Goal: Communication & Community: Answer question/provide support

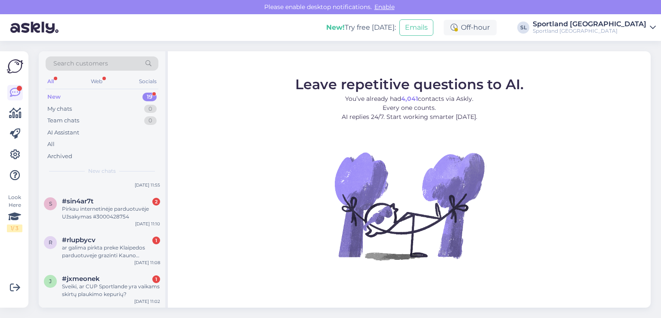
scroll to position [190, 0]
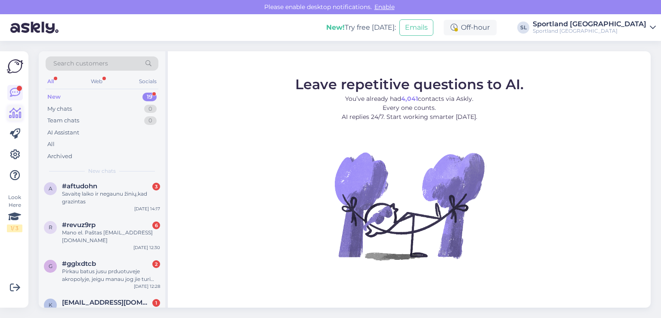
click at [19, 107] on link at bounding box center [14, 112] width 15 height 15
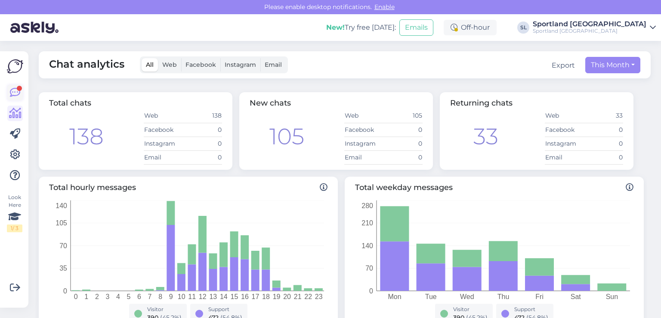
click at [9, 96] on link at bounding box center [14, 92] width 15 height 15
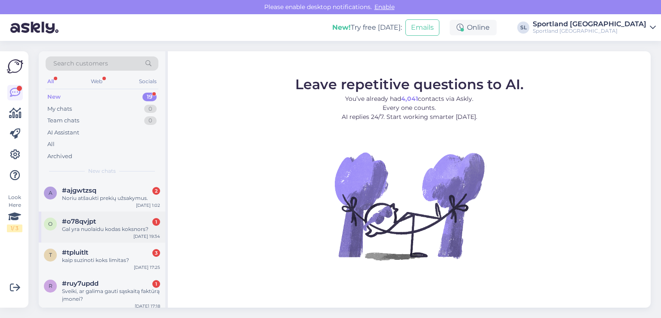
scroll to position [577, 0]
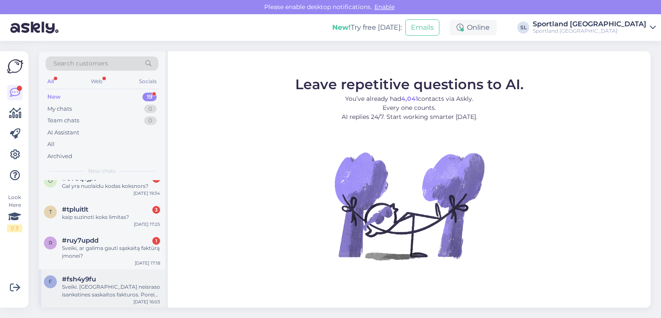
click at [95, 284] on div "Sveiki. Kauno Akropolis neisraso isankstines saskaitos fakturos. Poreiki pateik…" at bounding box center [111, 290] width 98 height 15
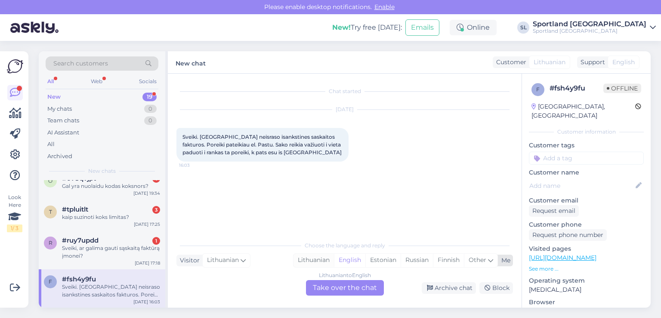
click at [312, 259] on div "Lithuanian" at bounding box center [313, 259] width 40 height 13
click at [346, 291] on div "Lithuanian to Lithuanian Take over the chat" at bounding box center [345, 287] width 78 height 15
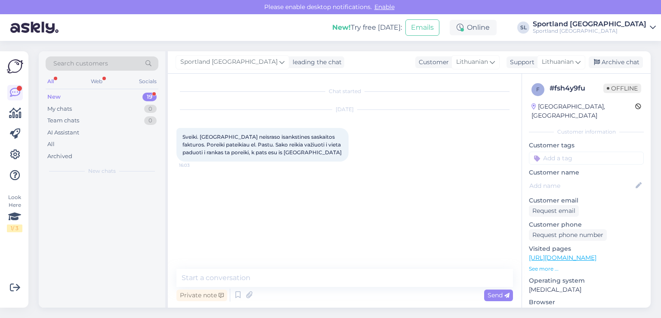
scroll to position [0, 0]
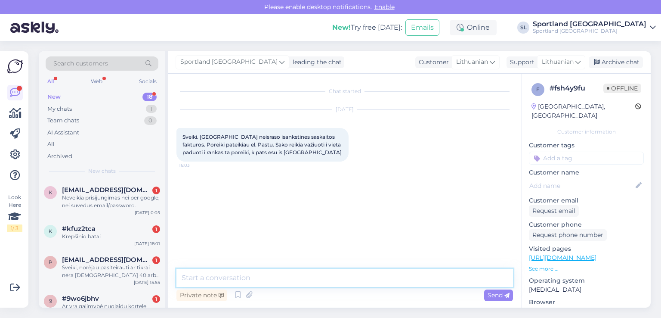
click at [295, 275] on textarea at bounding box center [344, 278] width 336 height 18
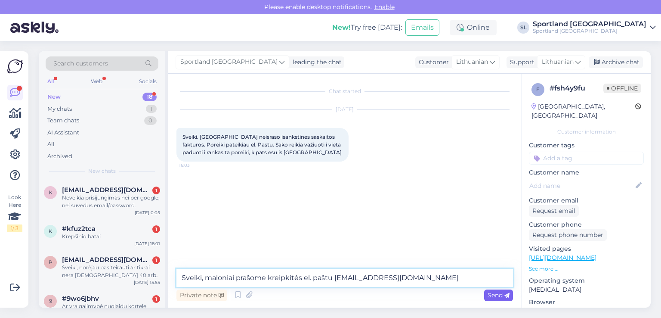
type textarea "Sveiki, maloniai prašome kreipkitės el. paštu aptarnavimas@sportland.lt"
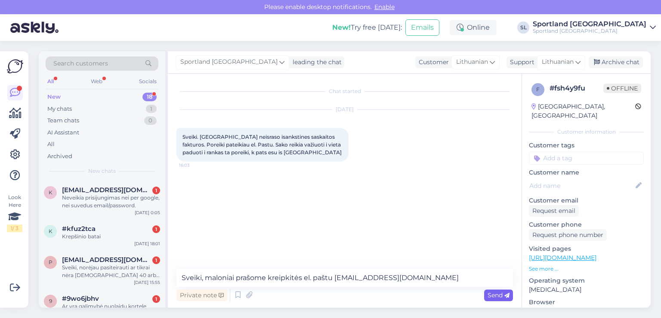
click at [498, 296] on span "Send" at bounding box center [499, 295] width 22 height 8
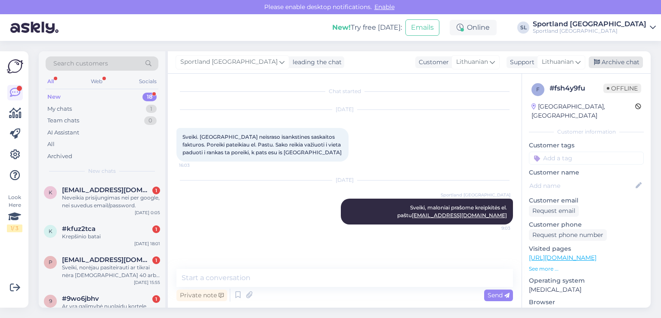
click at [629, 58] on div "Archive chat" at bounding box center [616, 62] width 54 height 12
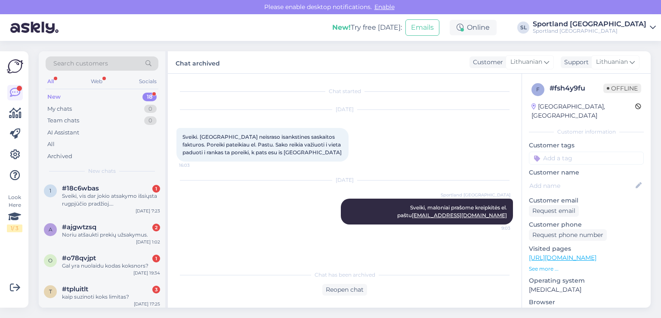
scroll to position [539, 0]
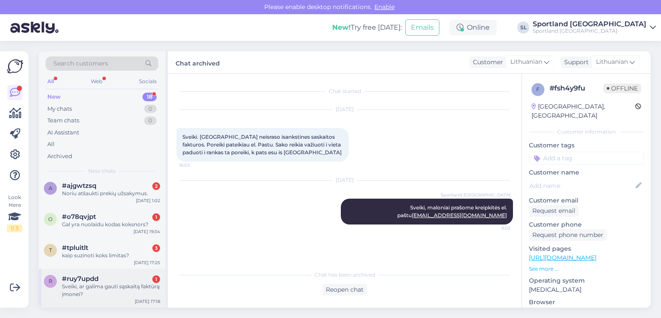
click at [104, 291] on div "Sveiki, ar galima gauti sąskaitą faktūrą įmonei?" at bounding box center [111, 289] width 98 height 15
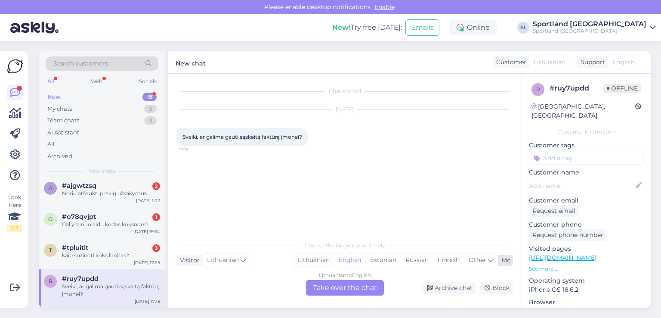
click at [310, 259] on div "Lithuanian" at bounding box center [313, 259] width 40 height 13
click at [338, 288] on div "Lithuanian to Lithuanian Take over the chat" at bounding box center [345, 287] width 78 height 15
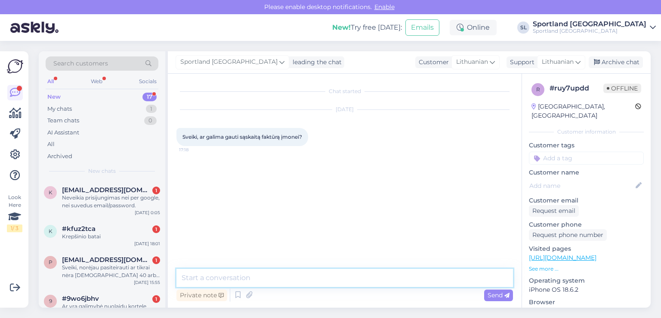
click at [308, 273] on textarea at bounding box center [344, 278] width 336 height 18
click at [237, 278] on textarea "Sveiki, atlikus u=sakym1, el. pa6tu aptarnavimas@sportland.lt" at bounding box center [344, 278] width 336 height 18
click at [261, 279] on textarea "Sveiki, atlikus užsakym1, el. pa6tu aptarnavimas@sportland.lt" at bounding box center [344, 278] width 336 height 18
click at [288, 278] on textarea "Sveiki, atlikus užsakymą, el. pa6tu aptarnavimas@sportland.lt" at bounding box center [344, 278] width 336 height 18
click at [294, 278] on textarea "Sveiki, atlikus užsakymą, el. paštu aptarnavimas@sportland.lt" at bounding box center [344, 278] width 336 height 18
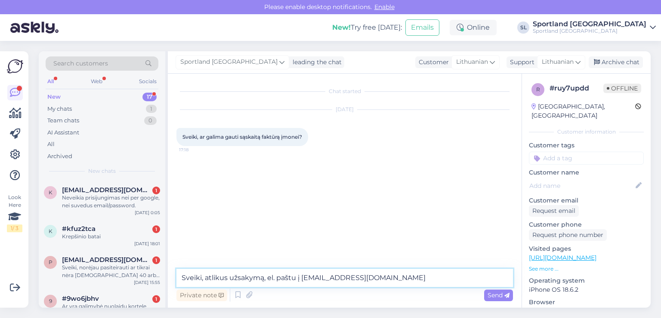
click at [445, 272] on textarea "Sveiki, atlikus užsakymą, el. paštu į aptarnavimas@sportland.lt" at bounding box center [344, 278] width 336 height 18
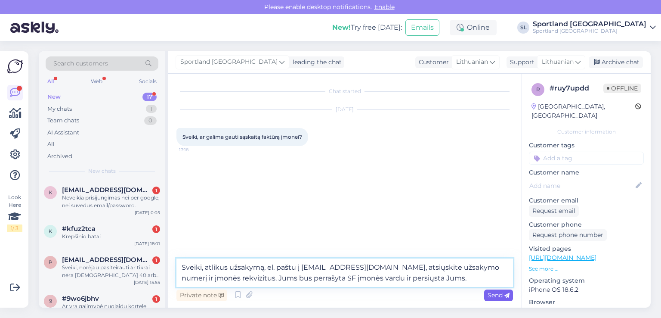
type textarea "Sveiki, atlikus užsakymą, el. paštu į [EMAIL_ADDRESS][DOMAIN_NAME], atsiųskite …"
click at [503, 296] on span "Send" at bounding box center [499, 295] width 22 height 8
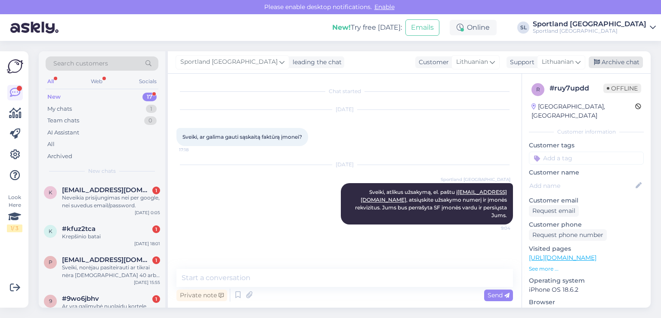
click at [611, 60] on div "Archive chat" at bounding box center [616, 62] width 54 height 12
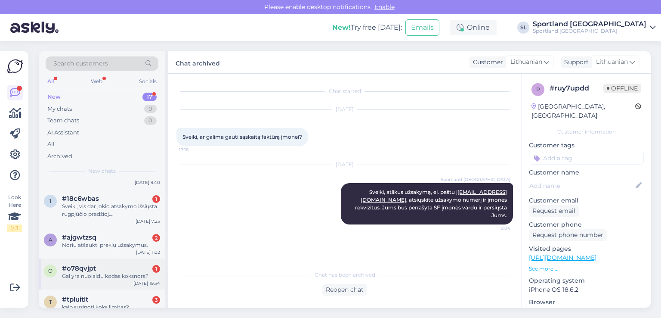
scroll to position [500, 0]
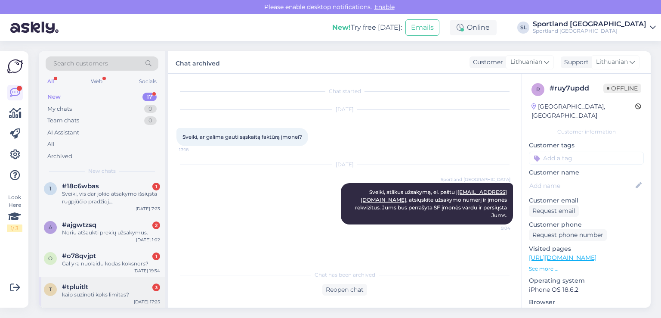
click at [113, 300] on div "t #tpluitlt 3 kaip suzinoti koks limitas? Sep 6 17:25" at bounding box center [102, 292] width 127 height 31
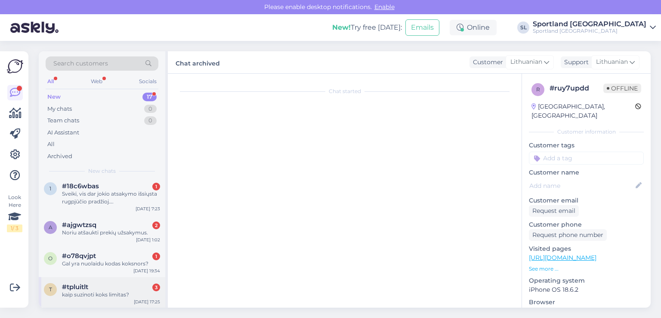
scroll to position [1, 0]
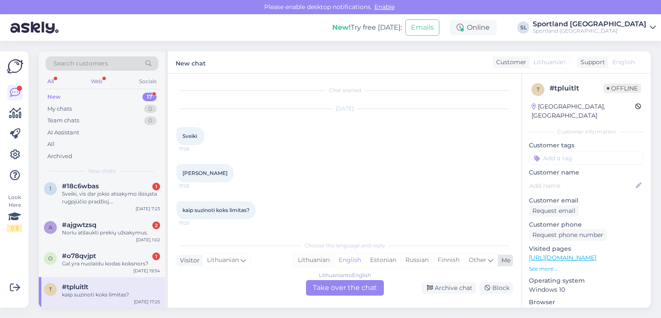
click at [326, 262] on div "Lithuanian" at bounding box center [313, 259] width 40 height 13
click at [336, 284] on div "Lithuanian to Lithuanian Take over the chat" at bounding box center [345, 287] width 78 height 15
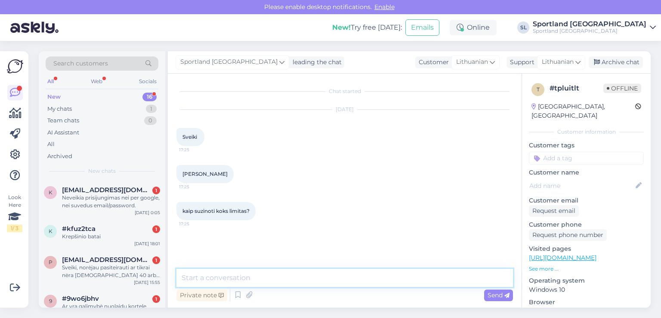
click at [299, 279] on textarea at bounding box center [344, 278] width 336 height 18
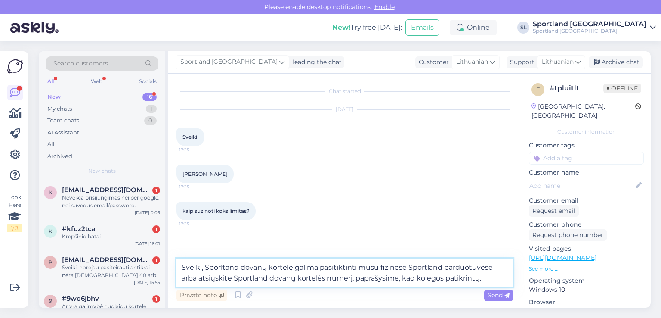
type textarea "Sveiki, Sporltand dovanų kortelę galima pasitiktinti mūsų fizinėse Sportland pa…"
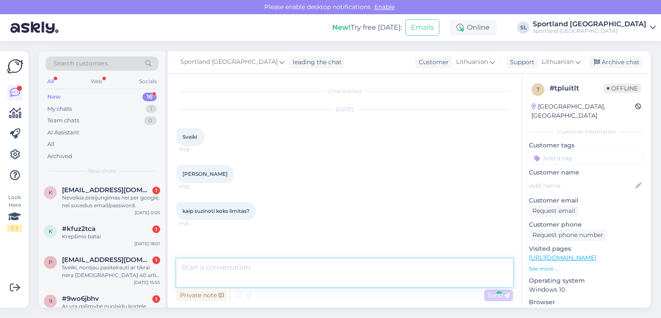
scroll to position [47, 0]
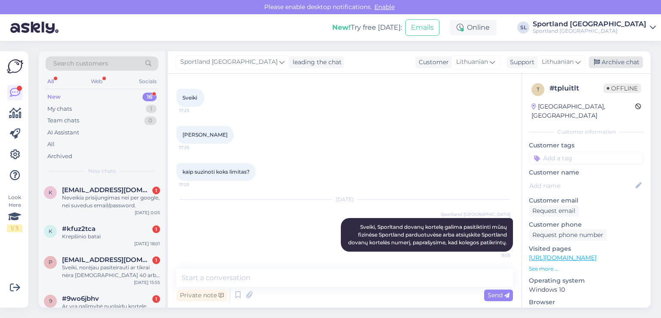
click at [620, 60] on div "Archive chat" at bounding box center [616, 62] width 54 height 12
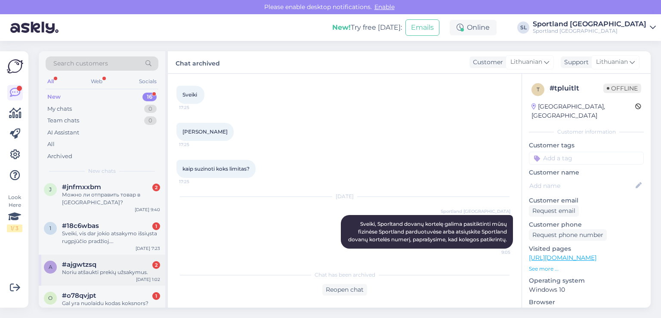
scroll to position [469, 0]
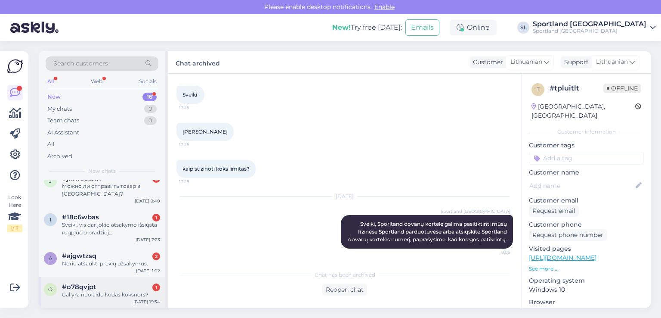
click at [125, 289] on div "#o78qvjpt 1" at bounding box center [111, 287] width 98 height 8
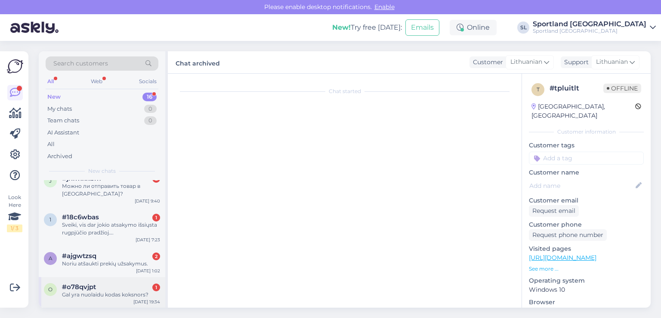
scroll to position [0, 0]
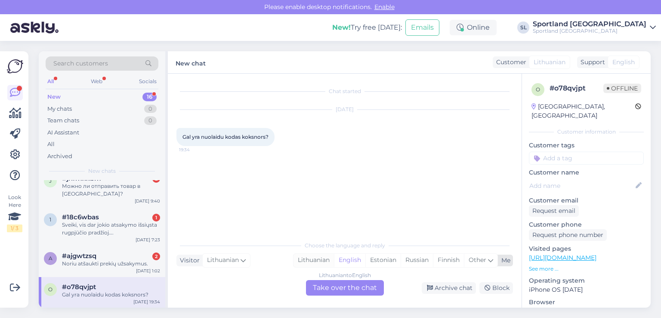
click at [306, 254] on div "Lithuanian" at bounding box center [313, 259] width 40 height 13
click at [327, 286] on div "Lithuanian to Lithuanian Take over the chat" at bounding box center [345, 287] width 78 height 15
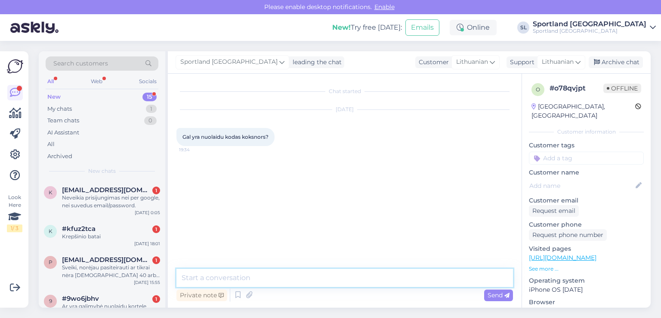
click at [309, 276] on textarea at bounding box center [344, 278] width 336 height 18
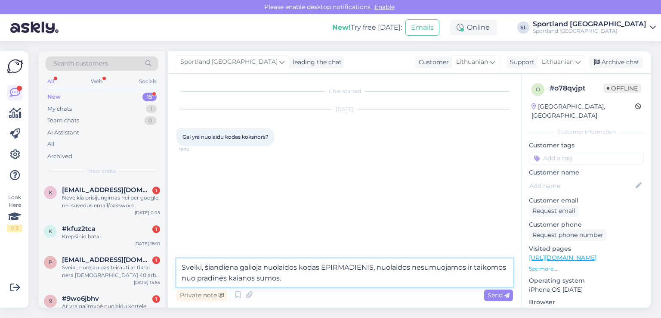
click at [244, 274] on textarea "Sveiki, šiandiena galioja nuolaidos kodas EPIRMADIENIS, nuolaidos nesumuojamos …" at bounding box center [344, 272] width 336 height 28
type textarea "Sveiki, šiandiena galioja nuolaidos kodas EPIRMADIENIS, nuolaidos nesumuojamos …"
click at [494, 289] on div "Send" at bounding box center [498, 295] width 29 height 12
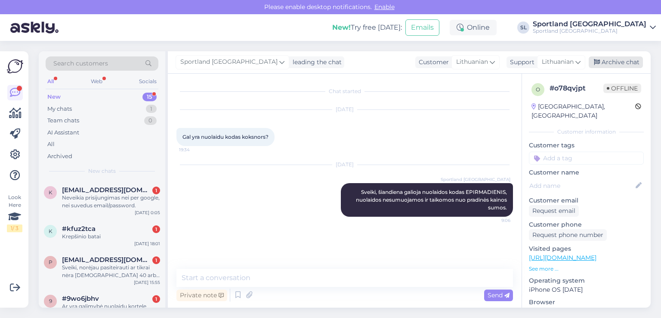
click at [637, 63] on div "Archive chat" at bounding box center [616, 62] width 54 height 12
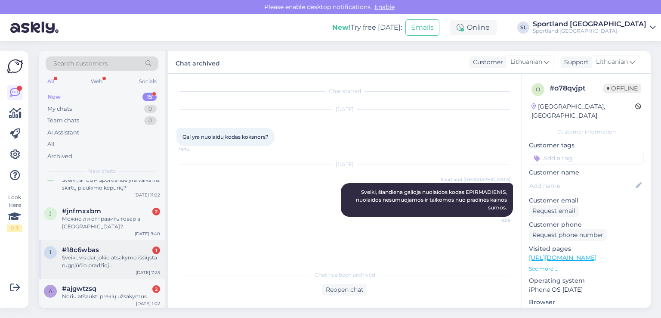
scroll to position [438, 0]
click at [100, 290] on div "#ajgwtzsq 2" at bounding box center [111, 287] width 98 height 8
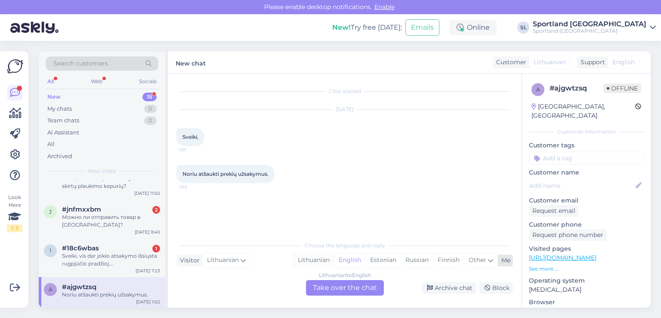
click at [320, 262] on div "Lithuanian" at bounding box center [313, 259] width 40 height 13
click at [333, 286] on div "Lithuanian to Lithuanian Take over the chat" at bounding box center [345, 287] width 78 height 15
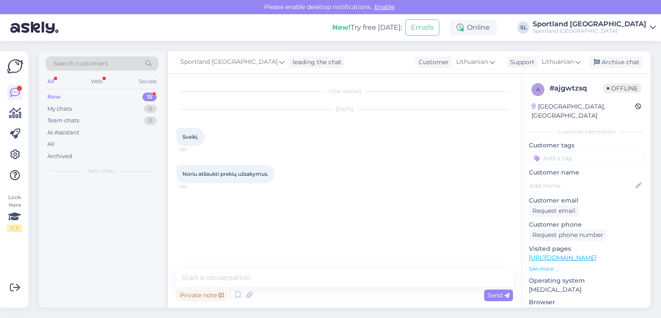
scroll to position [0, 0]
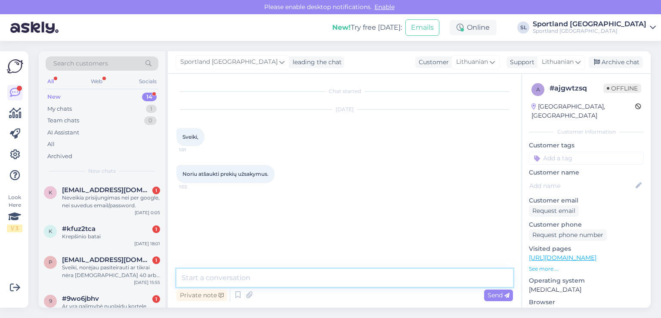
click at [313, 281] on textarea at bounding box center [344, 278] width 336 height 18
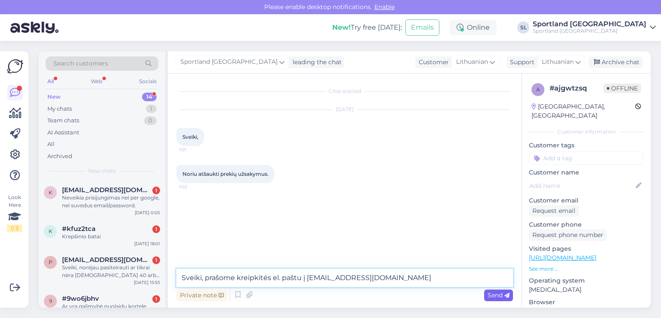
type textarea "Sveiki, prašome kreipkitės el. paštu į [EMAIL_ADDRESS][DOMAIN_NAME]"
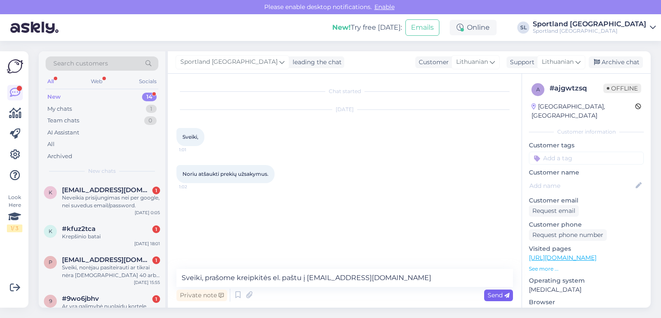
click at [497, 295] on span "Send" at bounding box center [499, 295] width 22 height 8
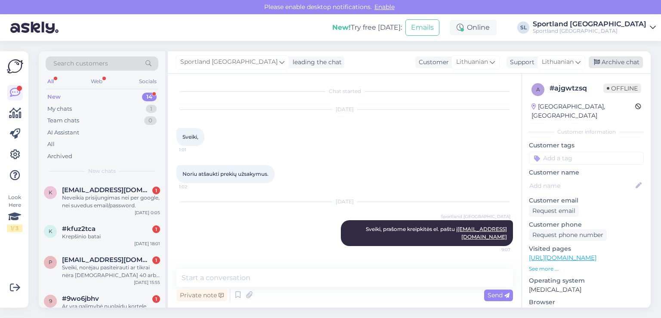
click at [611, 67] on div "Archive chat" at bounding box center [616, 62] width 54 height 12
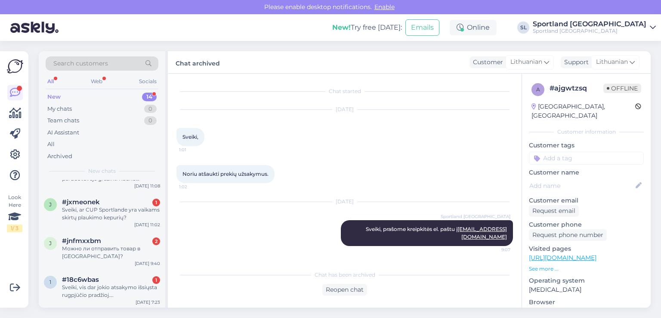
scroll to position [407, 0]
click at [93, 290] on div "Sveiki, vis dar jokio atsakymo išsiųsta rugpjūčio pradžioj…." at bounding box center [111, 290] width 98 height 15
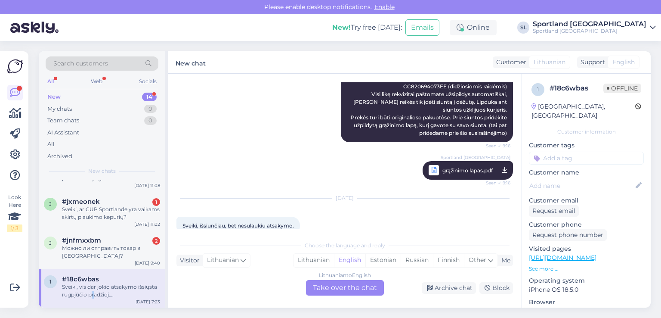
scroll to position [473, 0]
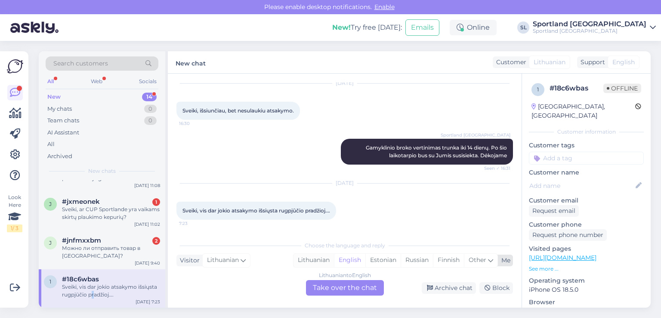
click at [318, 260] on div "Lithuanian" at bounding box center [313, 259] width 40 height 13
drag, startPoint x: 334, startPoint y: 290, endPoint x: 330, endPoint y: 284, distance: 7.7
click at [334, 290] on div "Lithuanian to Lithuanian Take over the chat" at bounding box center [345, 287] width 78 height 15
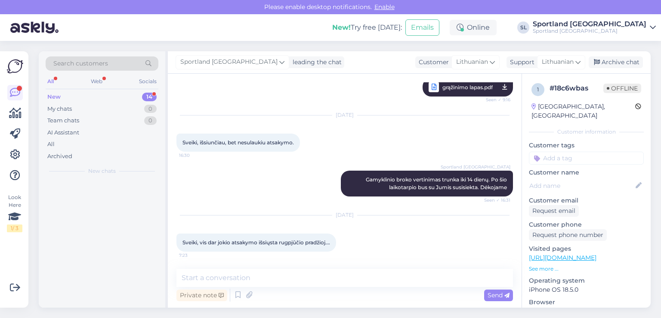
scroll to position [0, 0]
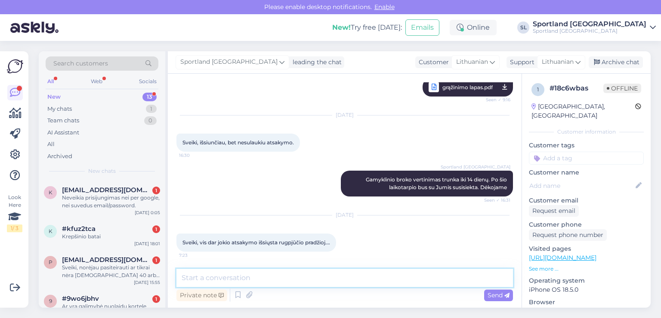
click at [307, 275] on textarea at bounding box center [344, 278] width 336 height 18
type textarea "Sveiki, maloniai prašome nurodykite užsakymo numerį."
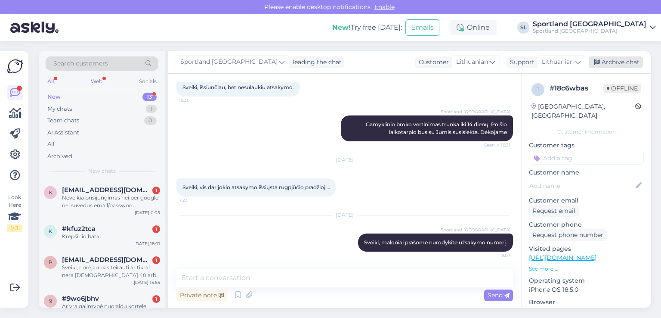
click at [635, 65] on div "Archive chat" at bounding box center [616, 62] width 54 height 12
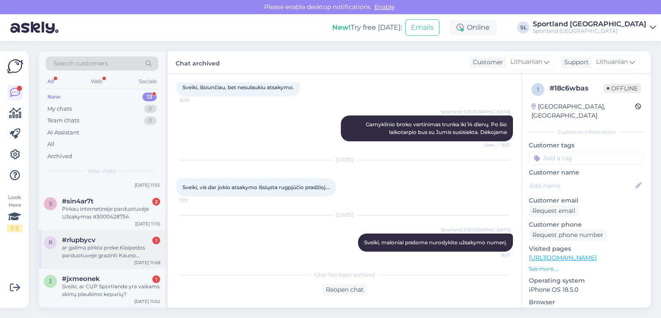
scroll to position [368, 0]
click at [119, 286] on div "Можно ли отправить товар в Эстонию?" at bounding box center [111, 289] width 98 height 15
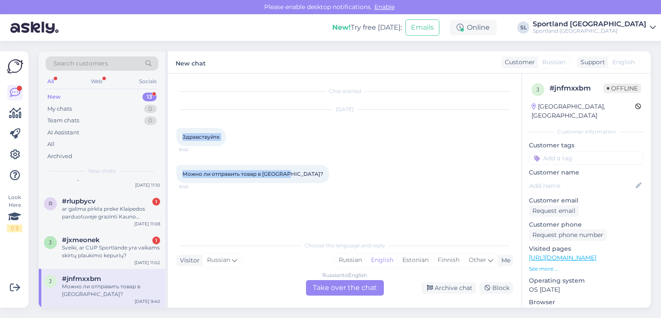
drag, startPoint x: 289, startPoint y: 174, endPoint x: 182, endPoint y: 135, distance: 114.5
click at [182, 135] on div "Chat started Sep 7 2025 Здравствуйте 9:40 Можно ли отправить товар в Эстонию? 9…" at bounding box center [348, 155] width 344 height 146
copy div "Здравствуйте 9:40 Можно ли отправить товар в Эстонию?"
click at [351, 287] on div "Russian to English Take over the chat" at bounding box center [345, 287] width 78 height 15
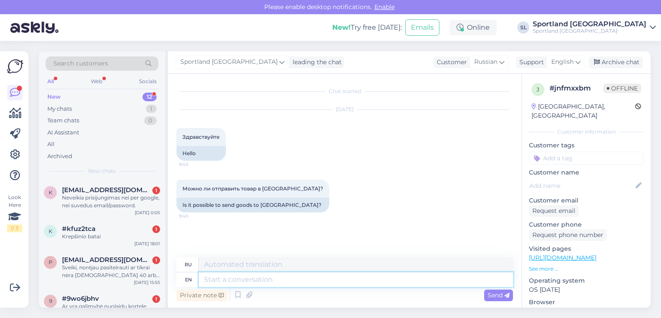
click at [290, 284] on textarea at bounding box center [356, 279] width 314 height 15
paste textarea "С сайта Sportland.lt отправить товар в Эстонию невозможно."
type textarea "С сайта Sportland.lt отправить товар в Эстонию невозможно."
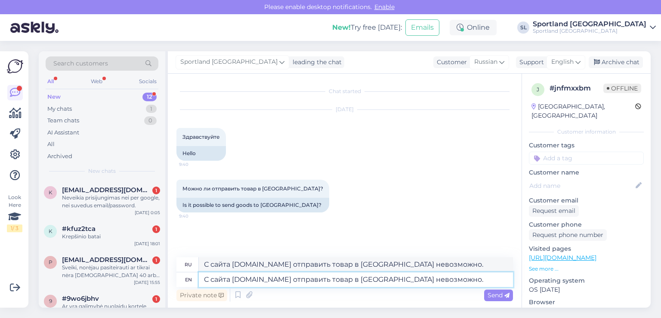
type textarea "С сайта Sportland.lt отправить товар в Эстонию невозможно."
drag, startPoint x: 423, startPoint y: 264, endPoint x: 194, endPoint y: 267, distance: 228.9
click at [191, 270] on div "ru С сайта Sportland.lt отправить товар в Эстонию невозможно." at bounding box center [344, 264] width 336 height 15
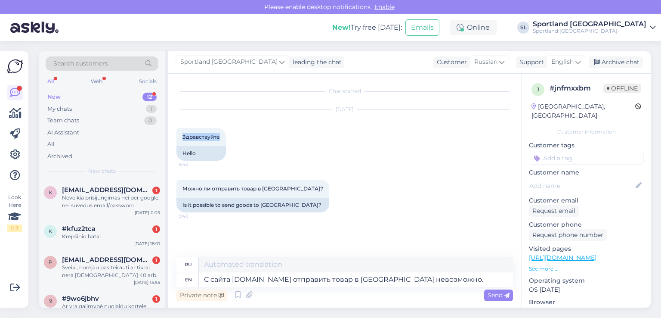
drag, startPoint x: 220, startPoint y: 134, endPoint x: 171, endPoint y: 138, distance: 48.8
click at [171, 138] on div "Chat started Sep 7 2025 Здравствуйте 9:40 Hello Можно ли отправить товар в Эсто…" at bounding box center [345, 191] width 354 height 234
copy span "Здравствуйте"
click at [202, 283] on textarea "С сайта Sportland.lt отправить товар в Эстонию невозможно." at bounding box center [356, 279] width 314 height 15
paste textarea "Здравствуйте"
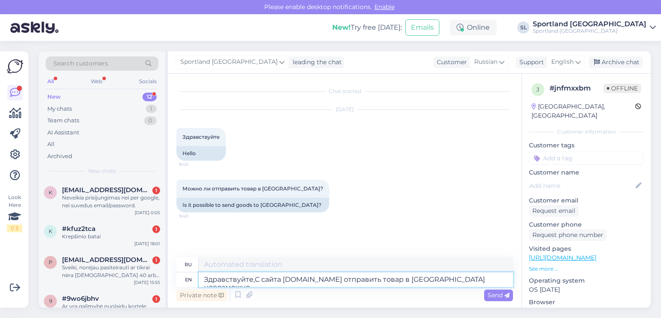
type textarea "Здравствуйте, С сайта [DOMAIN_NAME] отправить товар в [GEOGRAPHIC_DATA] невозмо…"
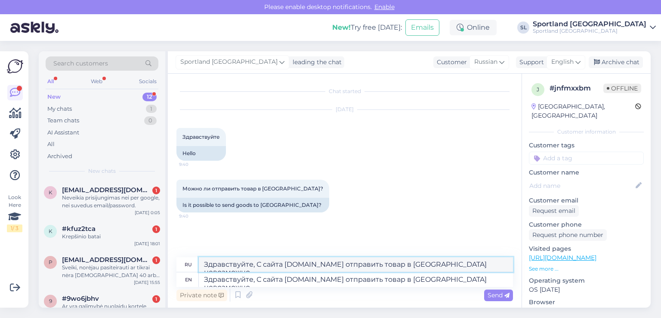
drag, startPoint x: 479, startPoint y: 264, endPoint x: 193, endPoint y: 260, distance: 286.2
click at [193, 260] on div "ru Здравствуйте, С сайта Sportland.lt отправить товар в Эстонию невозможно." at bounding box center [344, 264] width 336 height 15
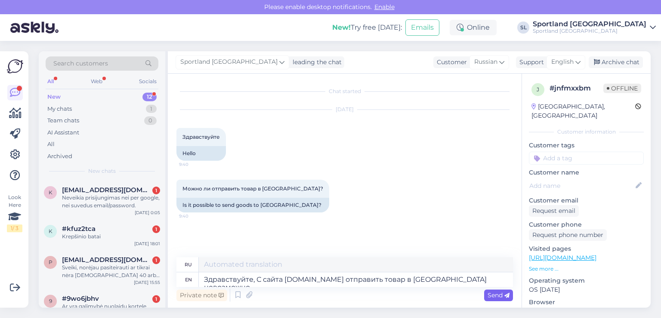
click at [509, 291] on span "Send" at bounding box center [499, 295] width 22 height 8
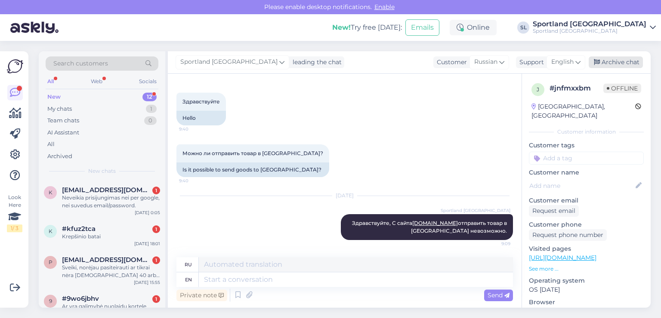
click at [628, 63] on div "Archive chat" at bounding box center [616, 62] width 54 height 12
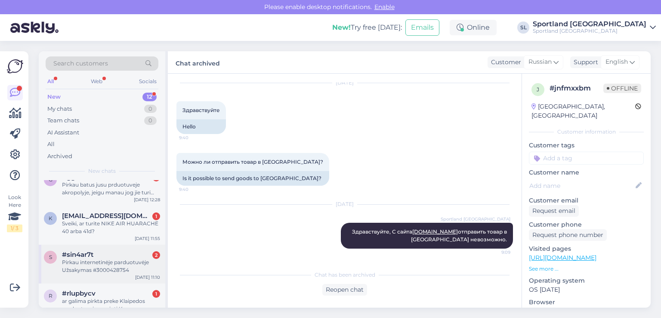
scroll to position [329, 0]
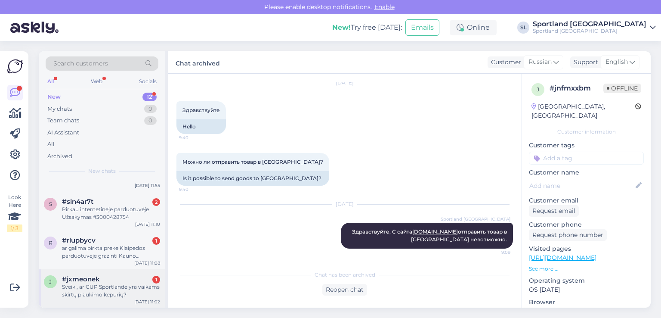
click at [110, 280] on div "#jxmeonek 1" at bounding box center [111, 279] width 98 height 8
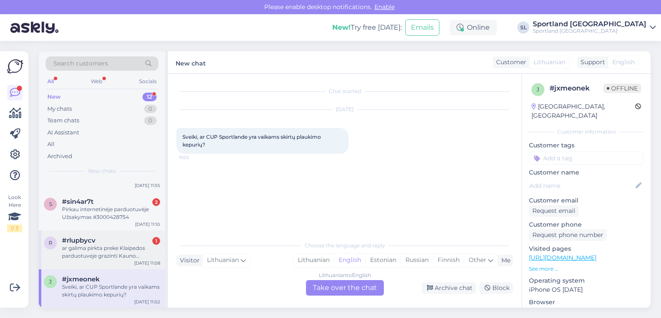
click at [82, 254] on div "ar galima pirkta preke Klaipedos parduotuveje grazinti Kauno parduotuveje" at bounding box center [111, 251] width 98 height 15
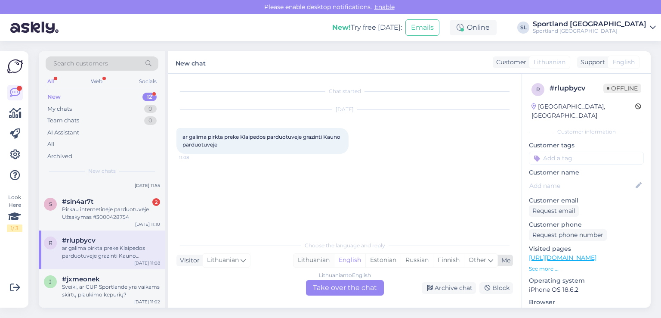
click at [327, 257] on div "Lithuanian" at bounding box center [313, 259] width 40 height 13
click at [336, 288] on div "Lithuanian to Lithuanian Take over the chat" at bounding box center [345, 287] width 78 height 15
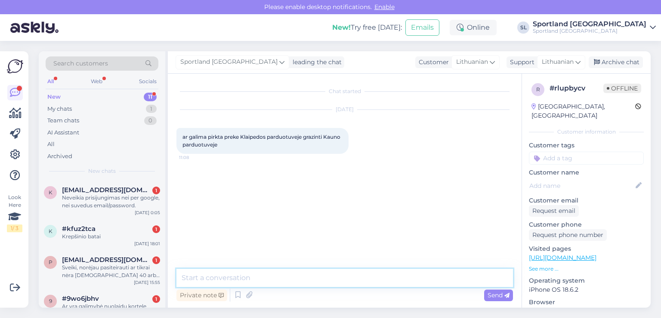
click at [276, 278] on textarea at bounding box center [344, 278] width 336 height 18
type textarea "S"
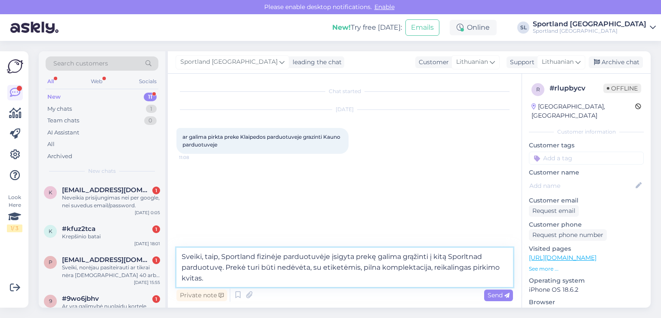
type textarea "Sveiki, taip, Sportland fizinėje parduotuvėje įsigyta prekę galima grąžinti į k…"
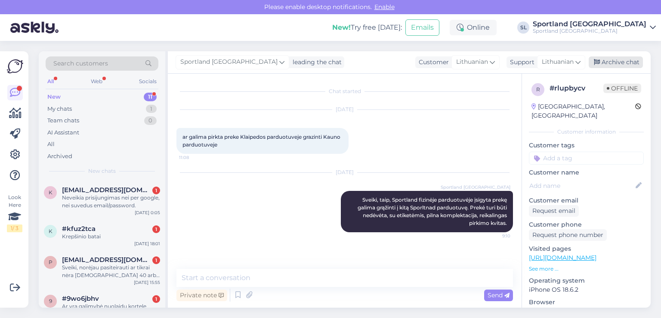
click at [607, 61] on div "Archive chat" at bounding box center [616, 62] width 54 height 12
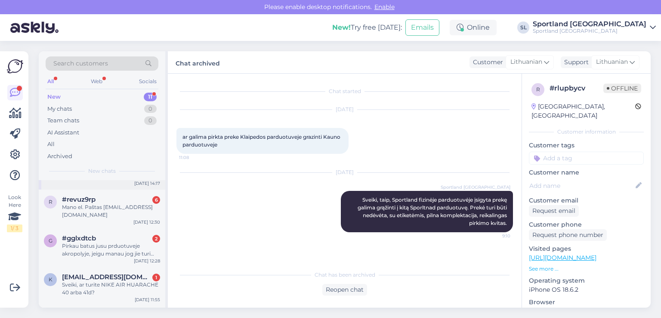
scroll to position [291, 0]
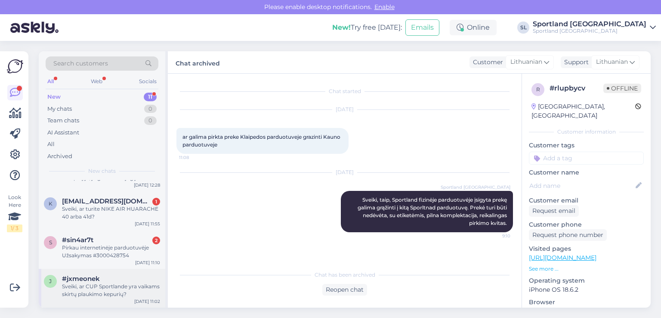
click at [108, 294] on div "Sveiki, ar CUP Sportlande yra vaikams skirtų plaukimo kepurių?" at bounding box center [111, 289] width 98 height 15
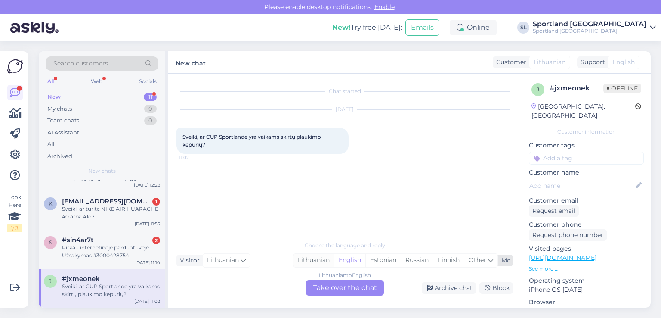
click at [316, 262] on div "Lithuanian" at bounding box center [313, 259] width 40 height 13
click at [327, 282] on div "Lithuanian to Lithuanian Take over the chat" at bounding box center [345, 287] width 78 height 15
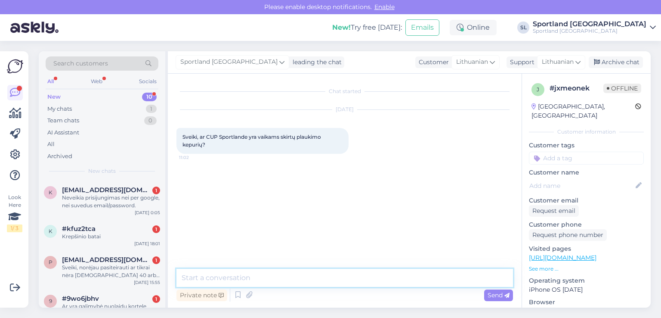
click at [287, 275] on textarea at bounding box center [344, 278] width 336 height 18
type textarea "Sveiki, taip turime."
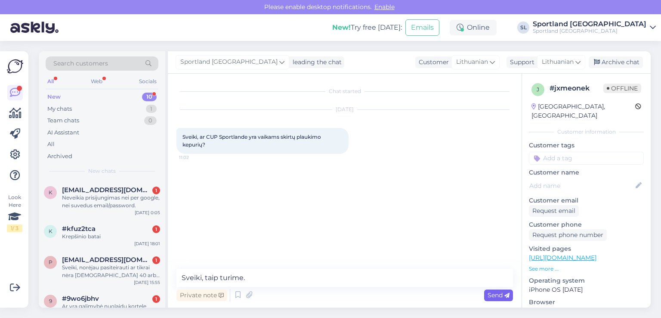
click at [495, 293] on span "Send" at bounding box center [499, 295] width 22 height 8
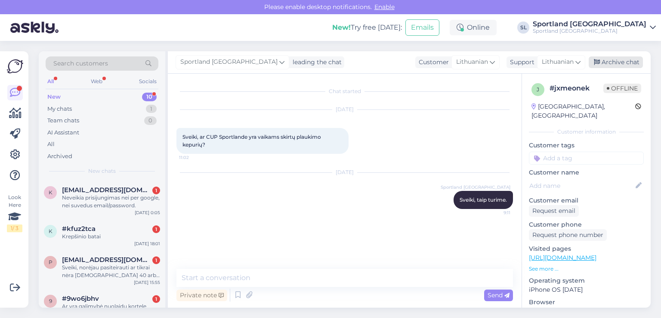
click at [615, 59] on div "Archive chat" at bounding box center [616, 62] width 54 height 12
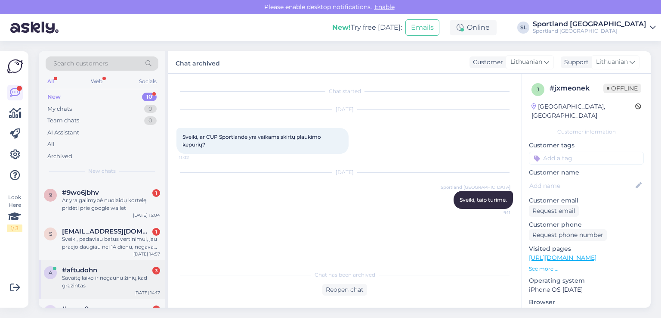
scroll to position [252, 0]
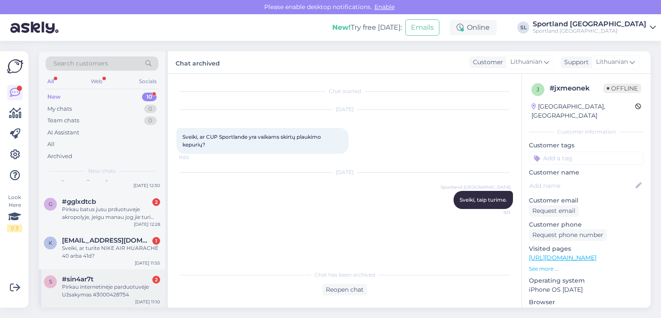
click at [129, 285] on div "Pirkau internetinėje parduotuvėje Užsakymas #3000428754" at bounding box center [111, 290] width 98 height 15
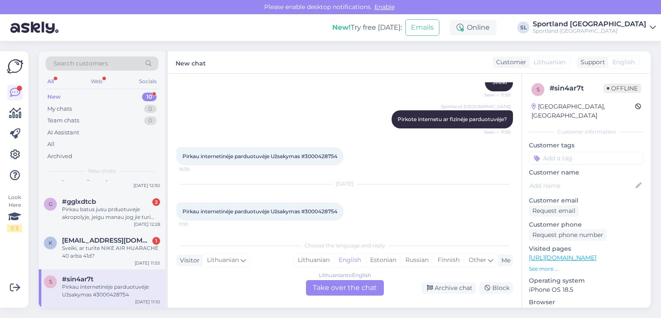
scroll to position [216, 0]
click at [315, 258] on div "Lithuanian" at bounding box center [313, 259] width 40 height 13
click at [332, 293] on div "Lithuanian to Lithuanian Take over the chat" at bounding box center [345, 287] width 78 height 15
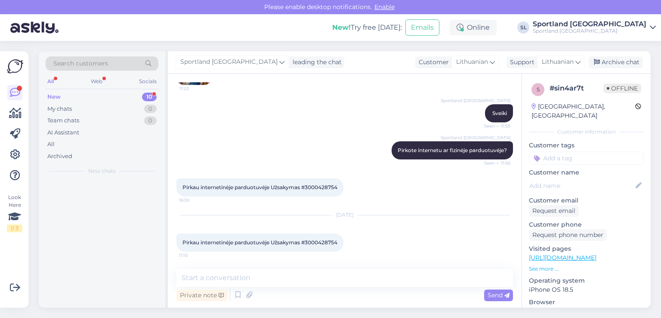
scroll to position [0, 0]
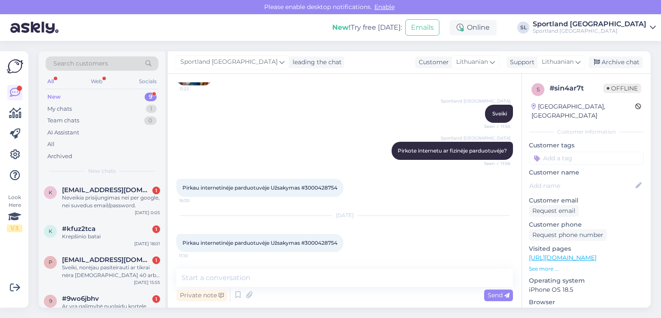
click at [312, 187] on span "Pirkau internetinėje parduotuvėje Užsakymas #3000428754" at bounding box center [259, 187] width 155 height 6
copy div "3000428754 16:30"
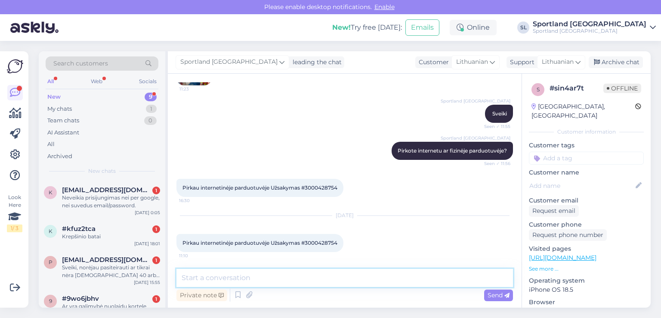
click at [289, 280] on textarea at bounding box center [344, 278] width 336 height 18
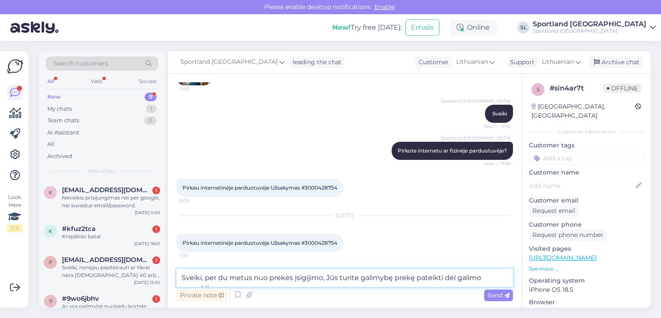
scroll to position [194, 0]
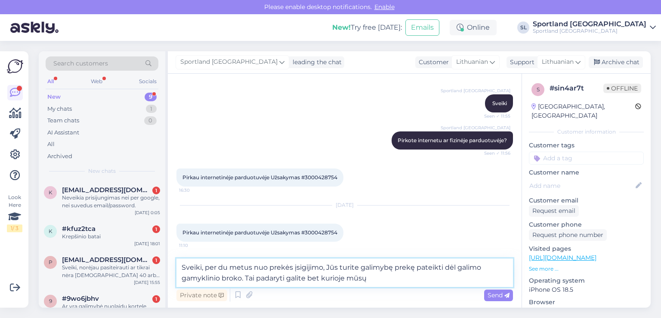
click at [305, 278] on textarea "Sveiki, per du metus nuo prekės įsigijimo, Jūs turite galimybę prekę pateikti d…" at bounding box center [344, 272] width 336 height 28
click at [387, 278] on textarea "Sveiki, per du metus nuo prekės įsigijimo, Jūs turite galimybę prekę pateikti d…" at bounding box center [344, 272] width 336 height 28
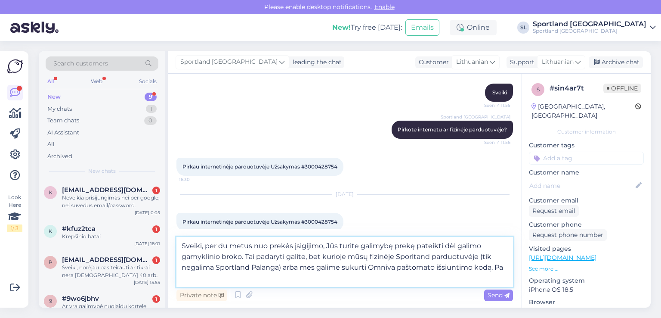
scroll to position [216, 0]
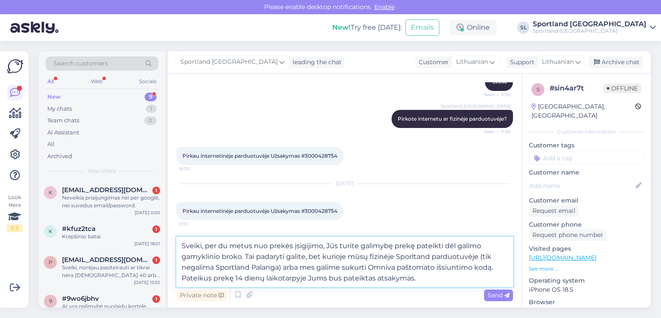
type textarea "Sveiki, per du metus nuo prekės įsigijimo, Jūs turite galimybę prekę pateikti d…"
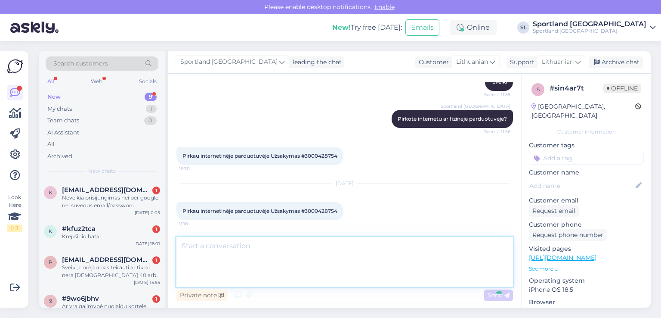
scroll to position [278, 0]
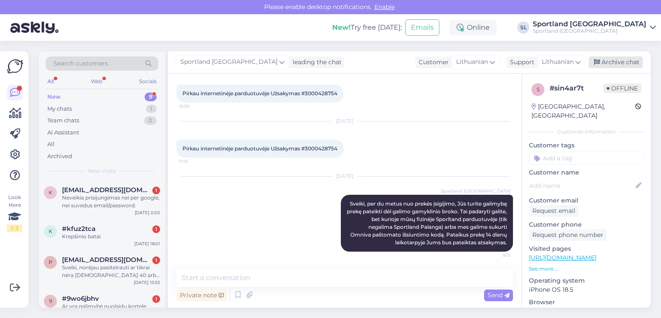
click at [616, 61] on div "Archive chat" at bounding box center [616, 62] width 54 height 12
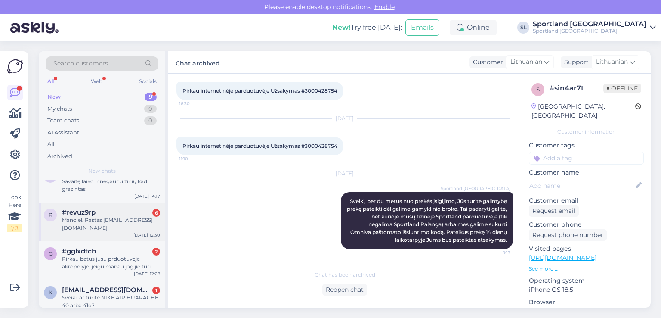
scroll to position [213, 0]
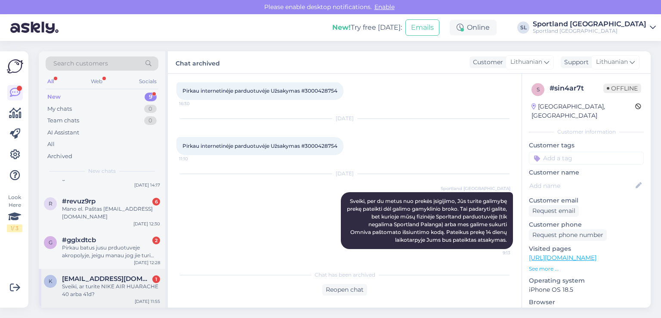
click at [128, 275] on span "kamilyte221@gmail.com" at bounding box center [107, 279] width 90 height 8
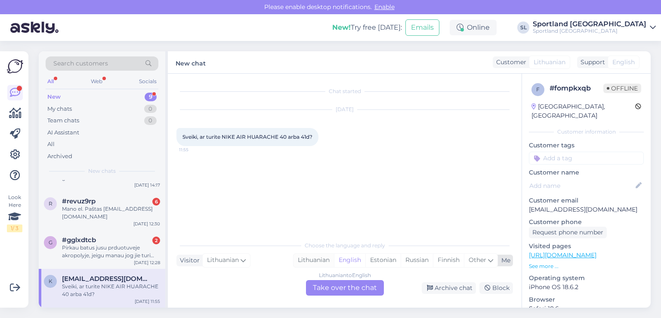
click at [313, 256] on div "Lithuanian" at bounding box center [313, 259] width 40 height 13
click at [330, 281] on div "Lithuanian to Lithuanian Take over the chat" at bounding box center [345, 287] width 78 height 15
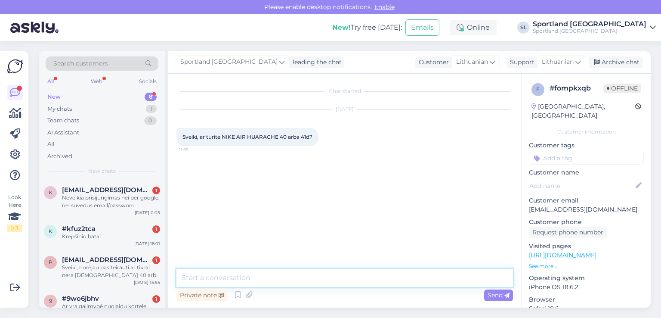
click at [243, 278] on textarea at bounding box center [344, 278] width 336 height 18
type textarea "A"
type textarea "s"
type textarea "A"
type textarea "Sveiki"
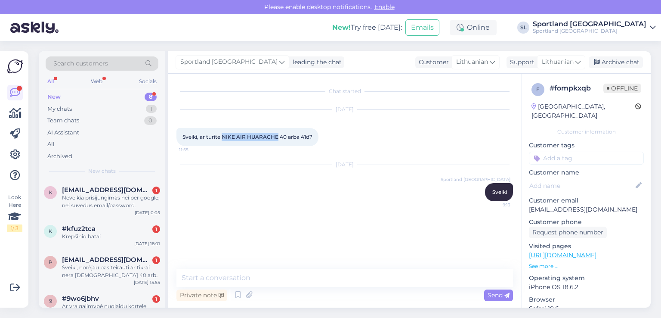
drag, startPoint x: 277, startPoint y: 137, endPoint x: 223, endPoint y: 139, distance: 53.8
click at [223, 139] on span "Sveiki, ar turite NIKE AIR HUARACHE 40 arba 41d?" at bounding box center [247, 136] width 130 height 6
copy span "NIKE AIR HUARACHE"
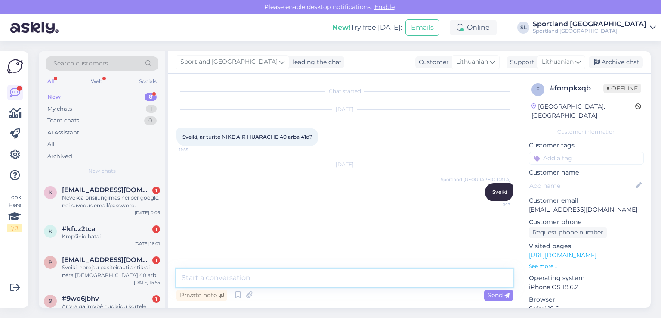
click at [293, 280] on textarea at bounding box center [344, 278] width 336 height 18
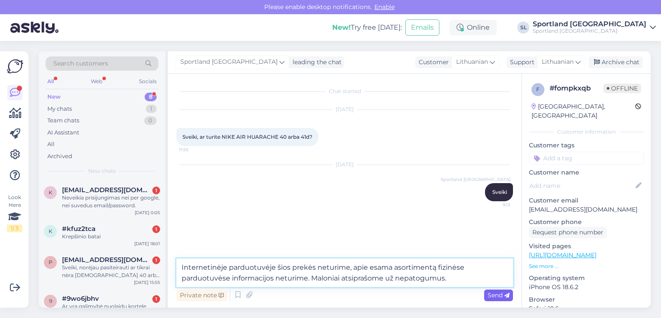
type textarea "Internetinėje parduotuvėje šios prekės neturime, apie esama asortimentą fizinės…"
click at [488, 293] on span "Send" at bounding box center [499, 295] width 22 height 8
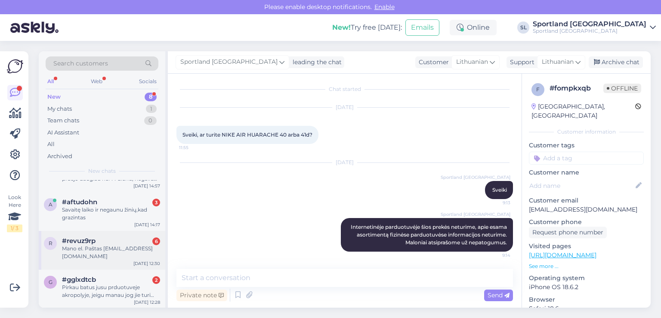
scroll to position [174, 0]
click at [96, 295] on div "Pirkau batus jusu prduotuveje akropolyje, jeigu manau jog jie turi gamyklini br…" at bounding box center [111, 290] width 98 height 15
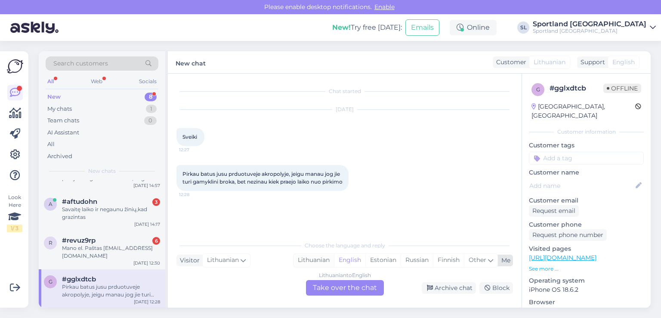
click at [315, 256] on div "Lithuanian" at bounding box center [313, 259] width 40 height 13
click at [339, 286] on div "Lithuanian to Lithuanian Take over the chat" at bounding box center [345, 287] width 78 height 15
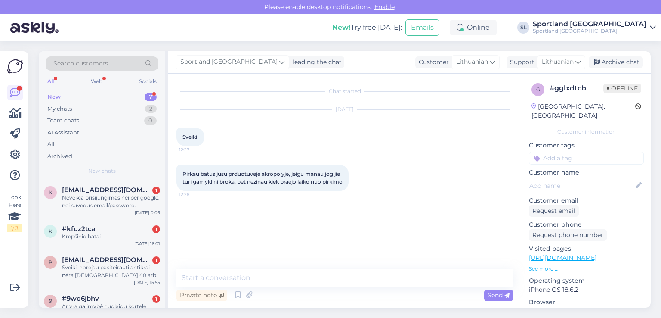
click at [316, 287] on div "Private note Send" at bounding box center [344, 295] width 336 height 16
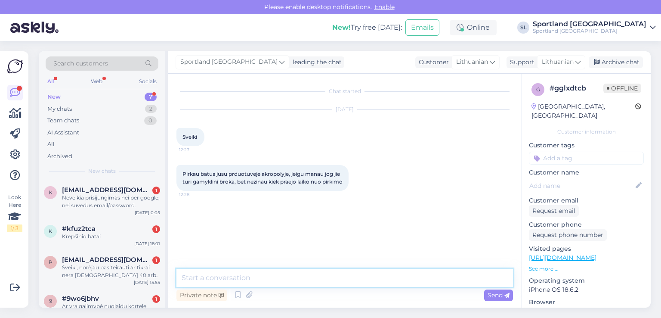
click at [312, 278] on textarea at bounding box center [344, 278] width 336 height 18
click at [250, 278] on textarea "Sveiki, per du metus Jūs turite g" at bounding box center [344, 278] width 336 height 18
click at [371, 278] on textarea "Sveiki, per du metus nuo prekės įsigijimo Jūs turite g" at bounding box center [344, 278] width 336 height 18
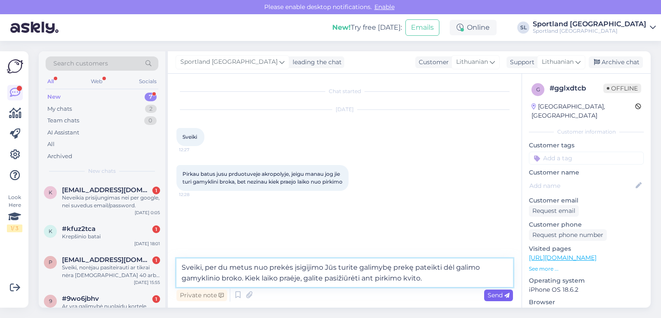
type textarea "Sveiki, per du metus nuo prekės įsigijimo Jūs turite galimybę prekę pateikti dė…"
click at [491, 294] on span "Send" at bounding box center [499, 295] width 22 height 8
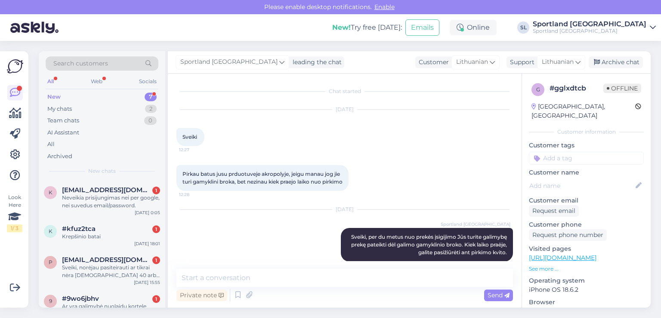
scroll to position [18, 0]
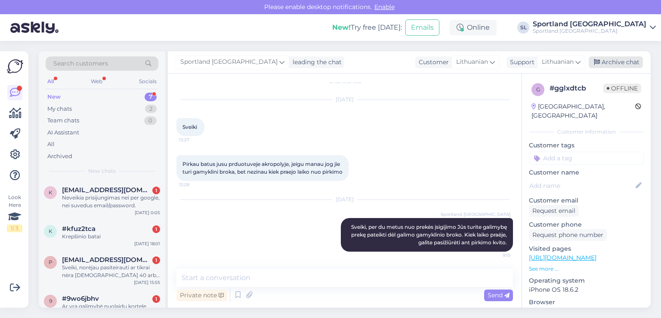
click at [629, 60] on div "Archive chat" at bounding box center [616, 62] width 54 height 12
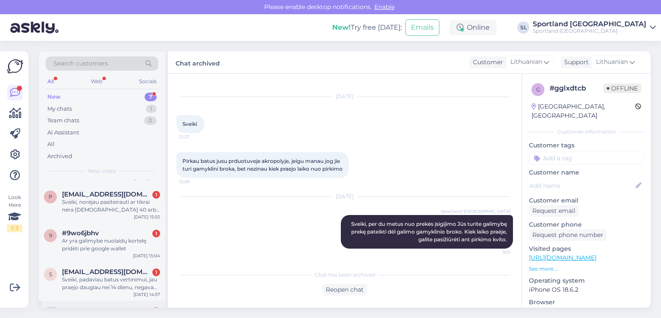
scroll to position [136, 0]
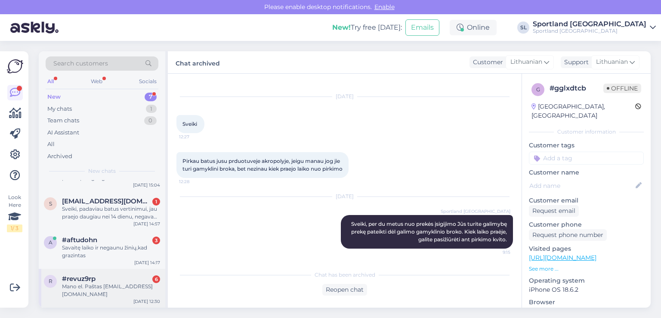
click at [111, 275] on div "#revuz9rp 6" at bounding box center [111, 279] width 98 height 8
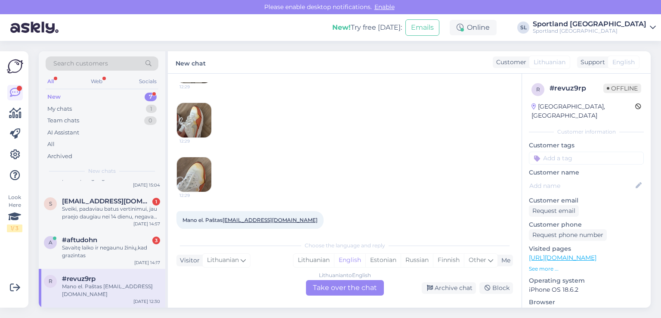
scroll to position [170, 0]
click at [77, 253] on div "Savaitę laiko ir negaunu žinių,kad grazintas" at bounding box center [111, 251] width 98 height 15
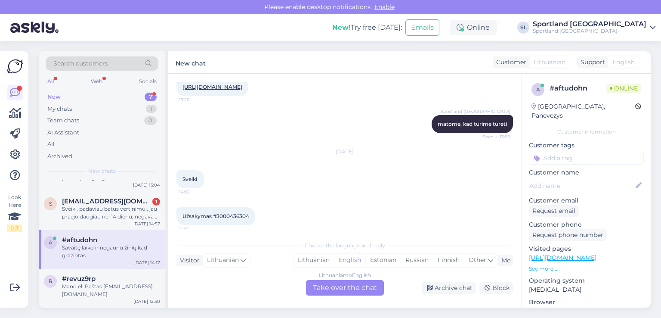
scroll to position [3189, 0]
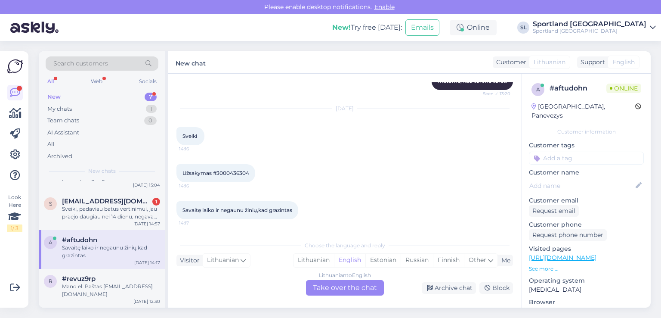
click at [234, 173] on span "Užsakymas #3000436304" at bounding box center [215, 173] width 67 height 6
copy div "3000436304 14:16"
click at [321, 256] on div "Lithuanian" at bounding box center [313, 259] width 40 height 13
click at [328, 288] on div "Lithuanian to Lithuanian Take over the chat" at bounding box center [345, 287] width 78 height 15
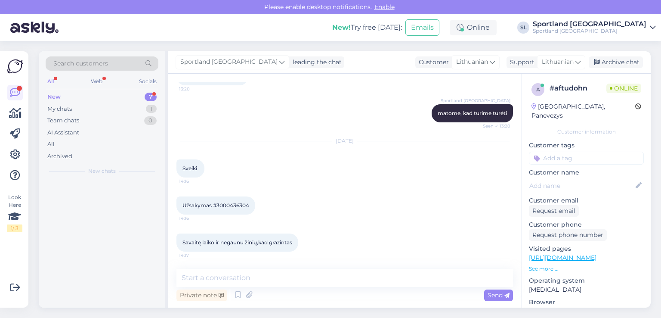
scroll to position [0, 0]
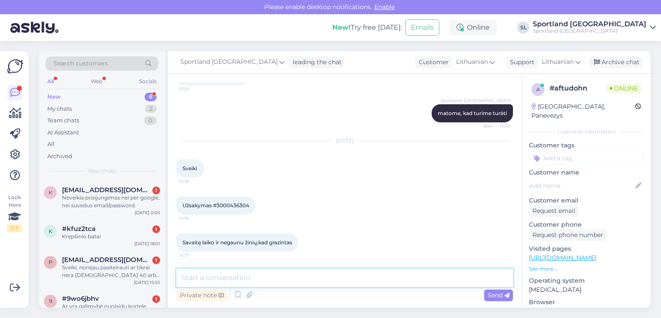
click at [305, 273] on textarea at bounding box center [344, 278] width 336 height 18
type textarea "Sveiki, maloniai prašome patikslinkite, Jūs mums grąžinote prekę?"
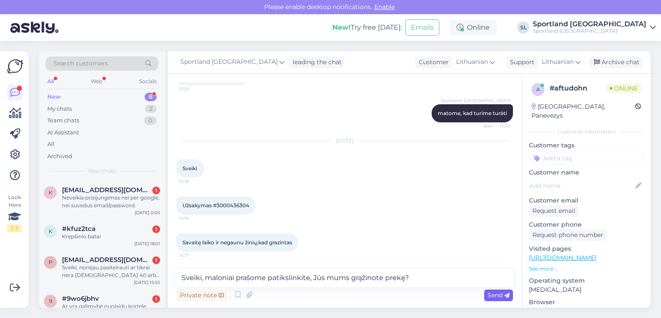
click at [496, 296] on span "Send" at bounding box center [499, 295] width 22 height 8
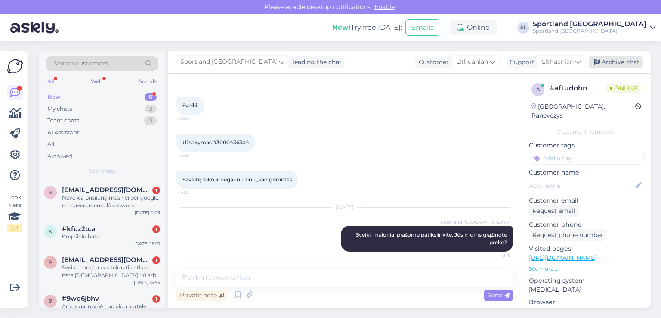
click at [604, 64] on div "Archive chat" at bounding box center [616, 62] width 54 height 12
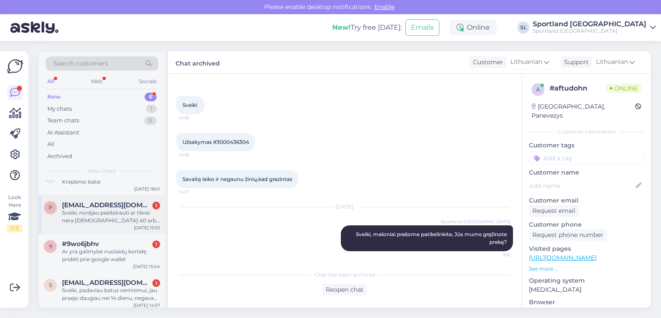
scroll to position [97, 0]
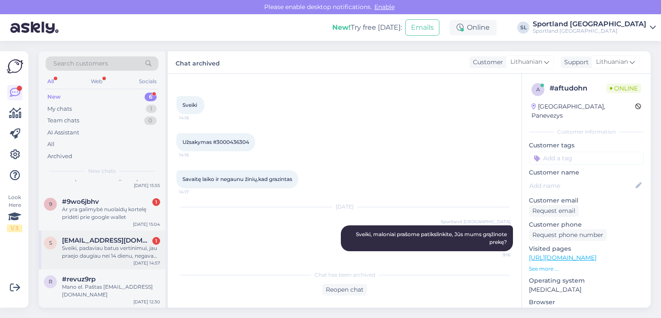
click at [108, 252] on div "Sveiki, padaviau batus vertinimui, jau praejo daugiau nei 14 dienu, negavau jok…" at bounding box center [111, 251] width 98 height 15
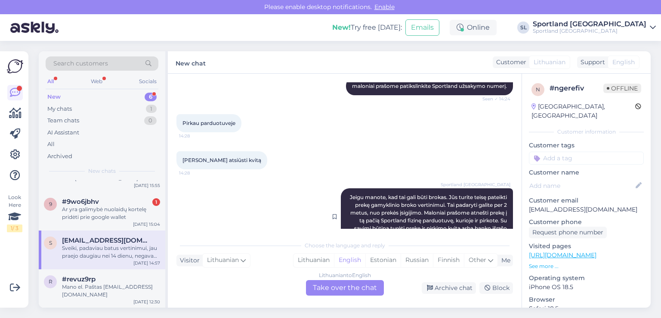
scroll to position [348, 0]
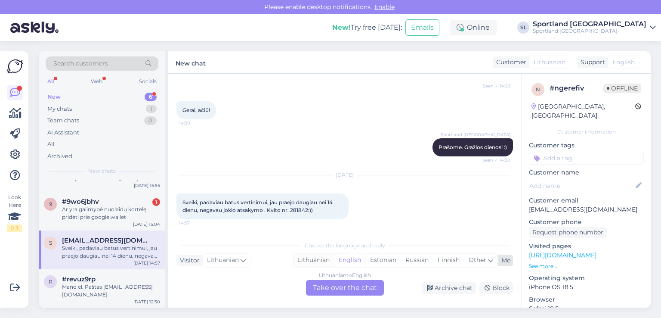
click at [322, 256] on div "Lithuanian" at bounding box center [313, 259] width 40 height 13
click at [334, 290] on div "Lithuanian to Lithuanian Take over the chat" at bounding box center [345, 287] width 78 height 15
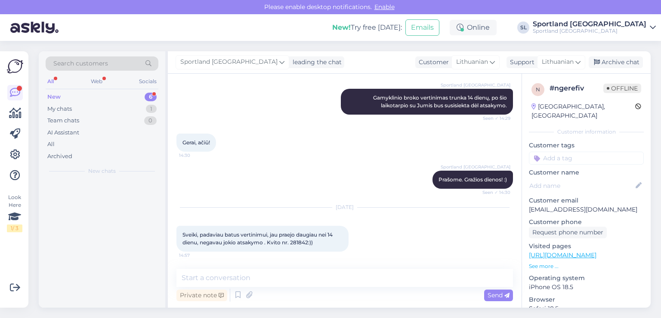
scroll to position [0, 0]
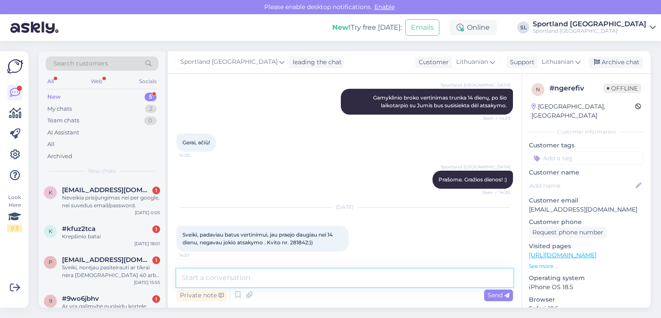
click at [318, 281] on textarea at bounding box center [344, 278] width 336 height 18
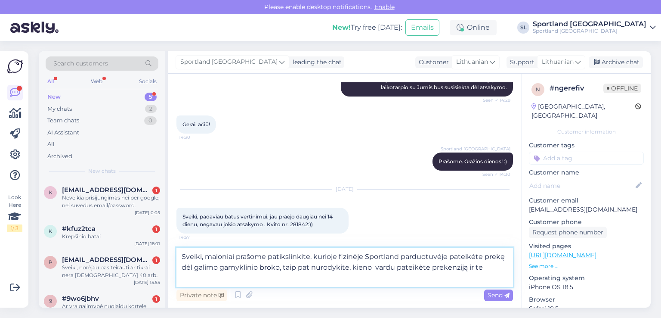
scroll to position [336, 0]
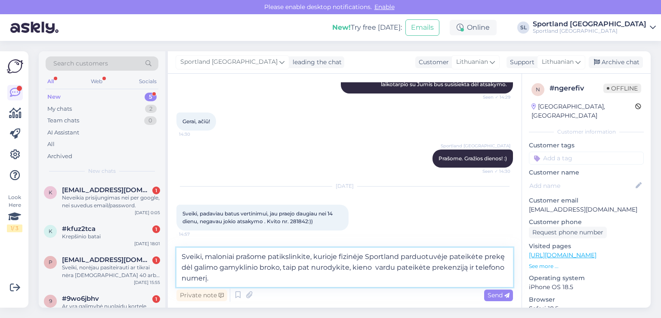
type textarea "Sveiki, maloniai prašome patikslinkite, kurioje fizinėje Sportland parduotuvėje…"
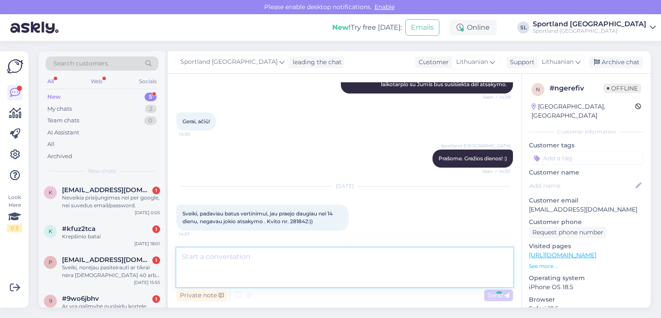
scroll to position [394, 0]
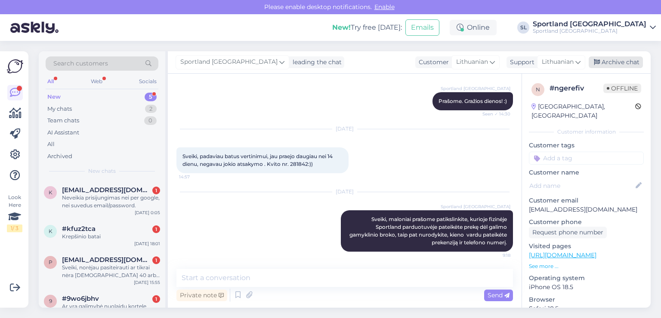
drag, startPoint x: 635, startPoint y: 59, endPoint x: 424, endPoint y: 107, distance: 216.2
click at [634, 58] on div "Archive chat" at bounding box center [616, 62] width 54 height 12
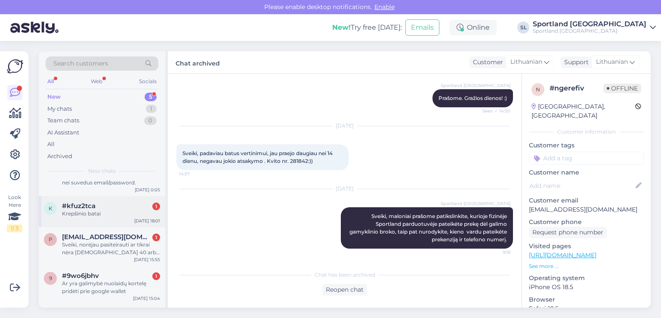
scroll to position [59, 0]
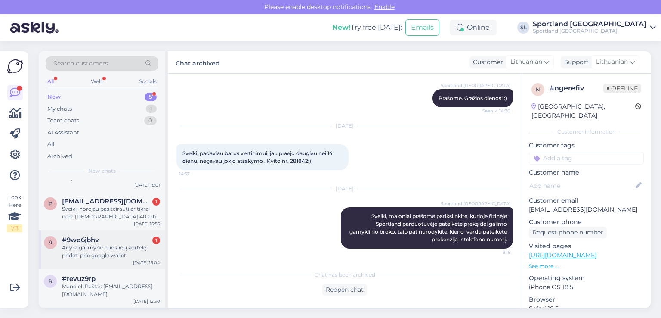
click at [86, 259] on div "Ar yra galimybė nuolaidų kortelę pridėti prie google wallet" at bounding box center [111, 251] width 98 height 15
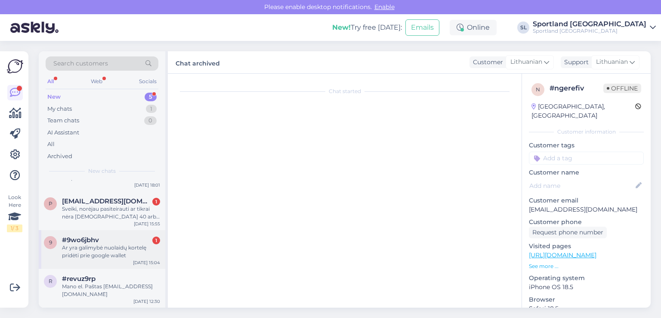
scroll to position [0, 0]
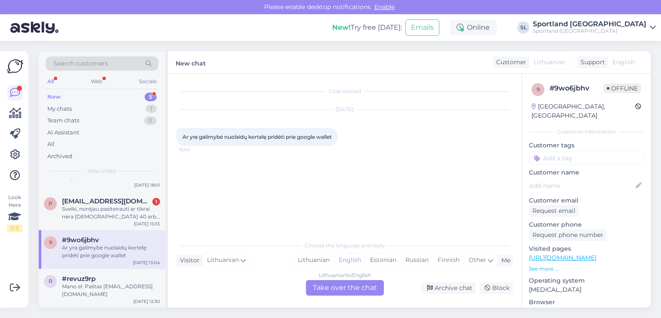
drag, startPoint x: 309, startPoint y: 260, endPoint x: 318, endPoint y: 272, distance: 14.7
click at [309, 259] on div "Lithuanian" at bounding box center [313, 259] width 40 height 13
click at [328, 283] on div "Lithuanian to Lithuanian Take over the chat" at bounding box center [345, 287] width 78 height 15
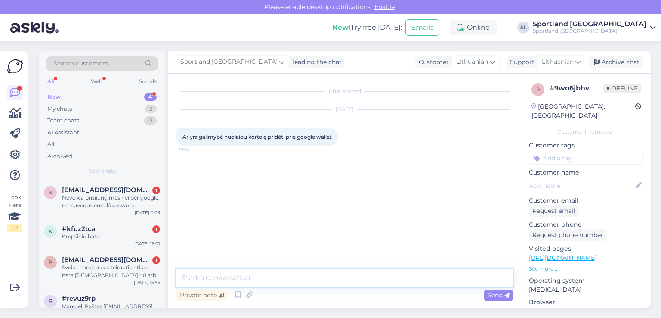
click at [291, 274] on textarea at bounding box center [344, 278] width 336 height 18
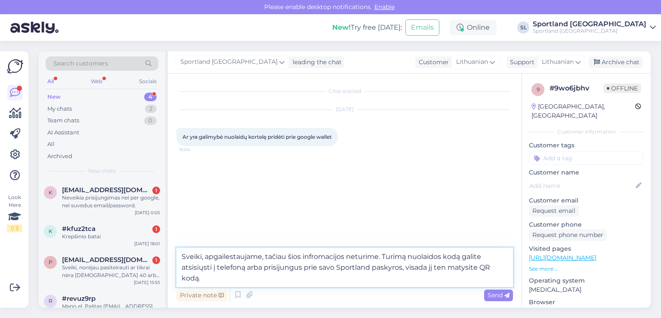
click at [447, 272] on textarea "Sveiki, apgailestaujame, tačiau šios infromacijos neturime. Turimą nuolaidos ko…" at bounding box center [344, 266] width 336 height 39
click at [478, 267] on textarea "Sveiki, apgailestaujame, tačiau šios infromacijos neturime. Turimą nuolaidos ko…" at bounding box center [344, 266] width 336 height 39
click at [203, 281] on textarea "Sveiki, apgailestaujame, tačiau šios infromacijos neturime. Turimą nuolaidos ko…" at bounding box center [344, 266] width 336 height 39
type textarea "Sveiki, apgailestaujame, tačiau šios infromacijos neturime. Turimą nuolaidos ko…"
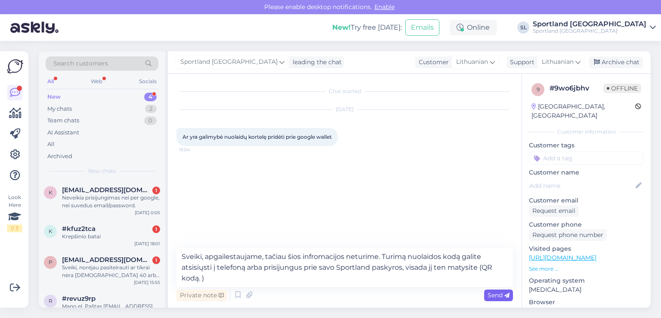
click at [497, 290] on div "Send" at bounding box center [498, 295] width 29 height 12
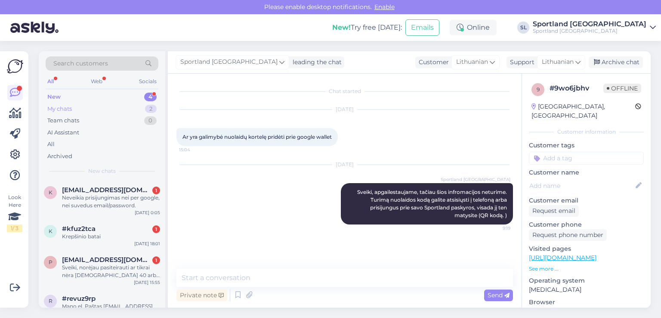
click at [62, 112] on div "My chats" at bounding box center [59, 109] width 25 height 9
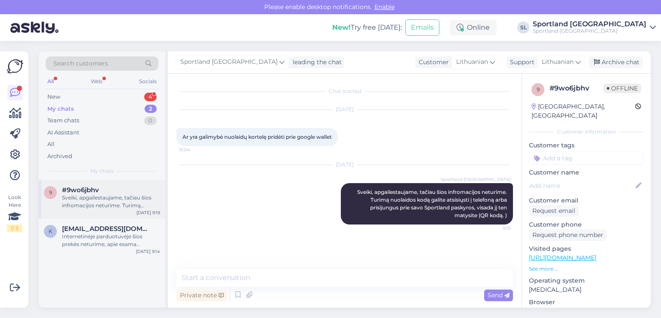
click at [91, 198] on div "Sveiki, apgailestaujame, tačiau šios infromacijos neturime. Turimą nuolaidos ko…" at bounding box center [111, 201] width 98 height 15
click at [611, 57] on div "Archive chat" at bounding box center [616, 62] width 54 height 12
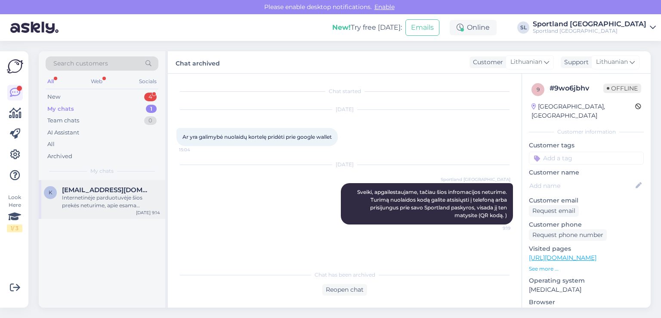
click at [94, 208] on div "Internetinėje parduotuvėje šios prekės neturime, apie esama asortimentą fizinės…" at bounding box center [111, 201] width 98 height 15
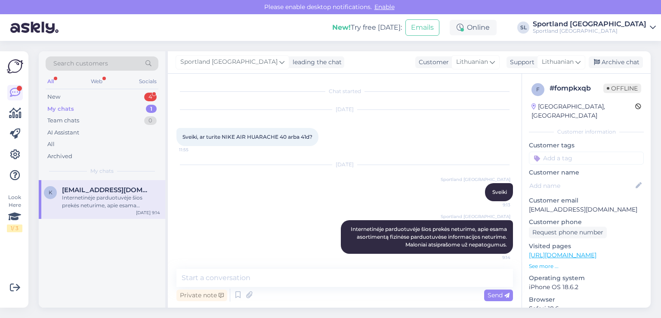
scroll to position [2, 0]
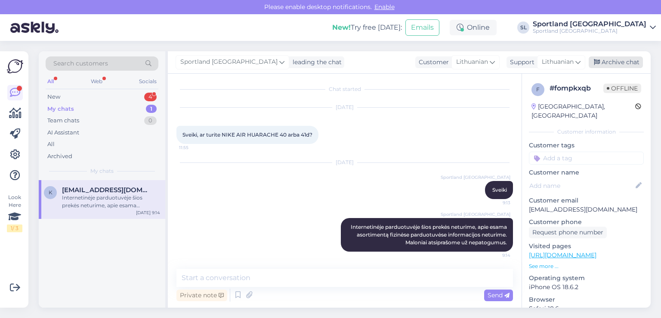
click at [624, 62] on div "Archive chat" at bounding box center [616, 62] width 54 height 12
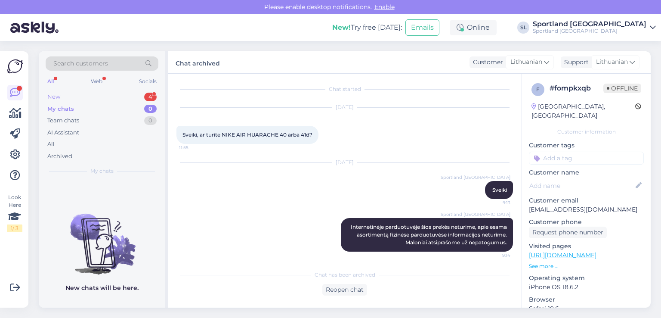
click at [110, 93] on div "New 4" at bounding box center [102, 97] width 113 height 12
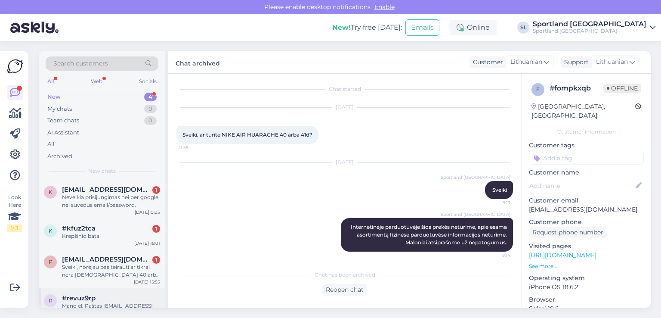
scroll to position [0, 0]
click at [115, 228] on div "#kfuz2tca 1" at bounding box center [111, 229] width 98 height 8
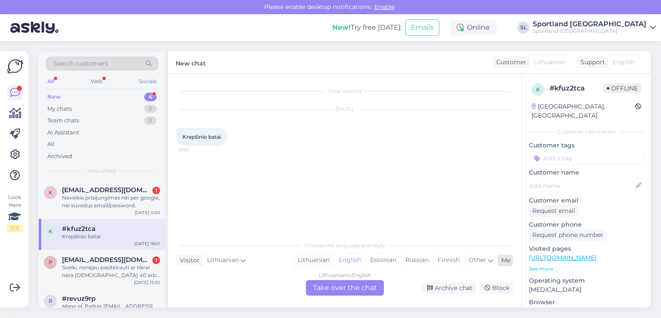
click at [320, 253] on div "Lithuanian" at bounding box center [313, 259] width 40 height 13
click at [333, 287] on div "Lithuanian to Lithuanian Take over the chat" at bounding box center [345, 287] width 78 height 15
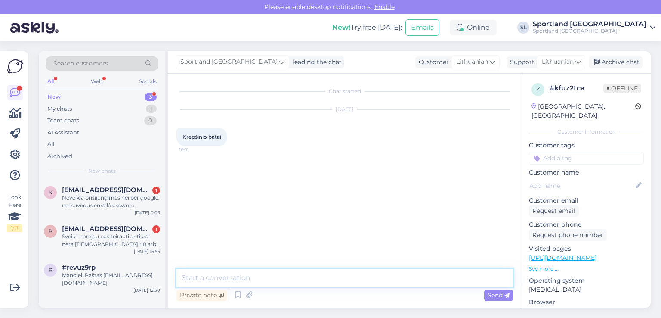
click at [305, 275] on textarea at bounding box center [344, 278] width 336 height 18
type textarea "Sveiki, kuo galime padėti?"
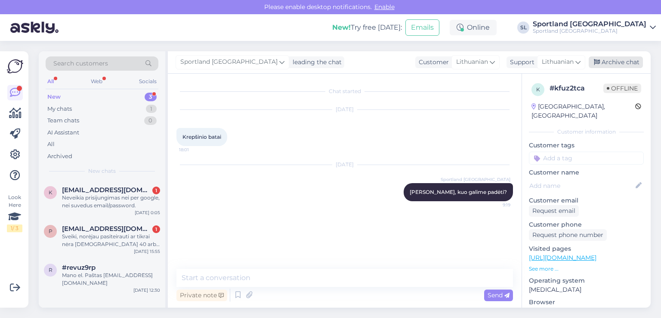
click at [606, 61] on div "Archive chat" at bounding box center [616, 62] width 54 height 12
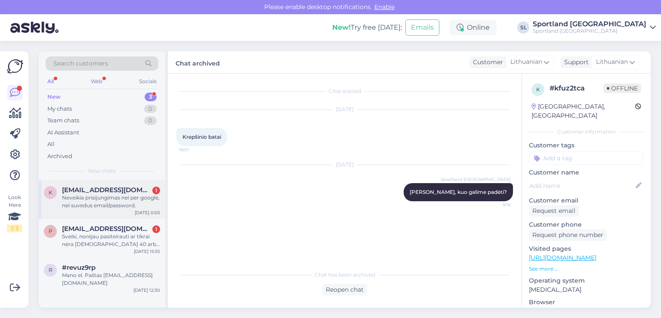
click at [95, 205] on div "Neveikia prisijungimas nei per google, nei suvedus email/password." at bounding box center [111, 201] width 98 height 15
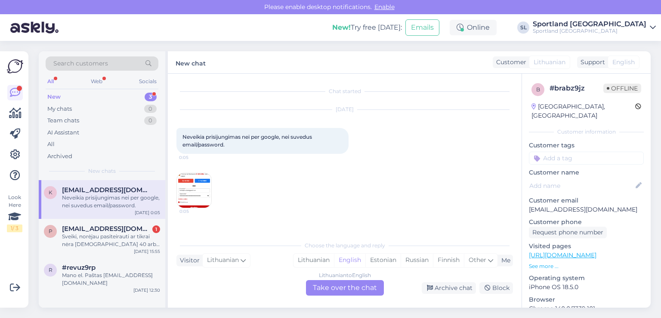
click at [199, 185] on img at bounding box center [194, 190] width 34 height 34
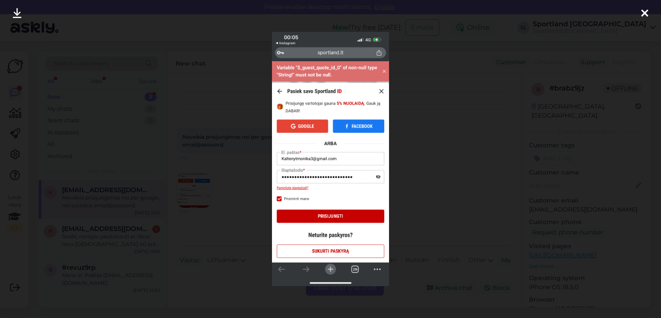
click at [646, 13] on icon at bounding box center [644, 13] width 7 height 11
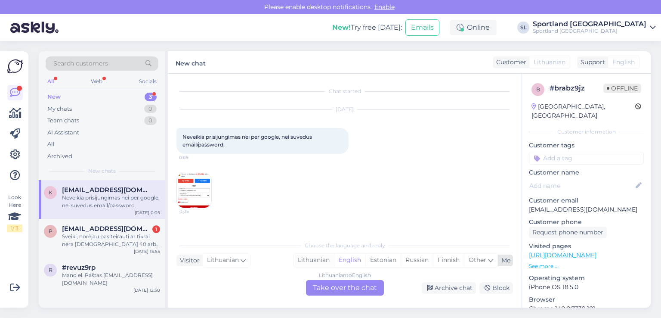
click at [320, 256] on div "Lithuanian" at bounding box center [313, 259] width 40 height 13
click at [332, 289] on div "Lithuanian to Lithuanian Take over the chat" at bounding box center [345, 287] width 78 height 15
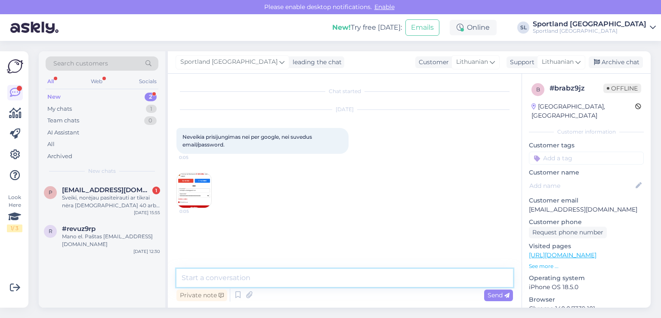
click at [293, 274] on textarea at bounding box center [344, 278] width 336 height 18
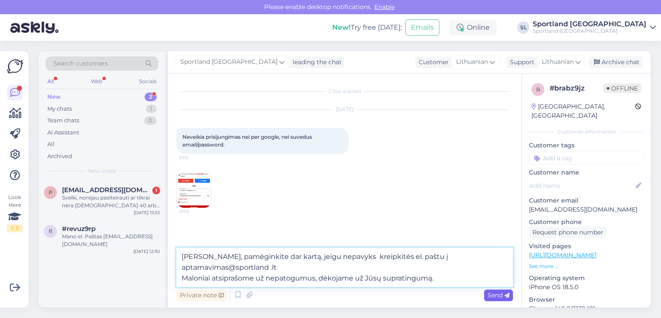
type textarea "Sveiki, pamėginkite dar kartą, jeigu nepavyks kreipkitės el. paštu į aptarnavim…"
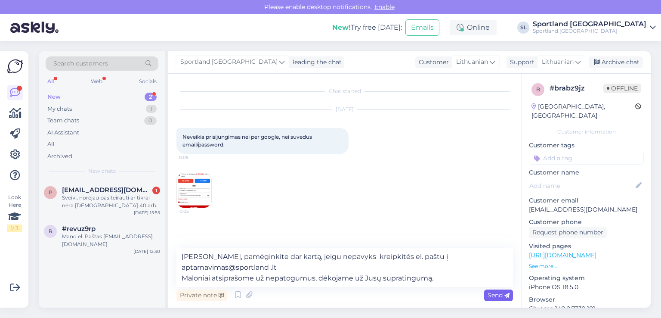
click at [494, 297] on span "Send" at bounding box center [499, 295] width 22 height 8
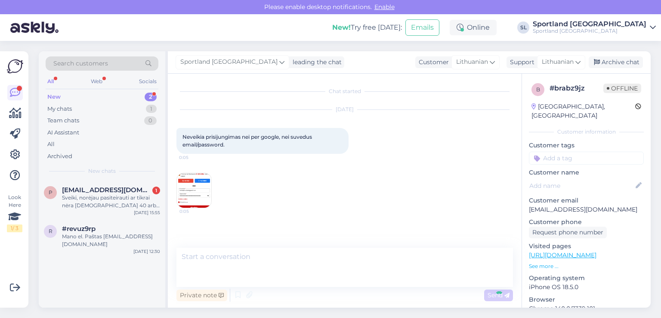
scroll to position [17, 0]
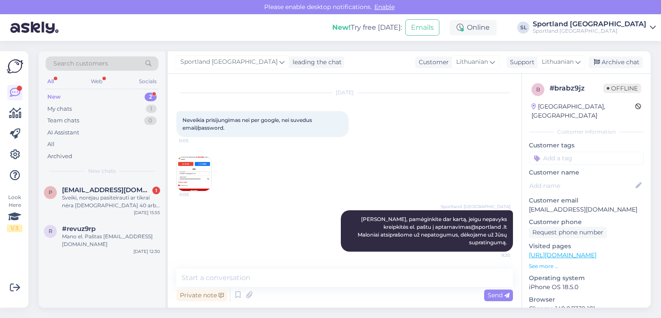
click at [620, 56] on div "Sportland Lithuania leading the chat Customer Lithuanian Support Lithuanian Arc…" at bounding box center [409, 62] width 483 height 22
click at [616, 62] on div "Archive chat" at bounding box center [616, 62] width 54 height 12
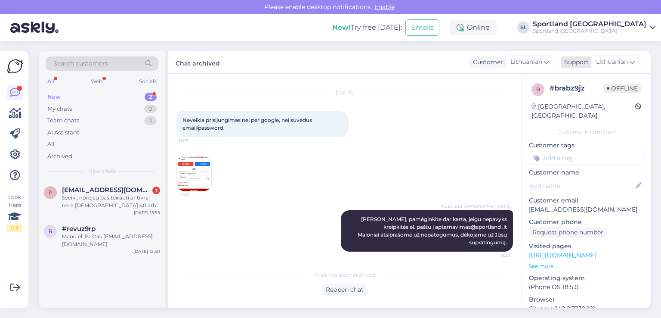
scroll to position [19, 0]
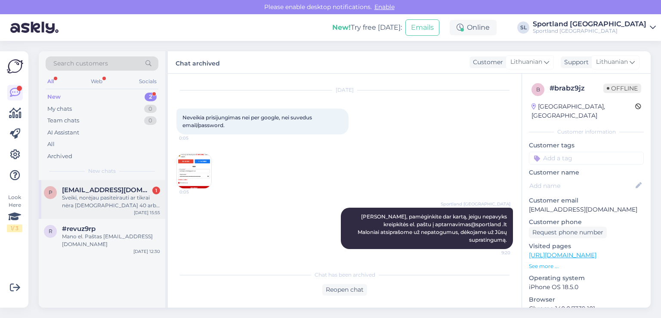
click at [103, 198] on div "Sveiki, norėjau pasiteirauti ar tikrai nėra šitų 40 arba 40,5 dydžio? Gal nusim…" at bounding box center [111, 201] width 98 height 15
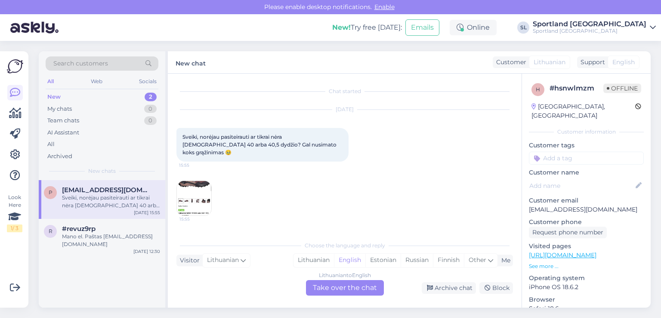
click at [207, 181] on img at bounding box center [194, 198] width 34 height 34
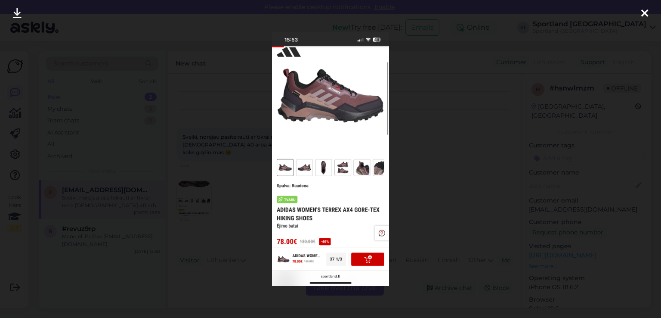
click at [645, 10] on icon at bounding box center [644, 13] width 7 height 11
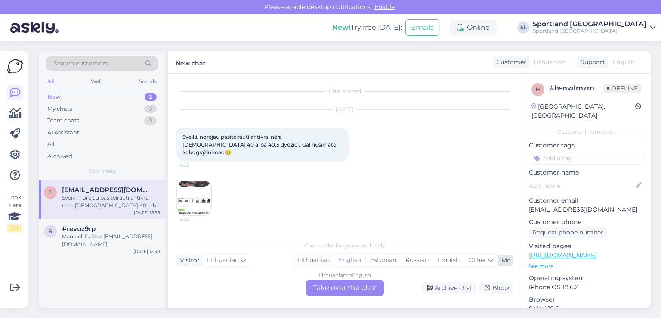
click at [312, 257] on div "Lithuanian" at bounding box center [313, 259] width 40 height 13
click at [333, 289] on div "Lithuanian to Lithuanian Take over the chat" at bounding box center [345, 287] width 78 height 15
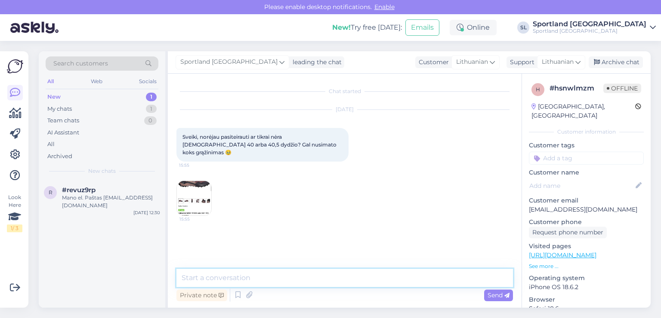
click at [286, 278] on textarea at bounding box center [344, 278] width 336 height 18
type textarea "Sveiki, apgailestaujame, tačiau šios prekės nebeturime Jūsų norimų dydžių."
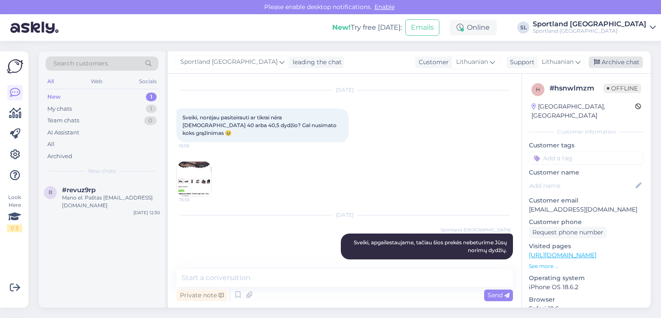
click at [619, 62] on div "Archive chat" at bounding box center [616, 62] width 54 height 12
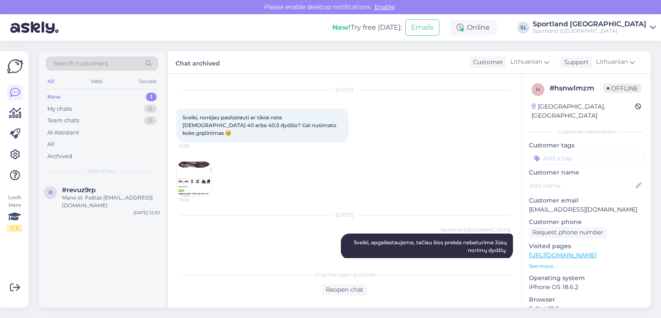
click at [0, 112] on div "Look Here 1 / 3 Get more Your checklist to get more value from Askly. Close Con…" at bounding box center [14, 179] width 28 height 256
click at [7, 117] on link at bounding box center [14, 112] width 15 height 15
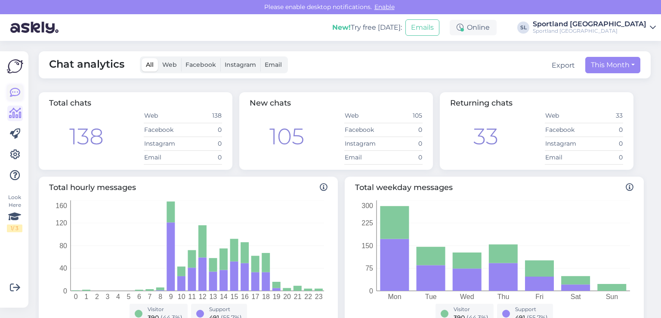
click at [19, 91] on icon at bounding box center [15, 92] width 10 height 10
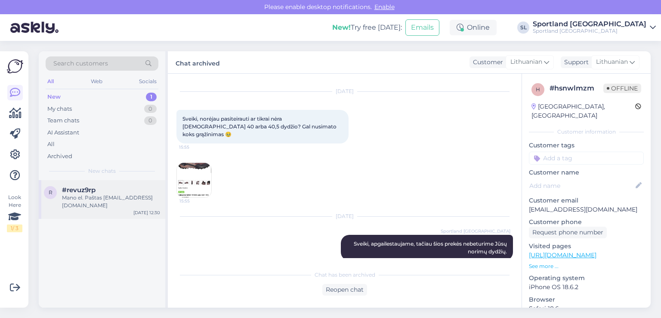
click at [86, 180] on div "r #revuz9rp Mano el. Paštas miglemiliuse@gmail.com Sep 7 12:30" at bounding box center [102, 199] width 127 height 39
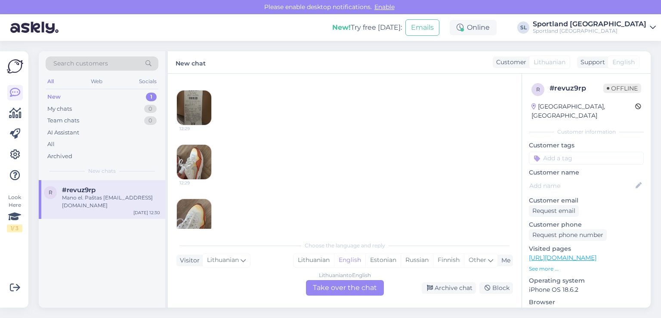
scroll to position [170, 0]
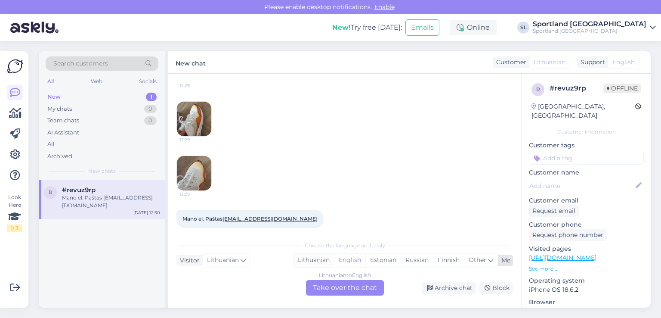
click at [324, 258] on div "Lithuanian" at bounding box center [313, 259] width 40 height 13
click at [323, 290] on div "Lithuanian to Lithuanian Take over the chat" at bounding box center [345, 287] width 78 height 15
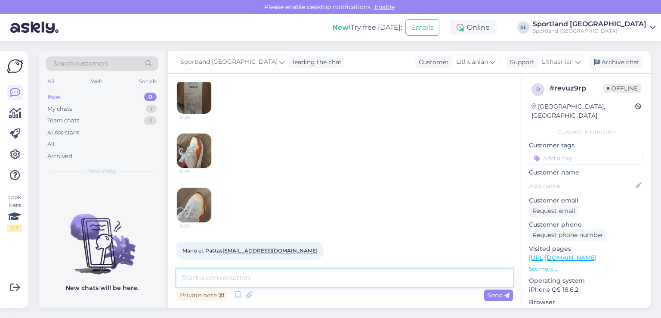
click at [296, 281] on textarea at bounding box center [344, 278] width 336 height 18
type textarea "Sveiki,"
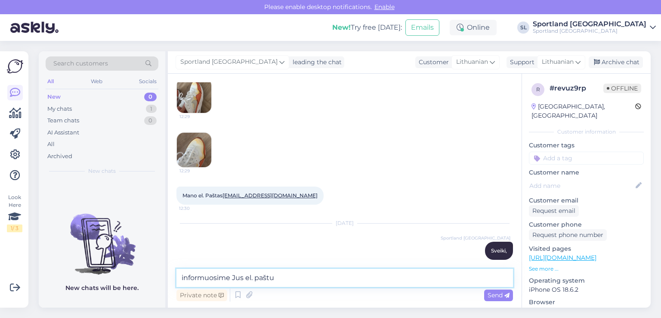
type textarea "informuosime Jus el. paštu"
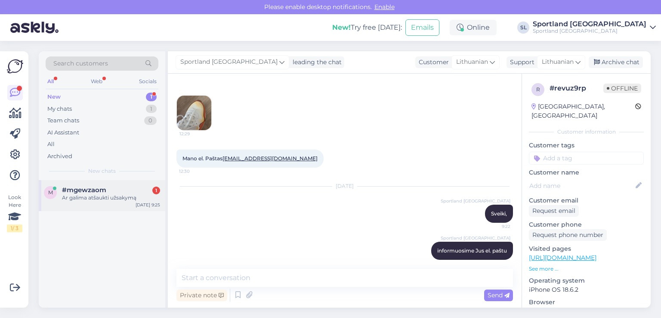
click at [89, 198] on div "Ar galima atšaukti užsakymą" at bounding box center [111, 198] width 98 height 8
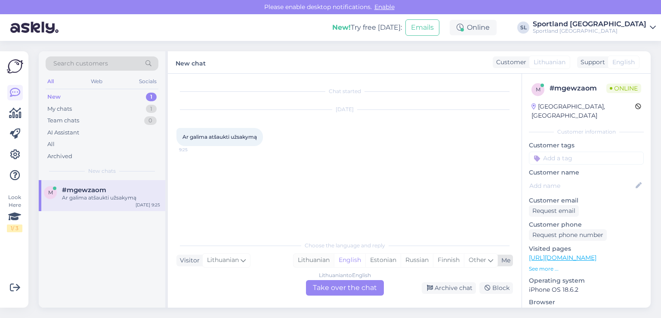
click at [317, 263] on div "Lithuanian" at bounding box center [313, 259] width 40 height 13
click at [326, 287] on div "Lithuanian to Lithuanian Take over the chat" at bounding box center [345, 287] width 78 height 15
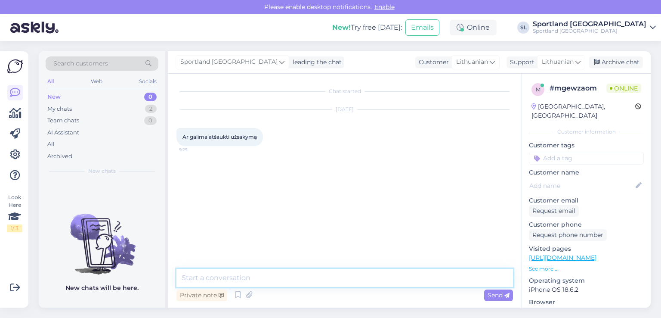
click at [288, 281] on textarea at bounding box center [344, 278] width 336 height 18
type textarea "Sveiki,"
type textarea "prašome nurodykite užsakymo numerį"
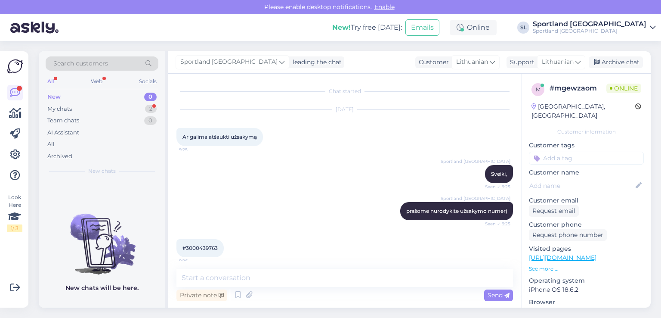
scroll to position [6, 0]
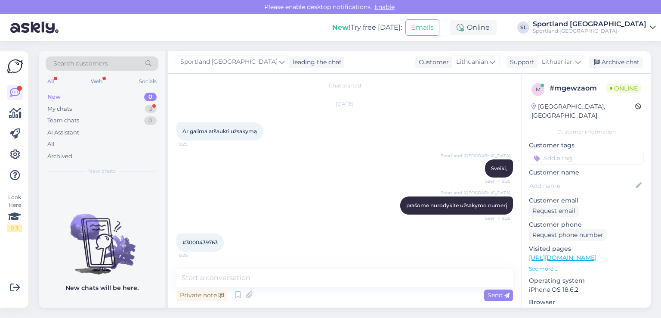
click at [192, 236] on div "#3000439763 9:26" at bounding box center [199, 242] width 47 height 18
click at [192, 238] on div "#3000439763 9:26" at bounding box center [199, 242] width 47 height 18
copy div "3000439763 9:26"
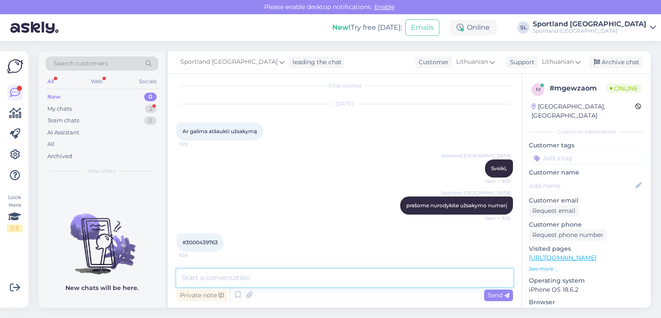
click at [238, 277] on textarea at bounding box center [344, 278] width 336 height 18
type textarea "Jūsų užsakymas supakuotas ir paruoštas išsiuntimui,"
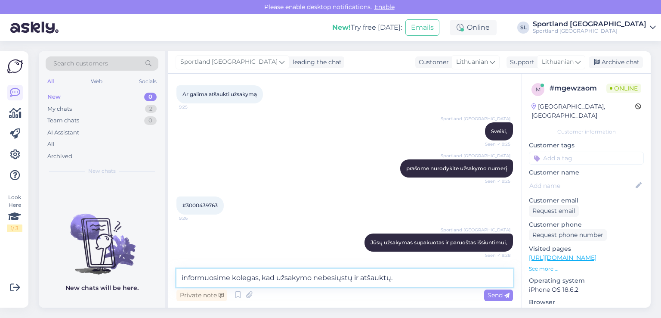
type textarea "informuosime kolegas, kad užsakymo nebesiųstų ir atšauktų."
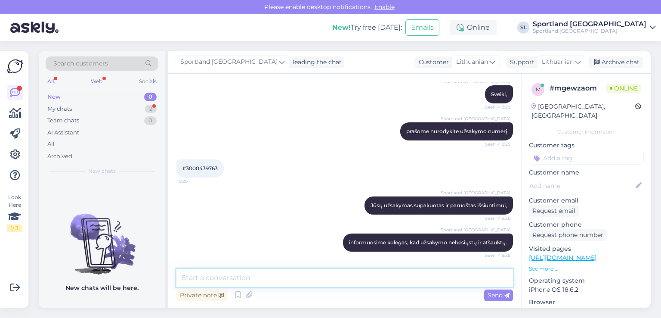
scroll to position [124, 0]
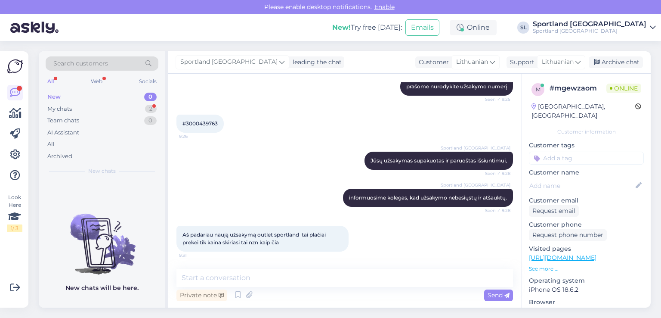
click at [441, 233] on div "Aš padariau naują užsakymą outlet sportland tai plačiai prekei tik kaina skiria…" at bounding box center [344, 238] width 336 height 45
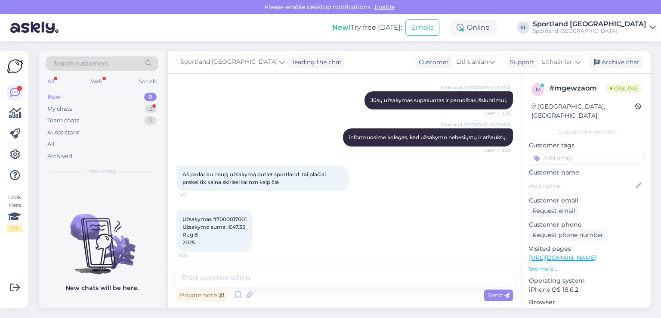
scroll to position [222, 0]
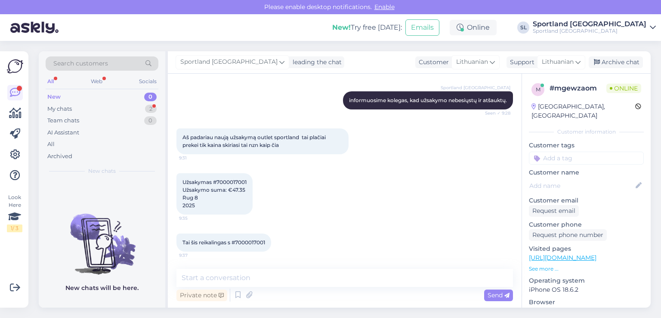
click at [250, 239] on span "Tai šis reikalingas s #7000017001" at bounding box center [223, 242] width 83 height 6
copy span "7000017001"
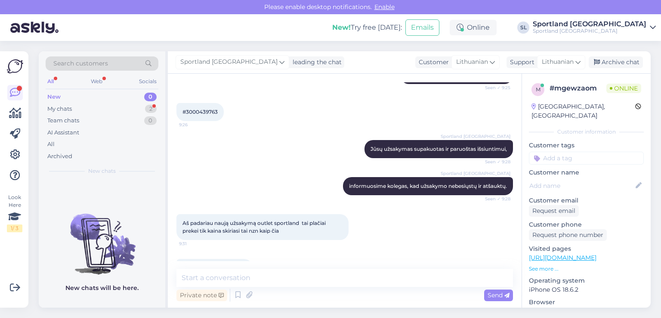
scroll to position [50, 0]
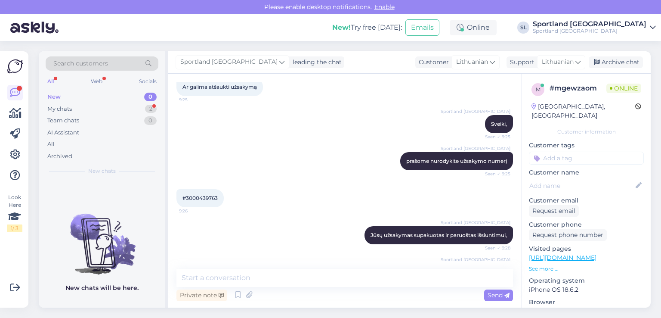
click at [205, 194] on span "#3000439763" at bounding box center [199, 197] width 35 height 6
copy div "3000439763 9:26"
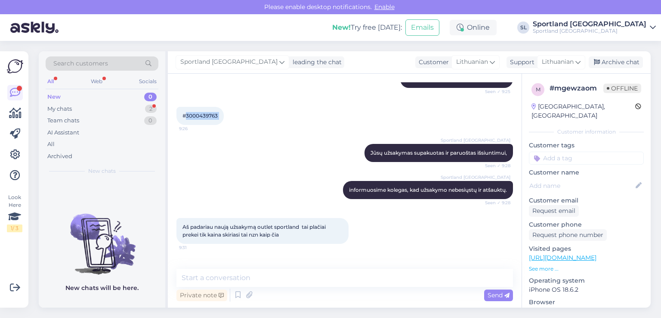
scroll to position [222, 0]
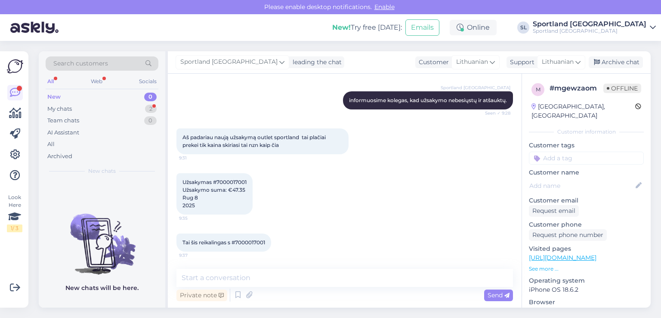
click at [253, 239] on span "Tai šis reikalingas s #7000017001" at bounding box center [223, 242] width 83 height 6
copy span "7000017001"
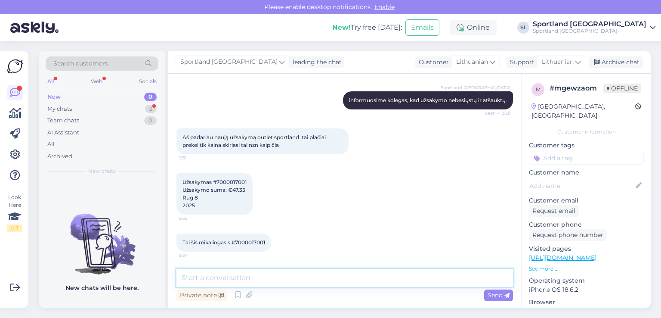
click at [335, 275] on textarea at bounding box center [344, 278] width 336 height 18
type textarea "A"
type textarea "6"
click at [207, 279] on textarea "Šiandeina panaudojote nuolaidos kodą, todėl prekės kaina" at bounding box center [344, 278] width 336 height 18
click at [393, 277] on textarea "Šiandiena panaudojote nuolaidos kodą, todėl prekės kaina" at bounding box center [344, 278] width 336 height 18
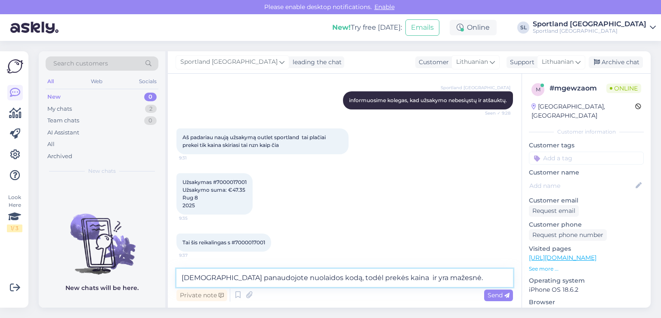
type textarea "Šiandiena panaudojote nuolaidos kodą, todėl prekės kaina ir yra mažesnė."
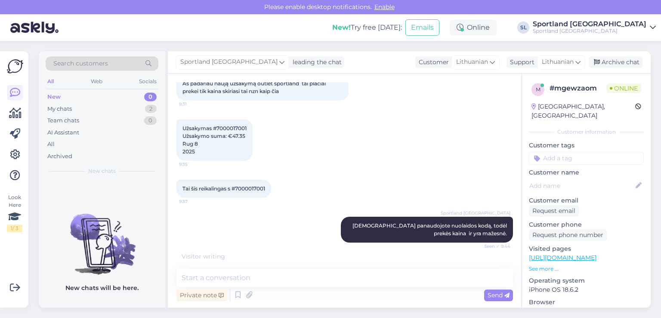
scroll to position [303, 0]
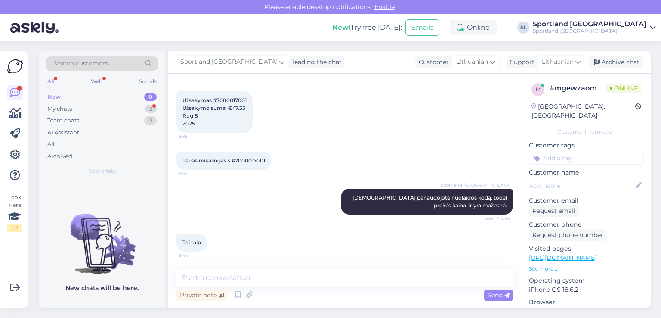
drag, startPoint x: 274, startPoint y: 160, endPoint x: 238, endPoint y: 156, distance: 36.4
click at [238, 156] on div "Tai šis reikalingas s #7000017001 9:37" at bounding box center [223, 160] width 95 height 18
copy span "7000017001"
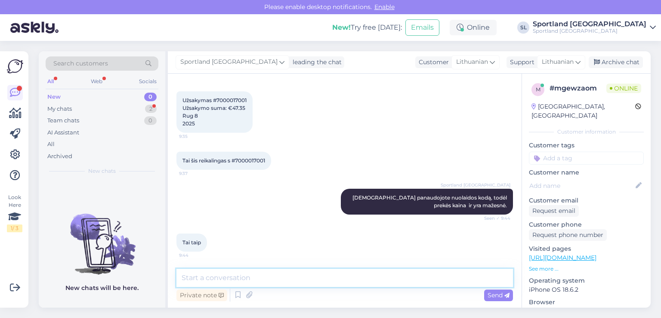
click at [258, 275] on textarea at bounding box center [344, 278] width 336 height 18
paste textarea "7000017001"
type textarea "7"
paste textarea "7000017001"
type textarea "7"
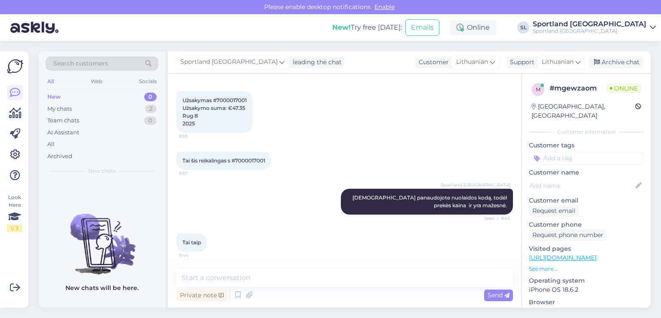
click at [256, 160] on span "Tai šis reikalingas s #7000017001" at bounding box center [223, 160] width 83 height 6
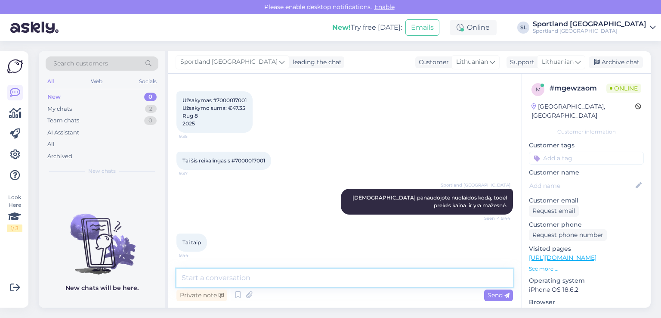
click at [265, 279] on textarea at bounding box center [344, 278] width 336 height 18
type textarea "V"
paste textarea "7000017001"
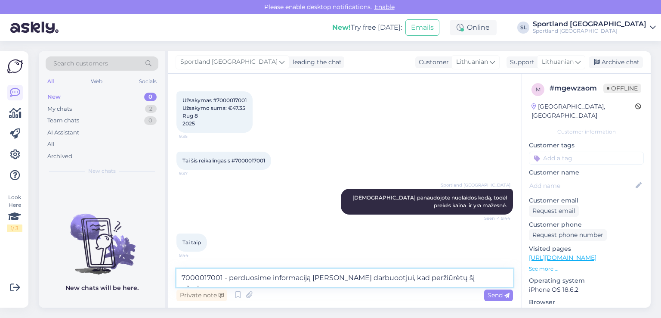
type textarea "7000017001 - perduosime informaciją sandėlio darbuootjui, kad peržiūrėtų šį užs…"
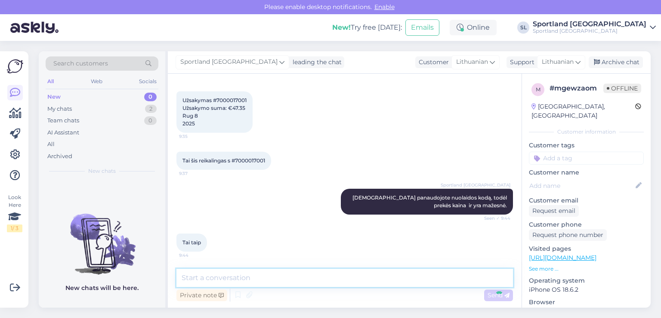
scroll to position [348, 0]
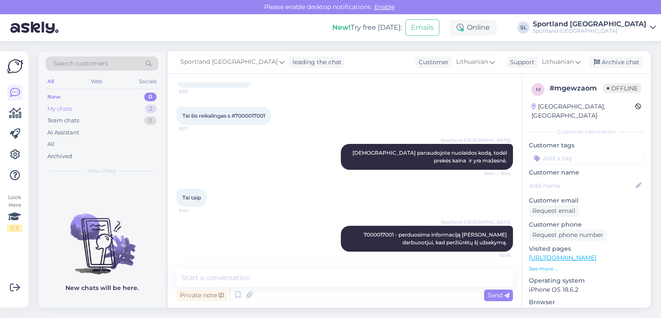
click at [74, 111] on div "My chats 2" at bounding box center [102, 109] width 113 height 12
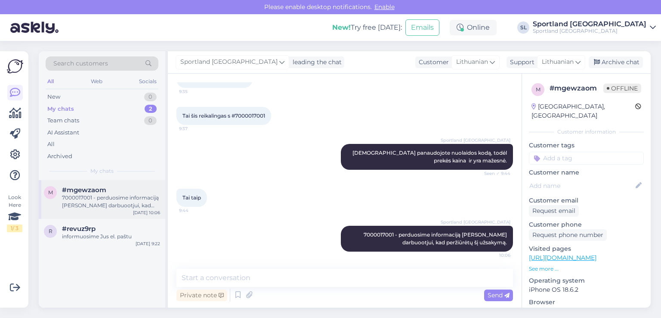
click at [99, 205] on div "7000017001 - perduosime informaciją sandėlio darbuootjui, kad peržiūrėtų šį užs…" at bounding box center [111, 201] width 98 height 15
click at [17, 113] on icon at bounding box center [15, 113] width 12 height 10
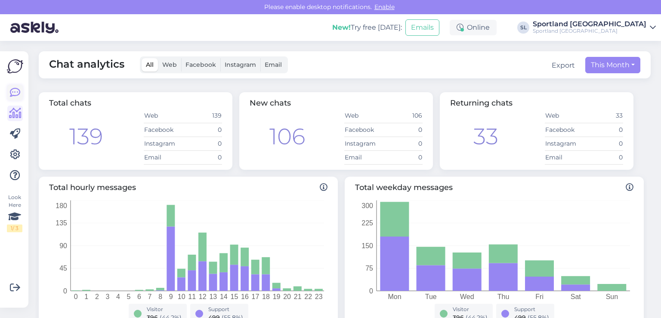
click at [14, 92] on icon at bounding box center [15, 92] width 10 height 10
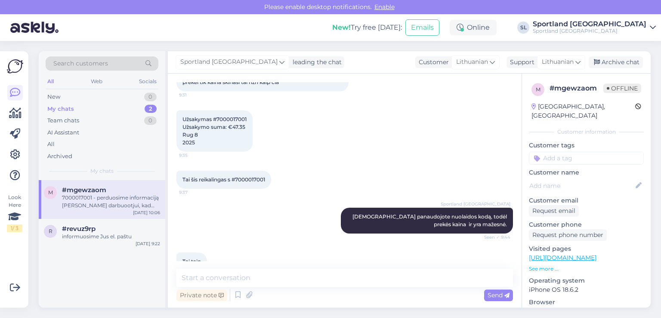
scroll to position [348, 0]
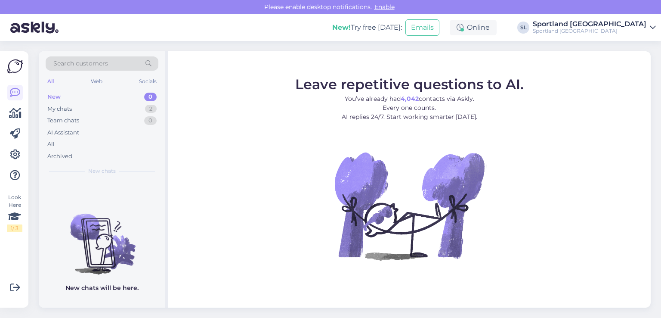
click at [60, 145] on div "All" at bounding box center [102, 144] width 113 height 12
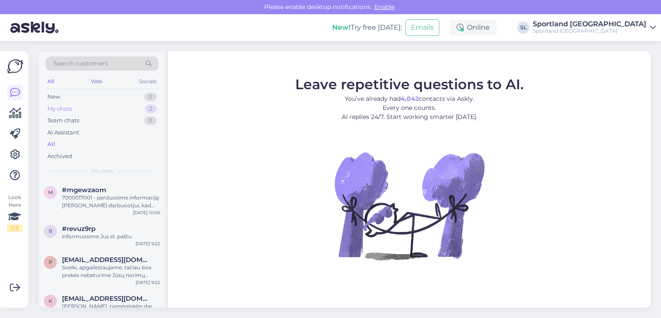
click at [105, 108] on div "My chats 2" at bounding box center [102, 109] width 113 height 12
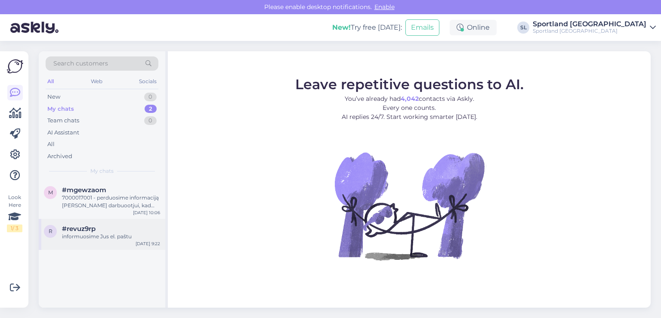
click at [97, 243] on div "r #revuz9rp informuosime Jus el. paštu [DATE] 9:22" at bounding box center [102, 234] width 127 height 31
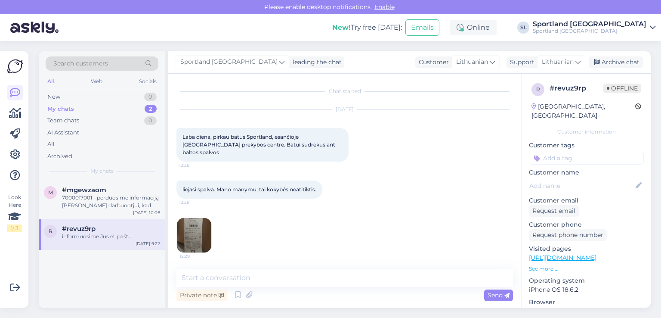
scroll to position [231, 0]
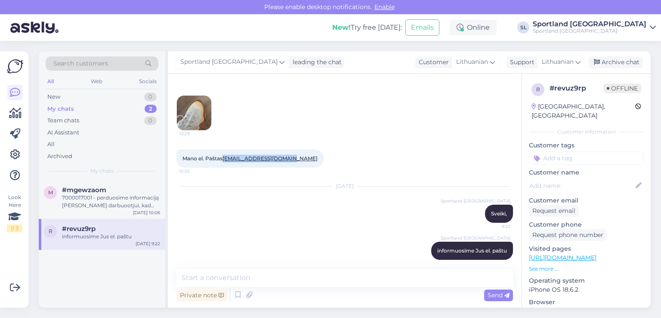
drag, startPoint x: 287, startPoint y: 150, endPoint x: 224, endPoint y: 148, distance: 63.3
click at [224, 149] on div "Mano el. Paštas miglemiliuse@gmail.com 12:30" at bounding box center [249, 158] width 147 height 18
copy link "[EMAIL_ADDRESS][DOMAIN_NAME]"
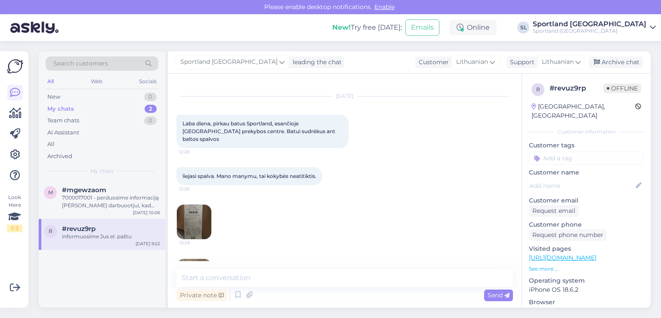
scroll to position [0, 0]
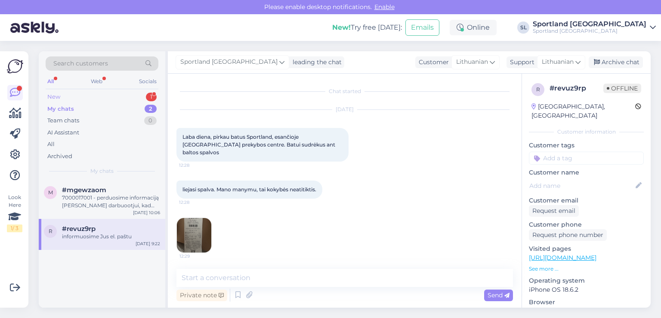
click at [90, 99] on div "New 1" at bounding box center [102, 97] width 113 height 12
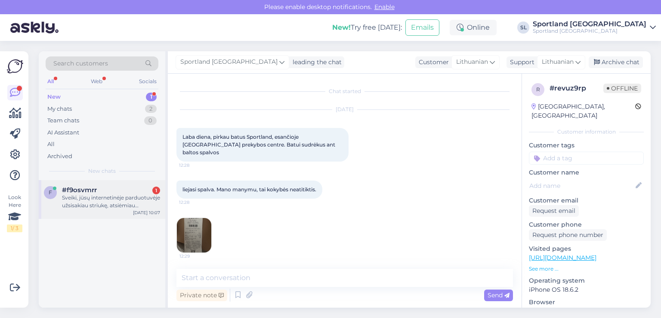
click at [105, 190] on div "#f9osvmrr 1" at bounding box center [111, 190] width 98 height 8
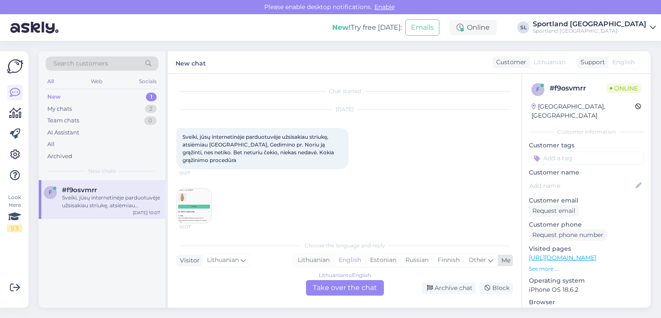
click at [306, 259] on div "Lithuanian" at bounding box center [313, 259] width 40 height 13
click at [337, 287] on div "Lithuanian to Lithuanian Take over the chat" at bounding box center [345, 287] width 78 height 15
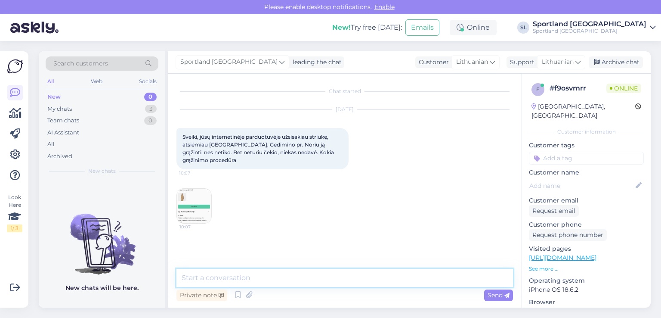
click at [314, 273] on textarea at bounding box center [344, 278] width 336 height 18
type textarea "Sveiki"
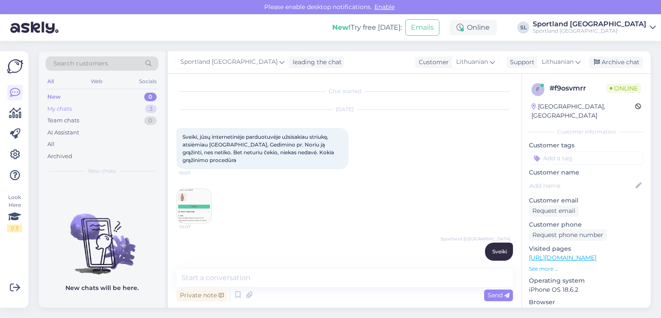
click at [73, 111] on div "My chats 3" at bounding box center [102, 109] width 113 height 12
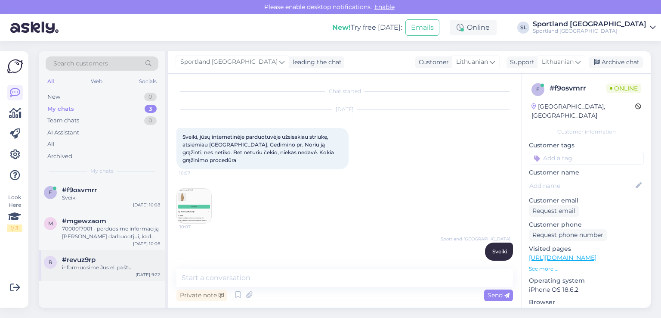
click at [104, 265] on div "informuosime Jus el. paštu" at bounding box center [111, 267] width 98 height 8
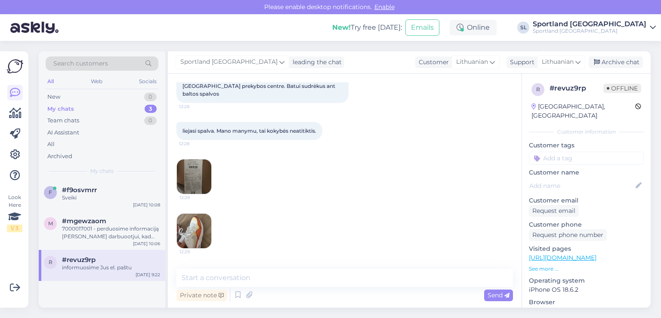
scroll to position [129, 0]
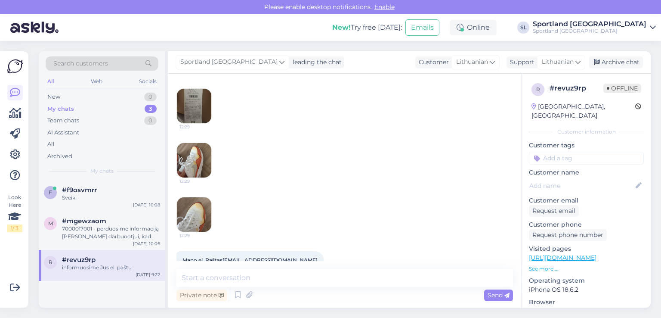
click at [193, 102] on img at bounding box center [194, 106] width 34 height 34
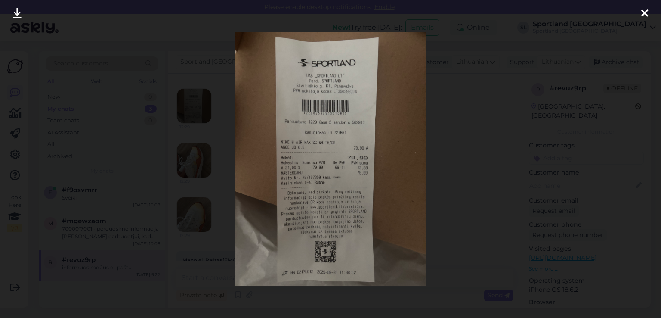
click at [18, 12] on icon at bounding box center [17, 13] width 9 height 11
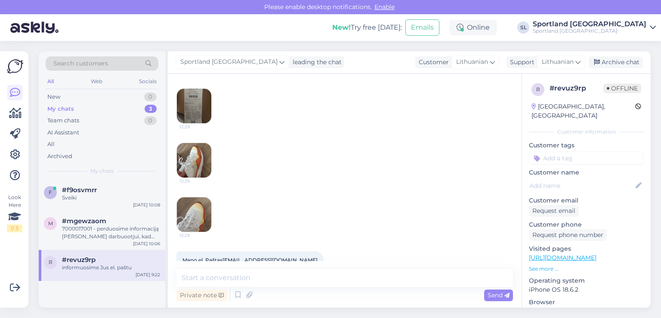
click at [194, 147] on img at bounding box center [194, 160] width 34 height 34
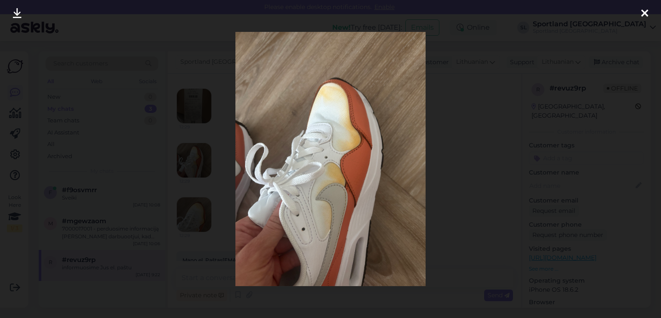
click at [14, 11] on icon at bounding box center [17, 13] width 9 height 11
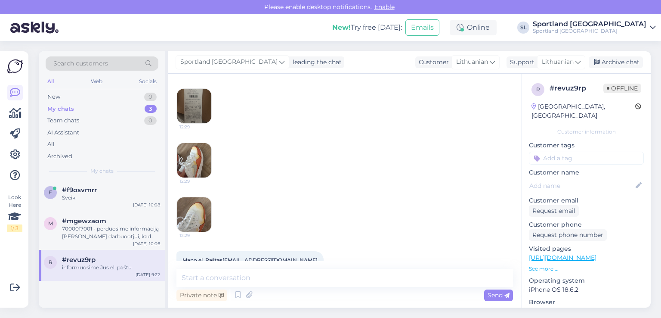
click at [193, 201] on img at bounding box center [194, 214] width 34 height 34
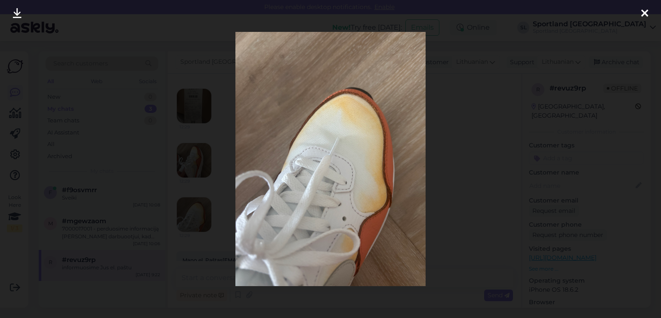
click at [15, 14] on icon at bounding box center [17, 13] width 9 height 11
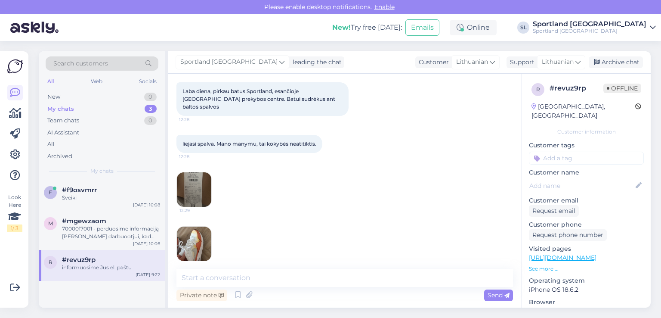
scroll to position [231, 0]
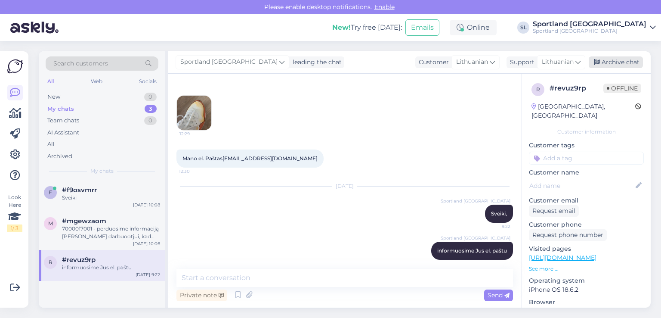
click at [619, 64] on div "Archive chat" at bounding box center [616, 62] width 54 height 12
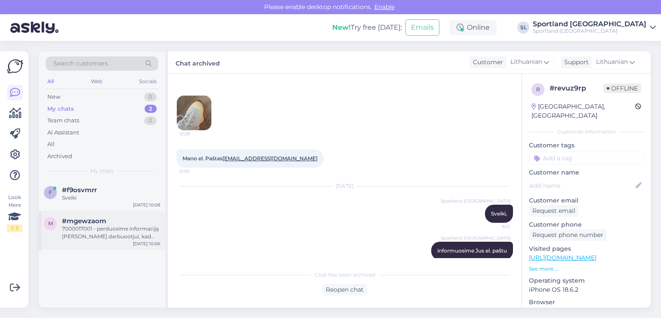
click at [95, 228] on div "7000017001 - perduosime informaciją [PERSON_NAME] darbuootjui, kad peržiūrėtų š…" at bounding box center [111, 232] width 98 height 15
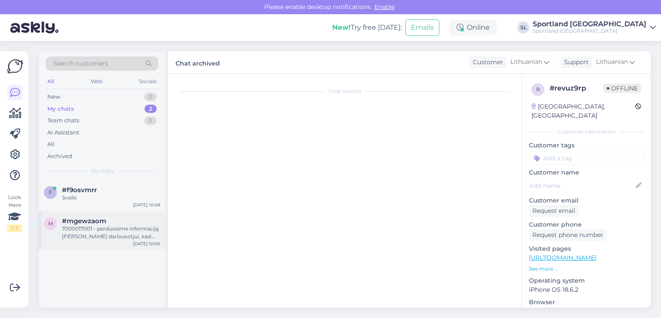
scroll to position [348, 0]
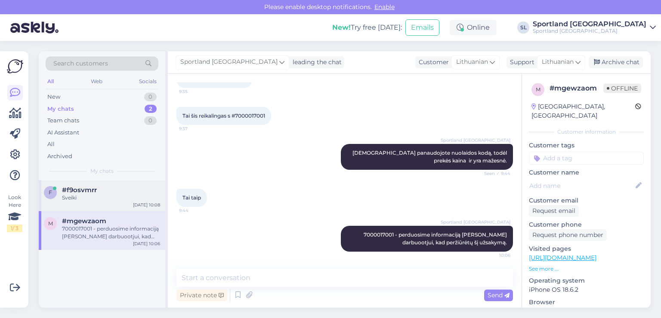
click at [103, 192] on div "#f9osvmrr" at bounding box center [111, 190] width 98 height 8
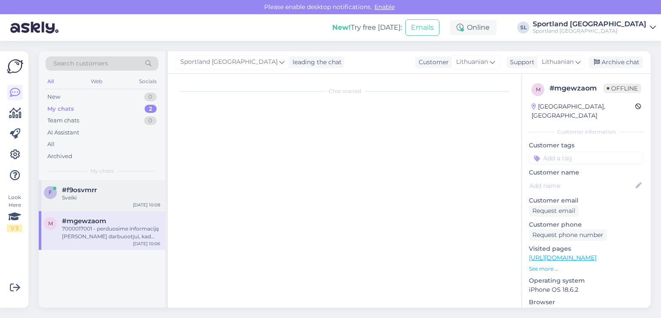
scroll to position [1, 0]
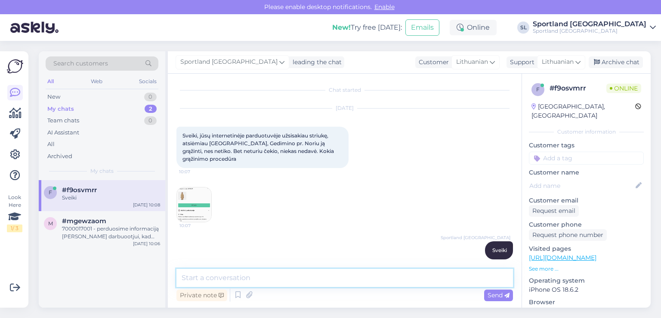
click at [351, 272] on textarea at bounding box center [344, 278] width 336 height 18
type textarea "Internetinėje Sportland parduotuvėje įsigijus prekę, čekio nėra."
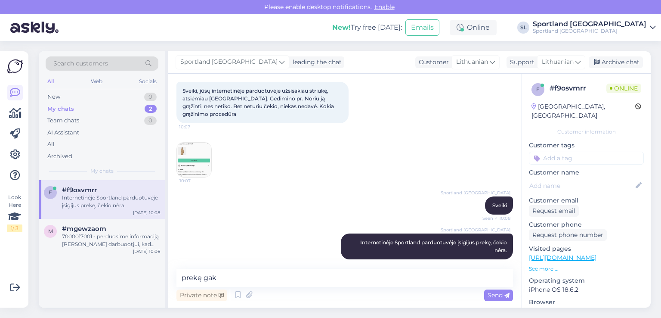
click at [185, 144] on img at bounding box center [194, 159] width 34 height 34
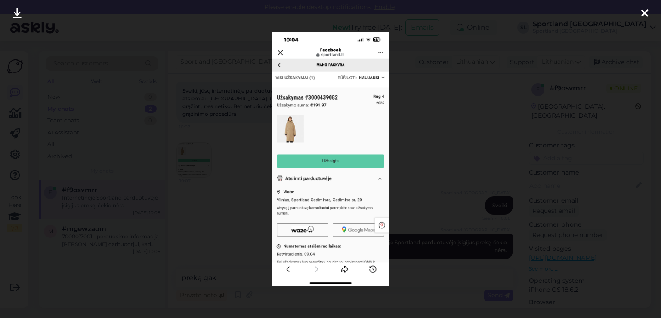
click at [642, 11] on icon at bounding box center [644, 13] width 7 height 11
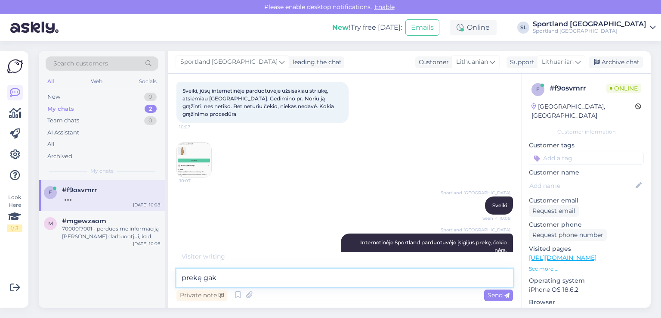
click at [227, 284] on textarea "prekę gak" at bounding box center [344, 278] width 336 height 18
type textarea "prekę galite grąžinti"
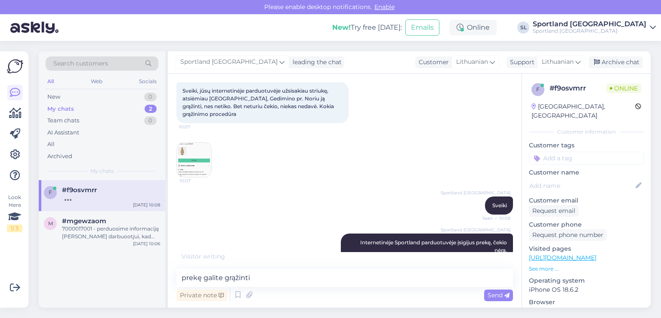
click at [198, 142] on img at bounding box center [194, 159] width 34 height 34
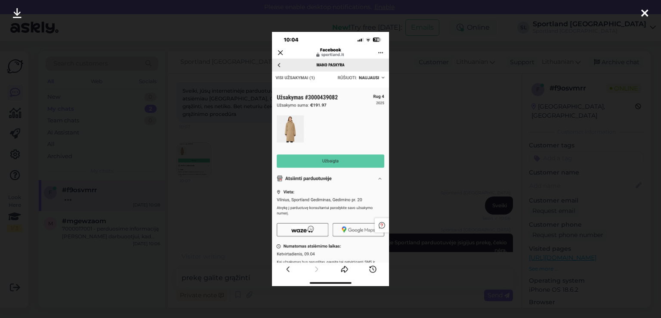
click at [318, 90] on img at bounding box center [330, 159] width 117 height 254
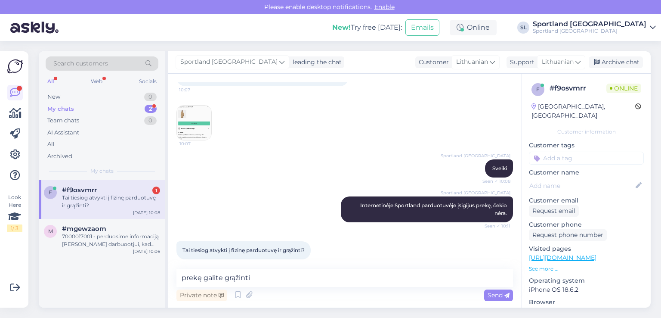
scroll to position [83, 0]
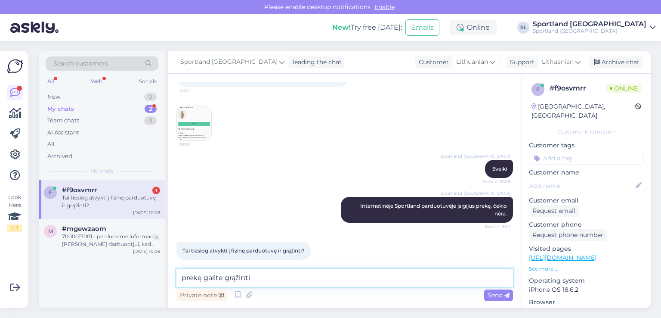
drag, startPoint x: 262, startPoint y: 274, endPoint x: 125, endPoint y: 290, distance: 138.2
click at [125, 296] on div "Search customers All Web Socials New 0 My chats 2 Team chats 0 AI Assistant All…" at bounding box center [345, 179] width 612 height 256
type textarea "pridedame informaciją apie Jūsų užsakymą"
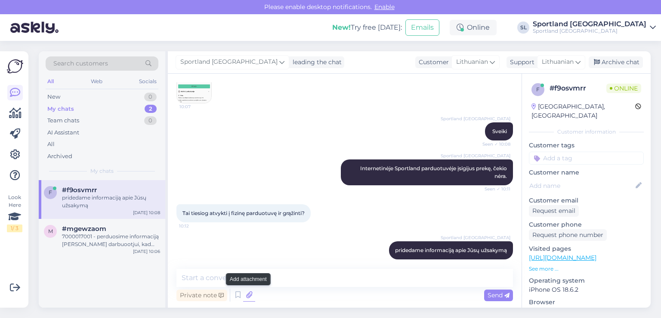
click at [250, 296] on icon at bounding box center [249, 294] width 12 height 13
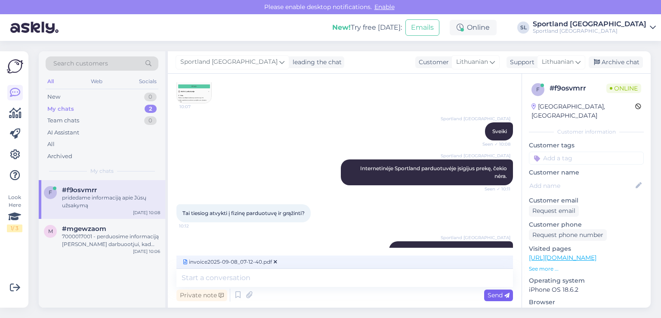
click at [492, 290] on div "Send" at bounding box center [498, 295] width 29 height 12
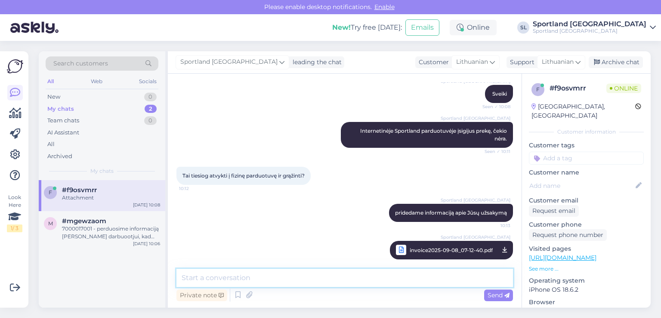
click at [256, 281] on textarea at bounding box center [344, 278] width 336 height 18
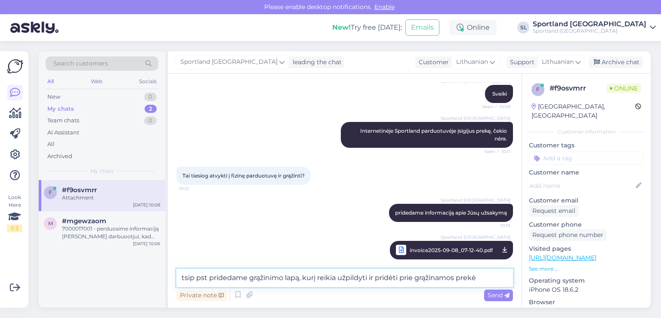
type textarea "tsip pst pridedame grąžinimo lapą, kurį reikia užpildyti ir pridėti prie grąžin…"
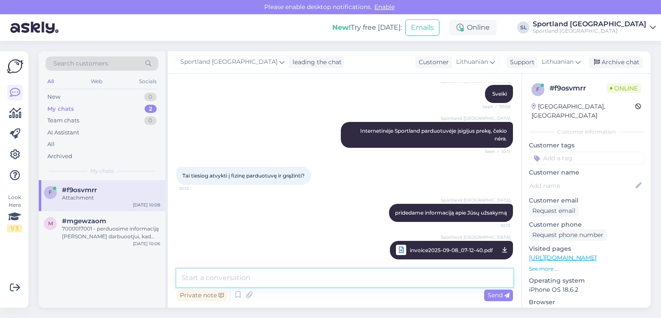
scroll to position [202, 0]
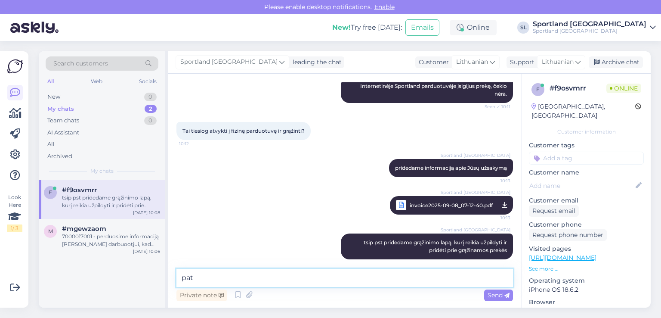
type textarea "pat*"
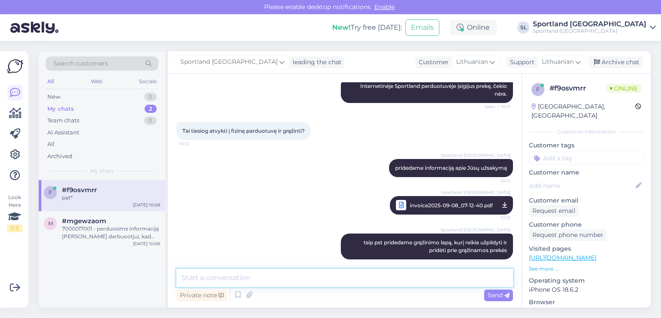
scroll to position [239, 0]
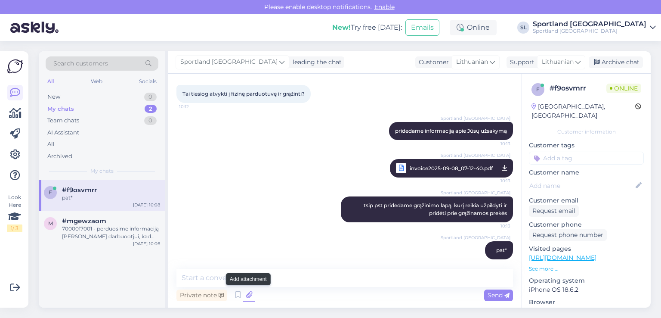
click at [248, 293] on icon at bounding box center [249, 294] width 12 height 13
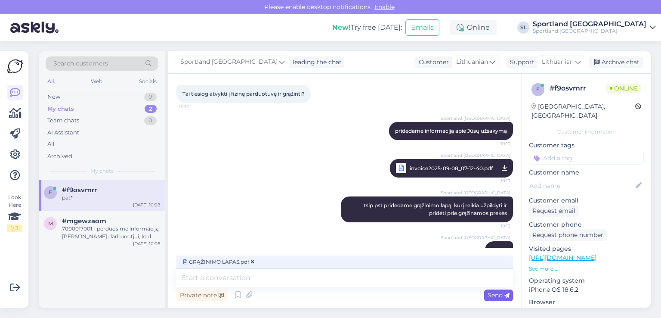
click at [496, 291] on span "Send" at bounding box center [499, 295] width 22 height 8
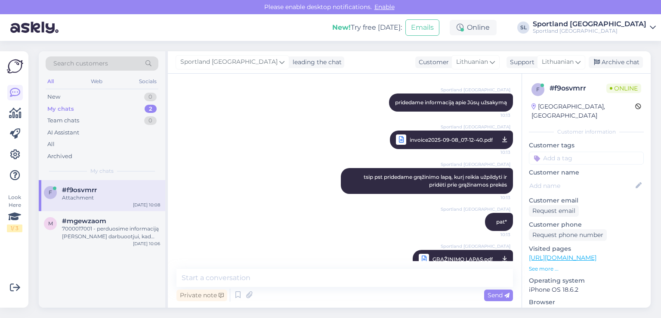
scroll to position [277, 0]
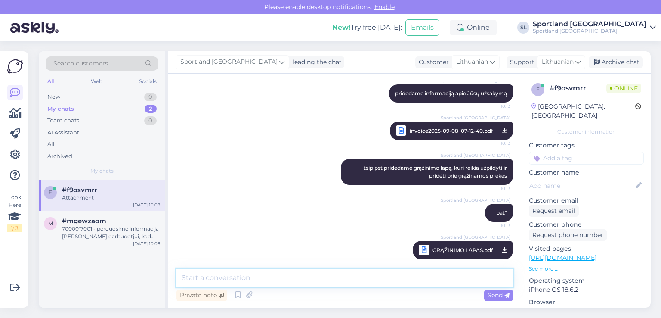
click at [328, 279] on textarea at bounding box center [344, 278] width 336 height 18
type textarea "taip, fizinėje Sportland parduotuvėje galite grąžinti"
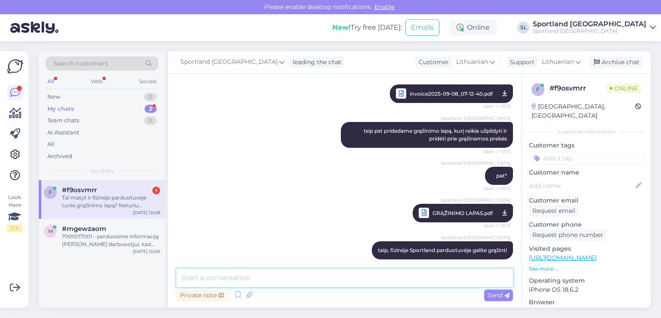
scroll to position [358, 0]
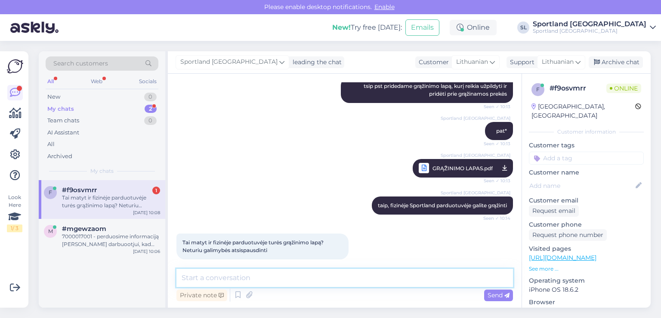
click at [335, 277] on textarea at bounding box center [344, 278] width 336 height 18
type textarea "taip, grąžinimo lapą galite užpildyti ir parduotuvėje"
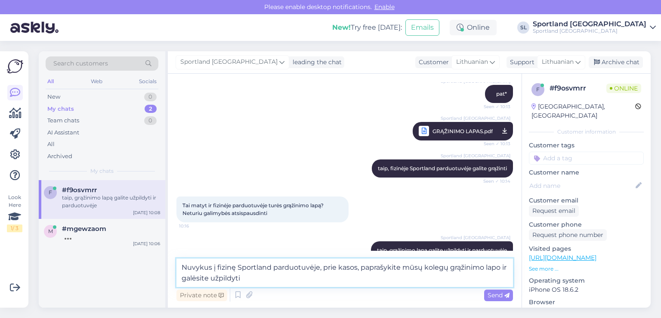
type textarea "Nuvykus į fizinę Sportland parduotuvėje, prie kasos, paprašykite mūsų kolegų gr…"
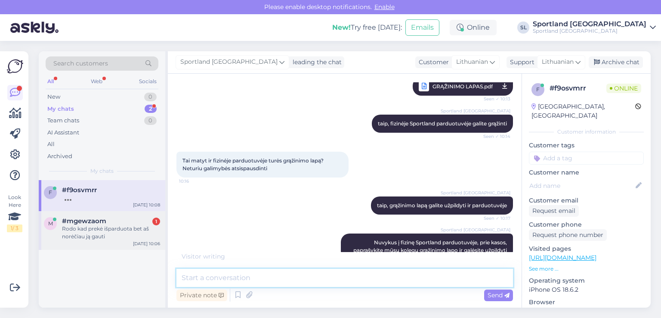
scroll to position [449, 0]
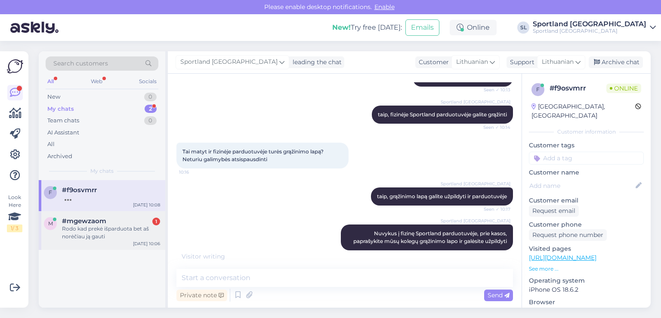
click at [77, 235] on div "Rodo kad prekė išparduota bet aš norėčiau ją gauti" at bounding box center [111, 232] width 98 height 15
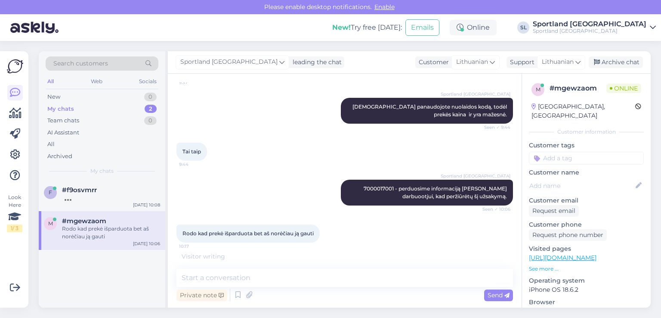
scroll to position [394, 0]
click at [84, 264] on div "f #f9osvmrr 1 Ačiū Sep 8 10:08 m #mgewzaom Rodo kad prekė išparduota bet aš nor…" at bounding box center [102, 243] width 127 height 127
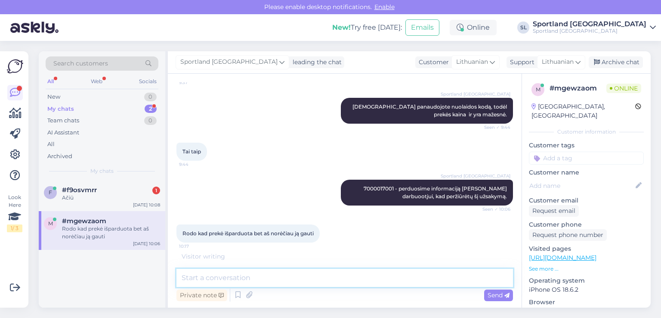
click at [207, 274] on textarea at bounding box center [344, 278] width 336 height 18
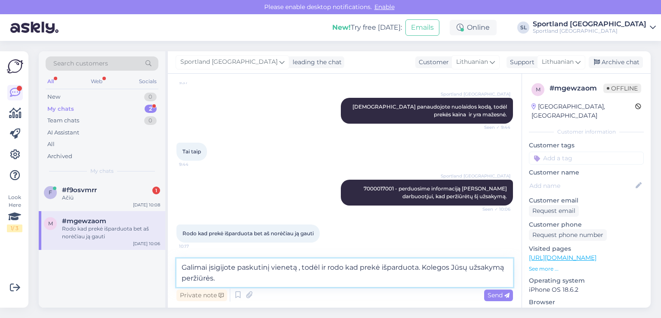
type textarea "Galimai įsigijote paskutinį vienetą , todėl ir rodo kad prekė išparduota. Koleg…"
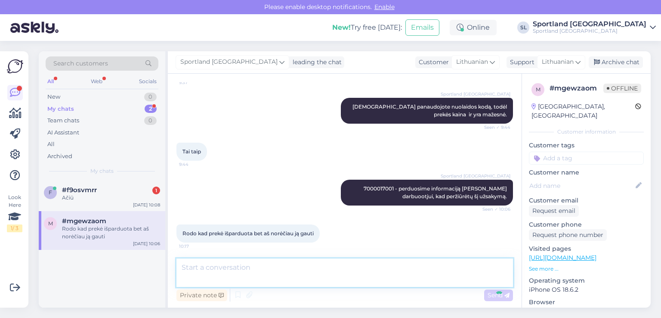
scroll to position [430, 0]
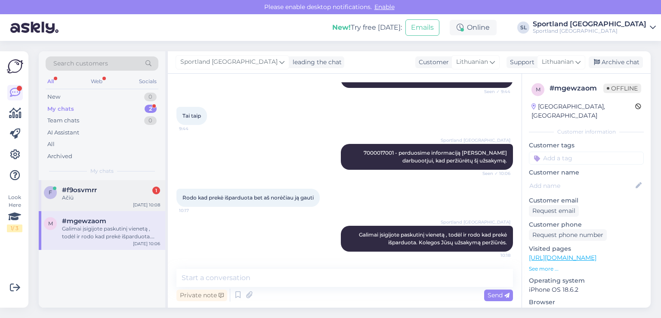
click at [56, 198] on div "f #f9osvmrr 1 Ačiū" at bounding box center [102, 193] width 116 height 15
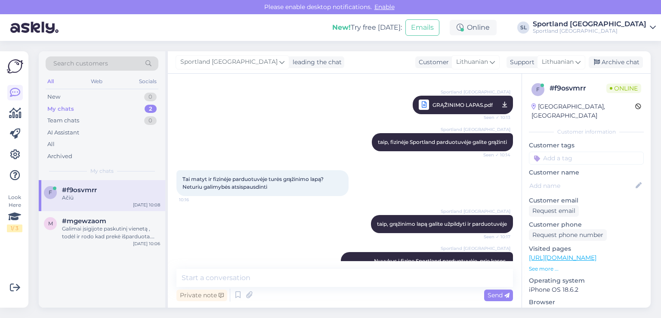
scroll to position [477, 0]
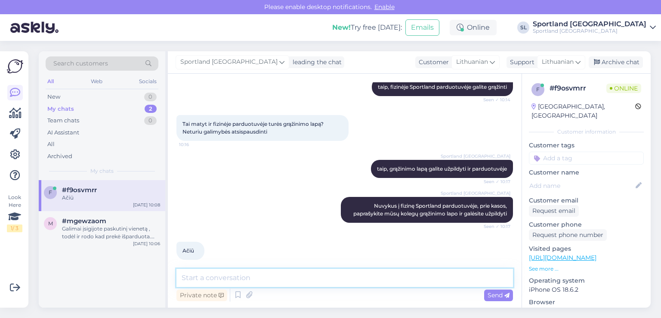
click at [335, 277] on textarea at bounding box center [344, 278] width 336 height 18
type textarea "jei dar turiėsime klausimų maloniai į juos atsakysime, gražios dienos"
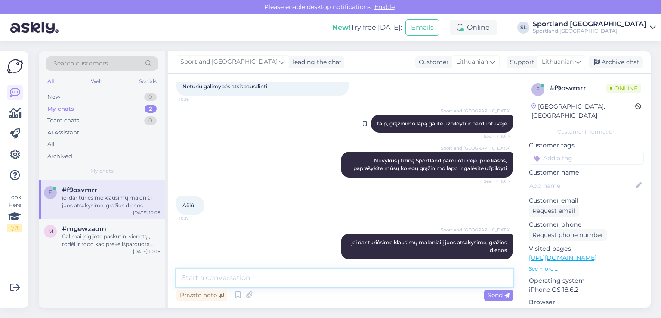
scroll to position [522, 0]
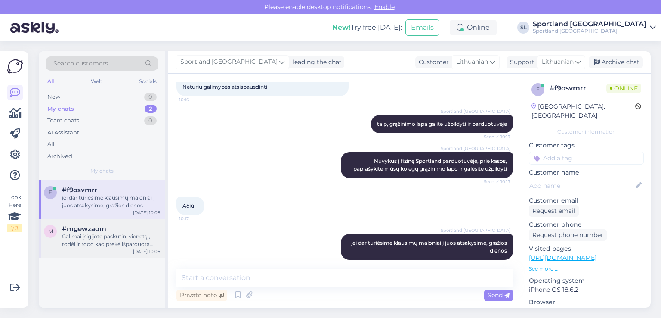
click at [93, 250] on div "m #mgewzaom Galimai įsigijote paskutinį vienetą , todėl ir rodo kad prekė išpar…" at bounding box center [102, 238] width 127 height 39
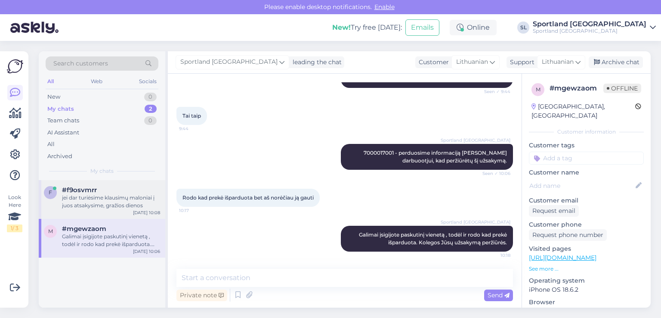
click at [90, 202] on div "jei dar turiėsime klausimų maloniai į juos atsakysime, gražios dienos" at bounding box center [111, 201] width 98 height 15
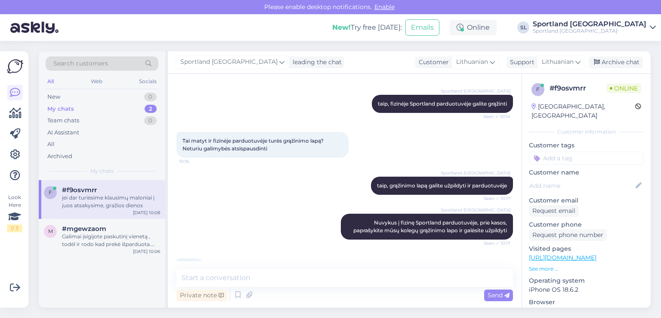
scroll to position [522, 0]
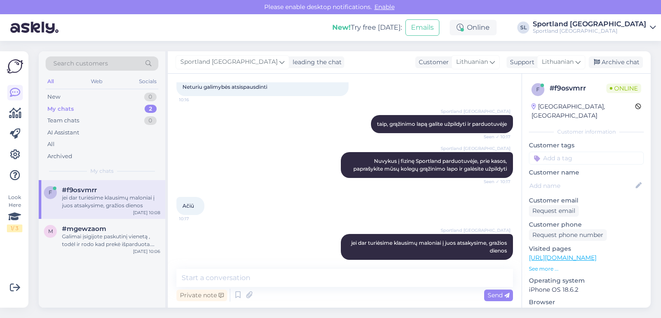
click at [96, 265] on div "f #f9osvmrr jei dar turiėsime klausimų maloniai į juos atsakysime, gražios dien…" at bounding box center [102, 243] width 127 height 127
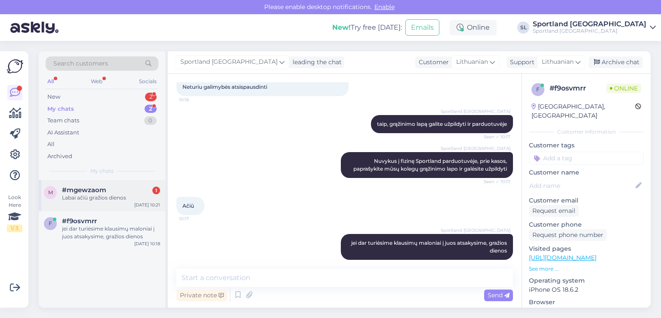
click at [110, 185] on div "m #mgewzaom 1 Labai ačiū gražios dienos Sep 8 10:21" at bounding box center [102, 195] width 127 height 31
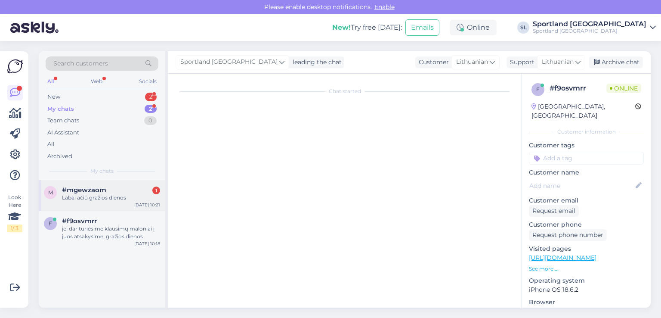
scroll to position [467, 0]
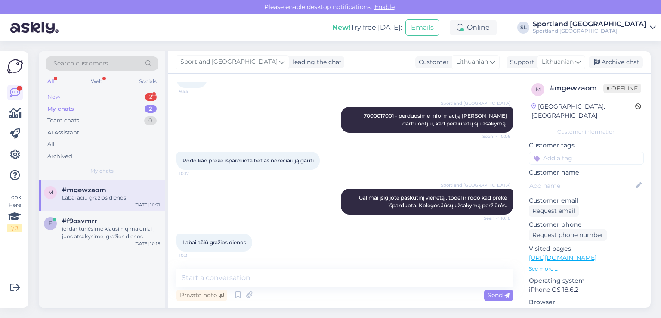
click at [112, 99] on div "New 2" at bounding box center [102, 97] width 113 height 12
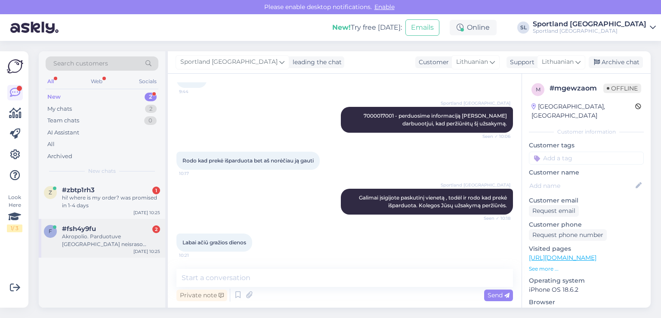
click at [69, 235] on div "Akropolio. Parduotuve kaune neisraso isannkstines saskaitos, poreiki pateikiau …" at bounding box center [111, 239] width 98 height 15
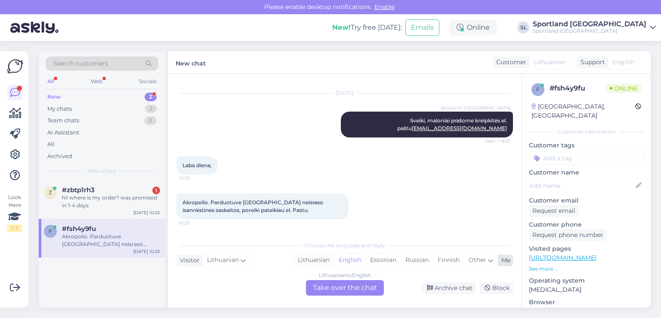
click at [313, 264] on div "Lithuanian" at bounding box center [313, 259] width 40 height 13
click at [329, 290] on div "Lithuanian to Lithuanian Take over the chat" at bounding box center [345, 287] width 78 height 15
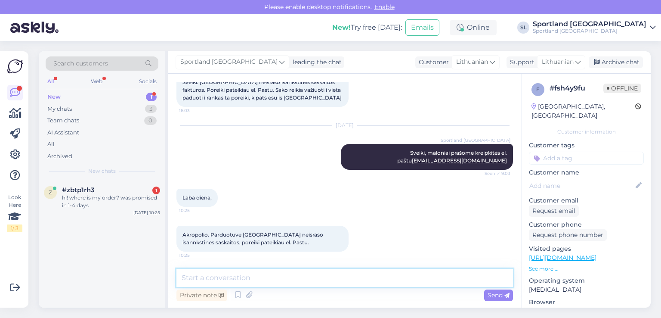
click at [315, 281] on textarea at bounding box center [344, 278] width 336 height 18
type textarea "Sveiki"
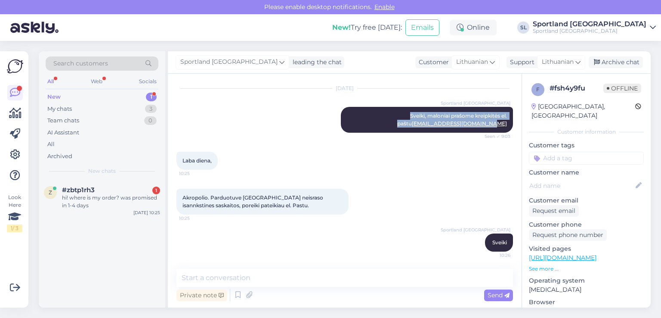
drag, startPoint x: 380, startPoint y: 116, endPoint x: 509, endPoint y: 122, distance: 129.2
click at [509, 122] on div "Chat started Sep 6 2025 Sveiki. Kauno Akropolis neisraso isankstines saskaitos …" at bounding box center [348, 171] width 344 height 179
copy span "Sveiki, maloniai prašome kreipkitės el. paštu aptarnavimas@sportland.lt"
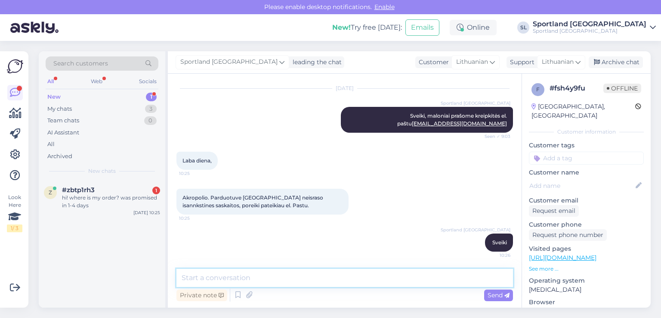
click at [330, 278] on textarea at bounding box center [344, 278] width 336 height 18
paste textarea "Sveiki, maloniai prašome kreipkitės el. paštu aptarnavimas@sportland.lt"
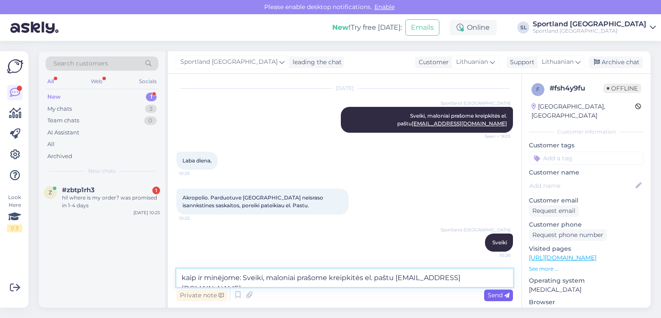
type textarea "kaip ir minėjome: Sveiki, maloniai prašome kreipkitės el. paštu [EMAIL_ADDRESS]…"
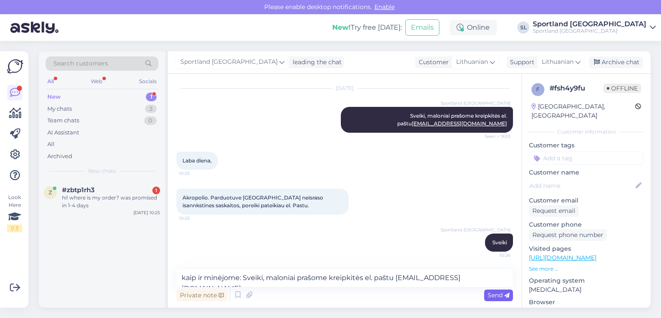
click at [500, 291] on span "Send" at bounding box center [499, 295] width 22 height 8
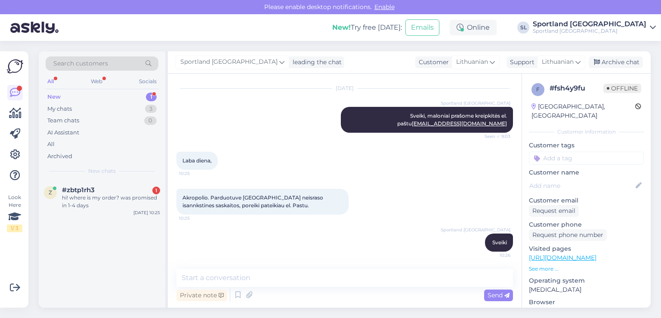
scroll to position [136, 0]
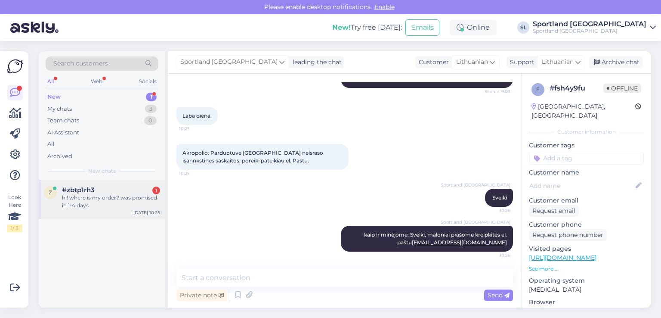
click at [111, 204] on div "hi! where is my order? was promised in 1-4 days" at bounding box center [111, 201] width 98 height 15
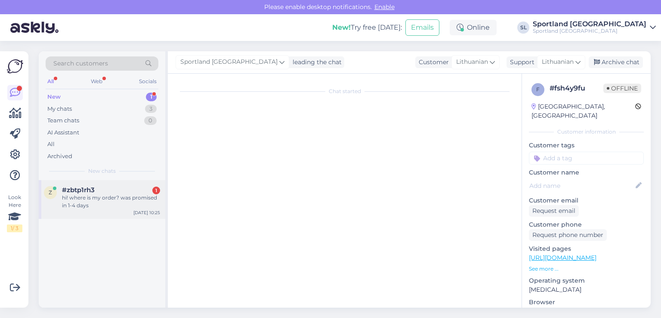
scroll to position [0, 0]
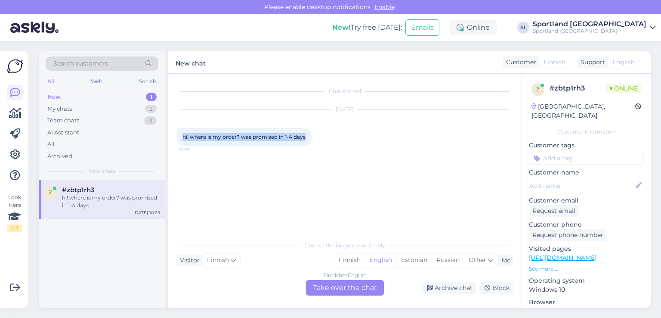
drag, startPoint x: 310, startPoint y: 135, endPoint x: 179, endPoint y: 136, distance: 131.2
click at [179, 136] on div "hi! where is my order? was promised in 1-4 days 10:25" at bounding box center [243, 137] width 135 height 18
copy span "hi! where is my order? was promised in 1-4 days"
click at [377, 259] on div "English" at bounding box center [380, 259] width 31 height 13
click at [345, 283] on div "Finnish to English Take over the chat" at bounding box center [345, 287] width 78 height 15
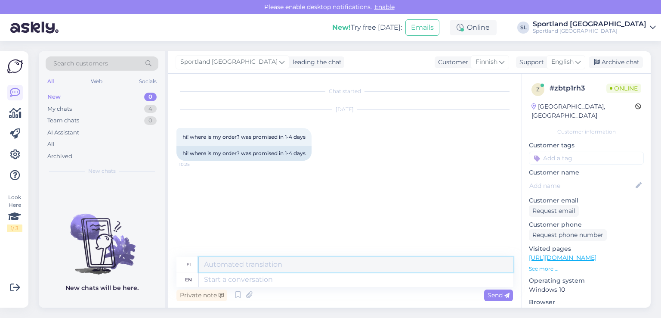
click at [304, 267] on textarea at bounding box center [356, 264] width 314 height 15
paste textarea "please indicate the order number"
click at [203, 262] on textarea "please indicate the order number" at bounding box center [356, 264] width 314 height 15
type textarea "Hello, please indicate the order number"
click at [503, 294] on span "Send" at bounding box center [499, 295] width 22 height 8
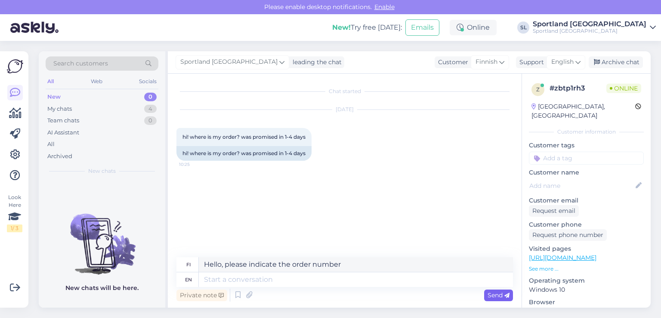
click at [491, 293] on span "Send" at bounding box center [499, 295] width 22 height 8
drag, startPoint x: 365, startPoint y: 259, endPoint x: 194, endPoint y: 257, distance: 171.7
click at [194, 258] on div "fi Hello, please indicate the order number" at bounding box center [344, 264] width 336 height 15
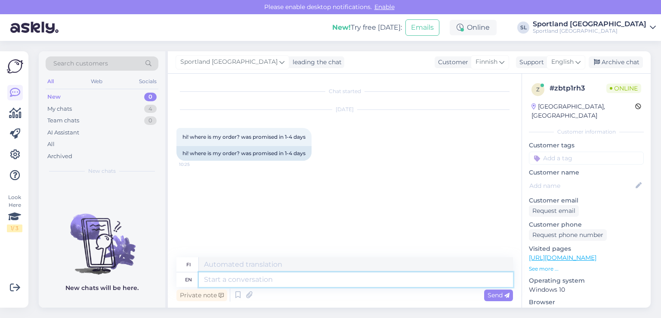
click at [244, 276] on textarea at bounding box center [356, 279] width 314 height 15
paste textarea "Hello, please indicate the order number"
type textarea "Hello, please indicate the order number"
type textarea "Hei, ilmoitathan tilausnumeron"
type textarea "Hello, please indicate the order number"
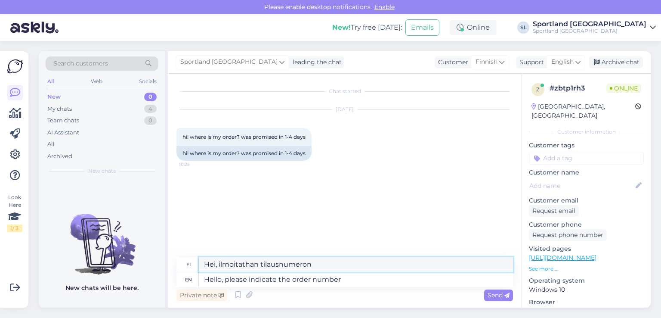
drag, startPoint x: 317, startPoint y: 262, endPoint x: 180, endPoint y: 265, distance: 136.9
click at [180, 265] on div "fi Hei, ilmoitathan tilausnumeron" at bounding box center [344, 264] width 336 height 15
click at [491, 296] on span "Send" at bounding box center [499, 295] width 22 height 8
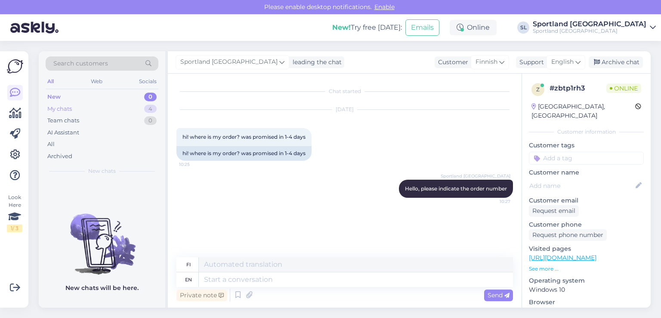
click at [92, 105] on div "My chats 4" at bounding box center [102, 109] width 113 height 12
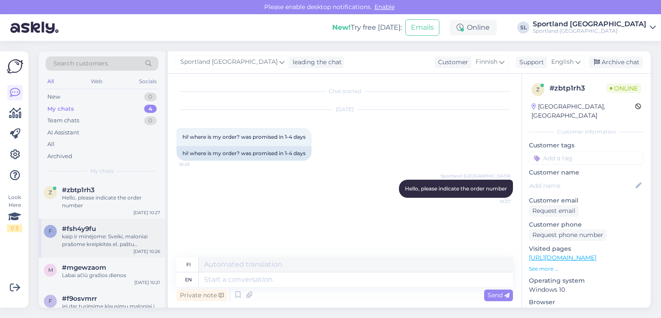
scroll to position [19, 0]
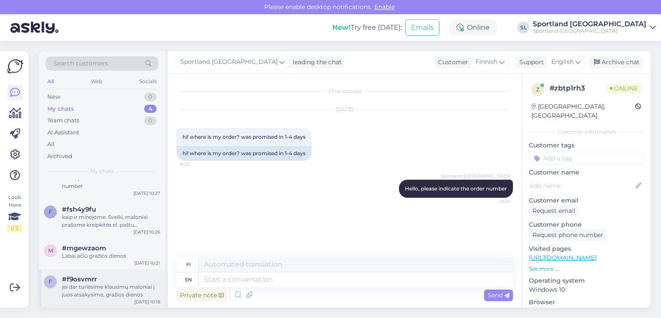
click at [89, 290] on div "jei dar turiėsime klausimų maloniai į juos atsakysime, gražios dienos" at bounding box center [111, 290] width 98 height 15
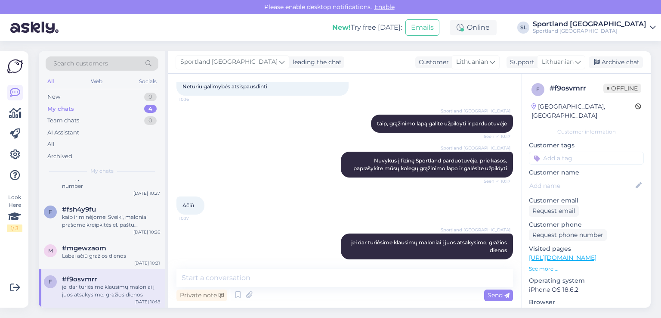
scroll to position [522, 0]
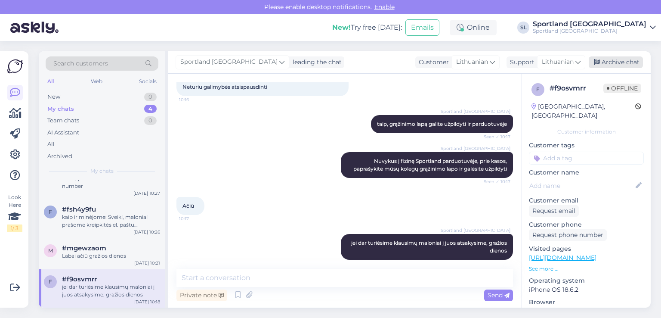
click at [614, 66] on div "Archive chat" at bounding box center [616, 62] width 54 height 12
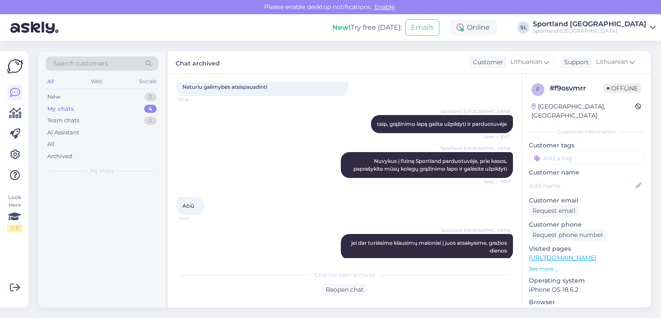
scroll to position [0, 0]
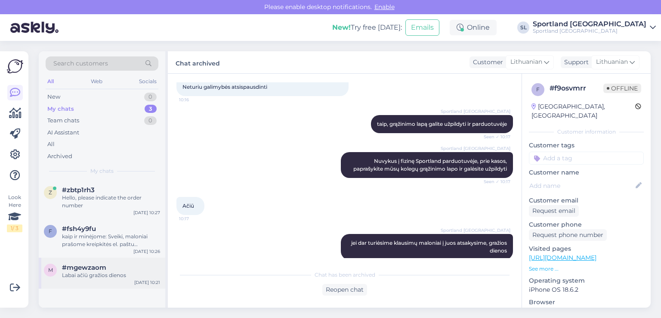
click at [90, 268] on span "#mgewzaom" at bounding box center [84, 267] width 44 height 8
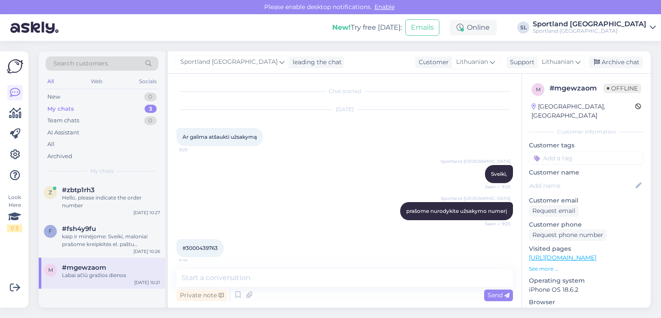
scroll to position [467, 0]
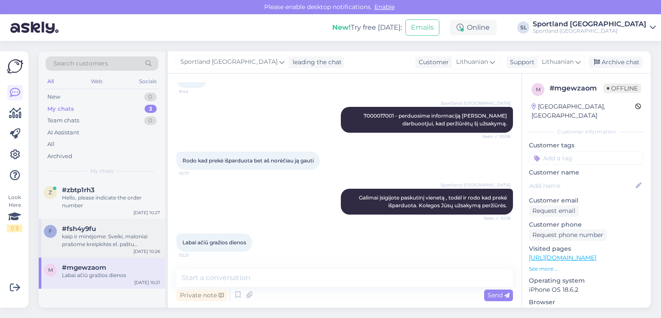
click at [86, 237] on div "kaip ir minėjome: Sveiki, maloniai prašome kreipkitės el. paštu [EMAIL_ADDRESS]…" at bounding box center [111, 239] width 98 height 15
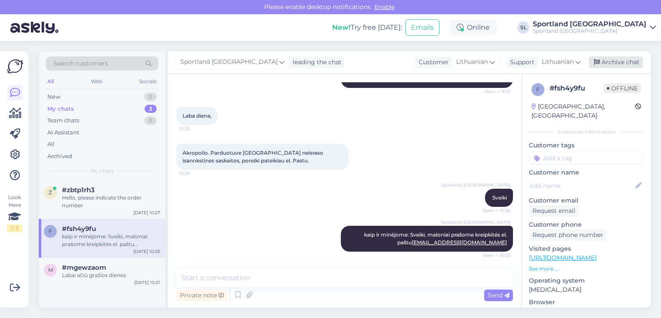
click at [608, 59] on div "Archive chat" at bounding box center [616, 62] width 54 height 12
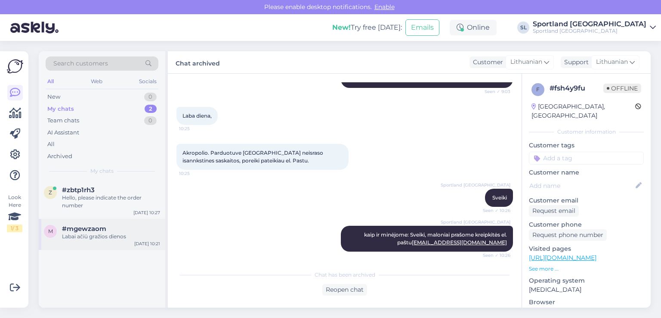
click at [111, 234] on div "Labai ačiū gražios dienos" at bounding box center [111, 236] width 98 height 8
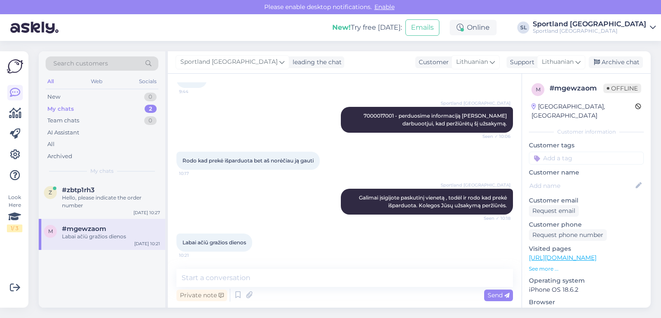
scroll to position [424, 0]
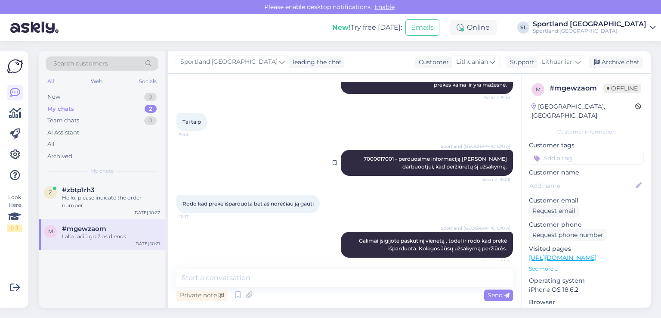
click at [357, 162] on div "Sportland Lithuania 7000017001 - perduosime informaciją sandėlio darbuootjui, k…" at bounding box center [427, 163] width 172 height 26
click at [364, 159] on span "7000017001 - perduosime informaciją sandėlio darbuootjui, kad peržiūrėtų šį užs…" at bounding box center [436, 162] width 145 height 14
copy span "7000017001"
click at [22, 105] on div at bounding box center [14, 134] width 15 height 98
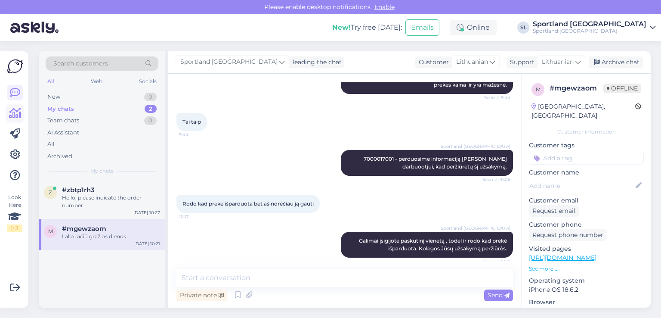
click at [17, 117] on icon at bounding box center [15, 113] width 12 height 10
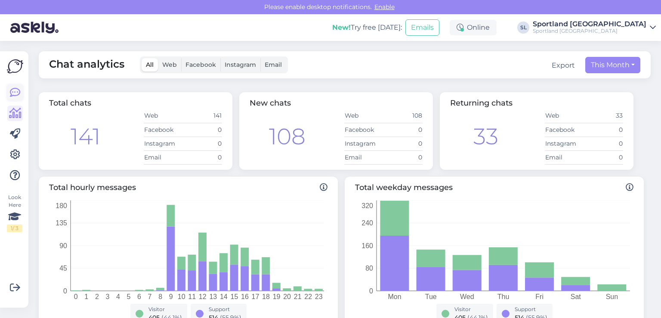
click at [20, 93] on link at bounding box center [14, 92] width 15 height 15
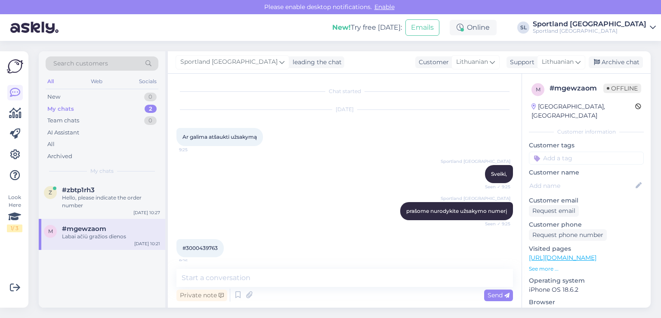
scroll to position [467, 0]
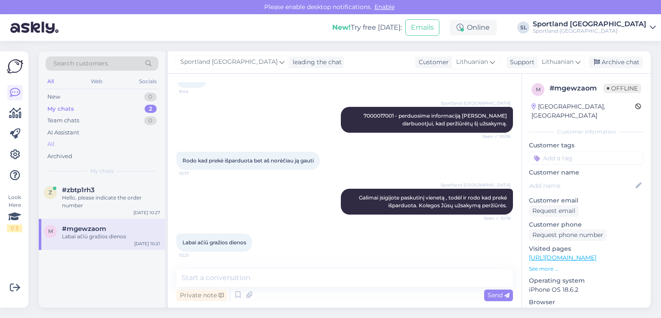
click at [65, 143] on div "All" at bounding box center [102, 144] width 113 height 12
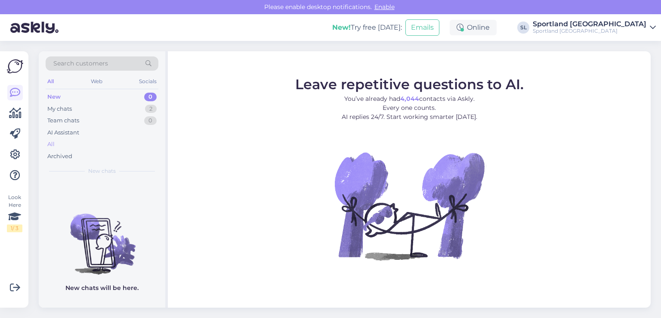
click at [58, 145] on div "All" at bounding box center [102, 144] width 113 height 12
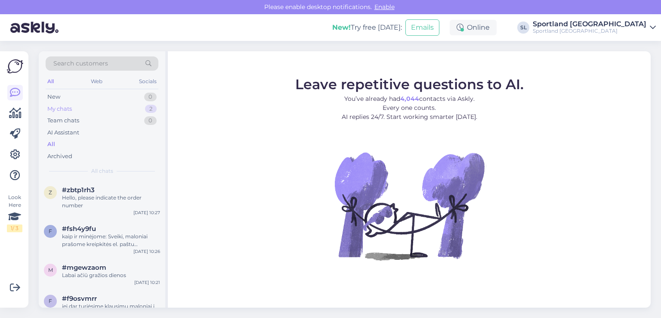
click at [107, 111] on div "My chats 2" at bounding box center [102, 109] width 113 height 12
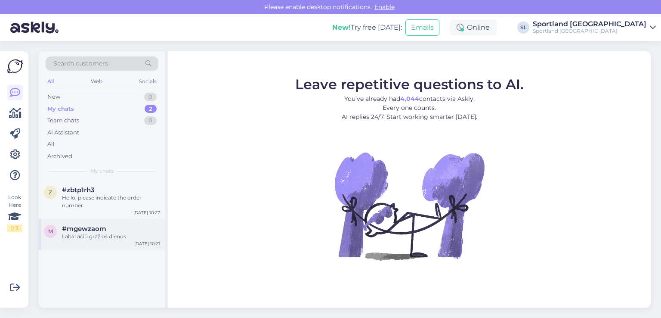
click at [136, 226] on div "#mgewzaom" at bounding box center [111, 229] width 98 height 8
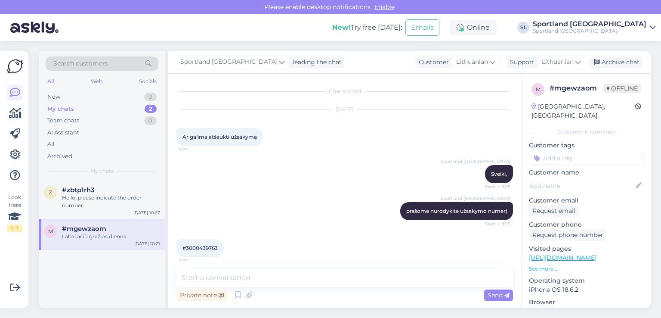
scroll to position [467, 0]
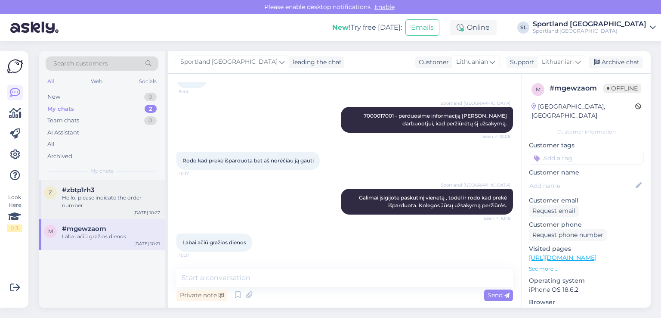
click at [108, 194] on div "Hello, please indicate the order number" at bounding box center [111, 201] width 98 height 15
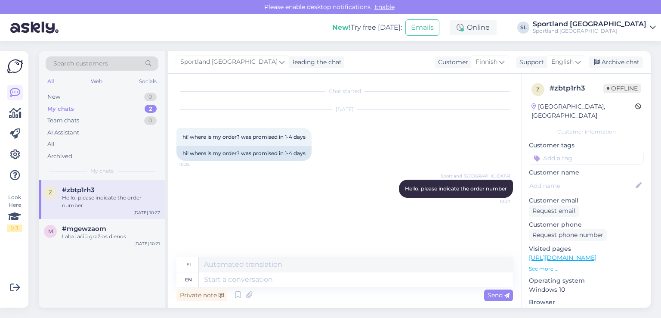
scroll to position [0, 0]
click at [609, 66] on div "Archive chat" at bounding box center [616, 62] width 54 height 12
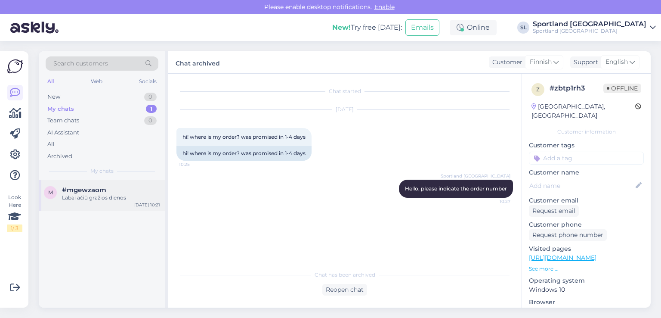
click at [114, 204] on div "m #mgewzaom Labai ačiū gražios dienos [DATE] 10:21" at bounding box center [102, 195] width 127 height 31
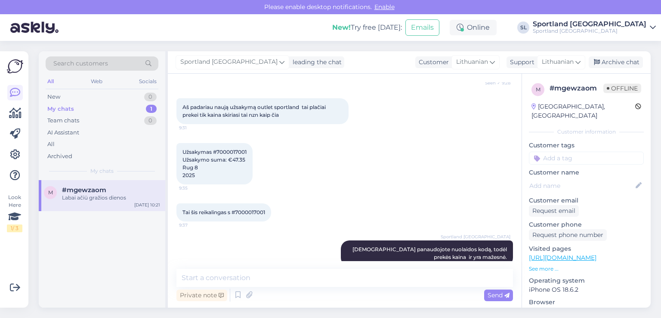
scroll to position [209, 0]
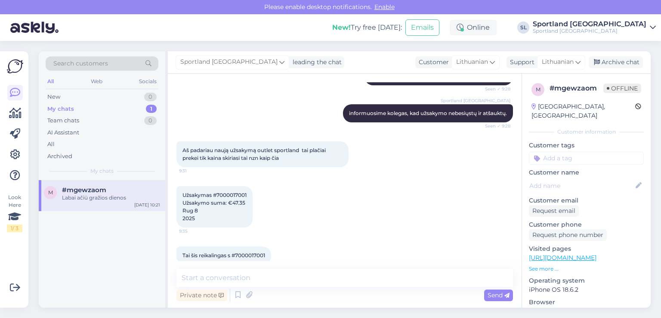
click at [261, 252] on span "Tai šis reikalingas s #7000017001" at bounding box center [223, 255] width 83 height 6
copy span "7000017001"
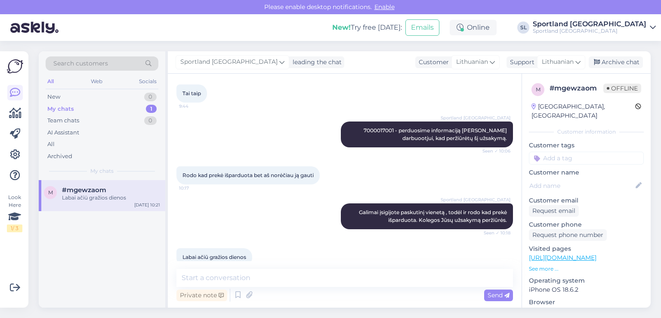
scroll to position [467, 0]
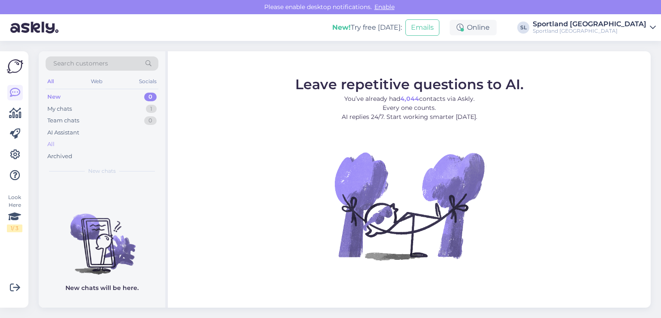
click at [72, 149] on div "All" at bounding box center [102, 144] width 113 height 12
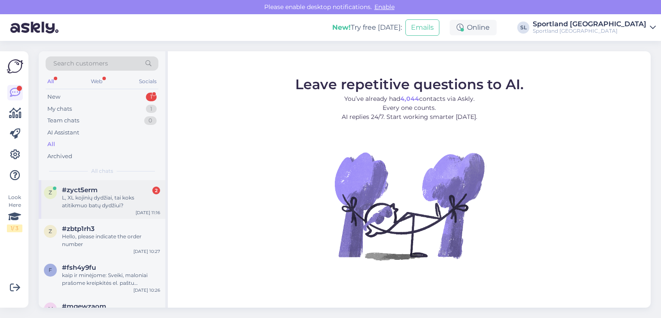
click at [91, 206] on div "L, XL kojinių dydžiai, tai koks atitikmuo batų dydžiui?" at bounding box center [111, 201] width 98 height 15
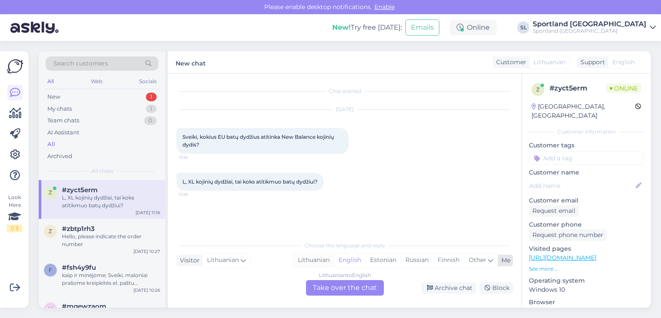
click at [312, 264] on div "Lithuanian" at bounding box center [313, 259] width 40 height 13
click at [336, 284] on div "Lithuanian to Lithuanian Take over the chat" at bounding box center [345, 287] width 78 height 15
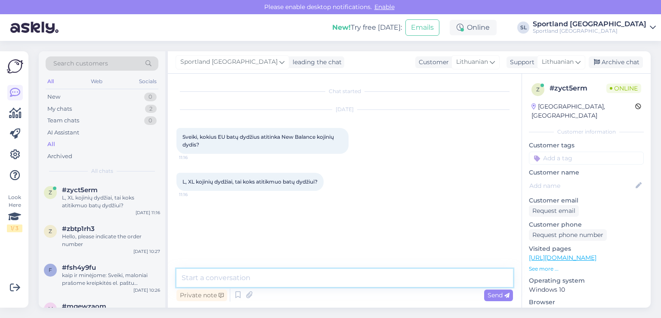
click at [315, 282] on textarea at bounding box center [344, 278] width 336 height 18
type textarea "Sveiki"
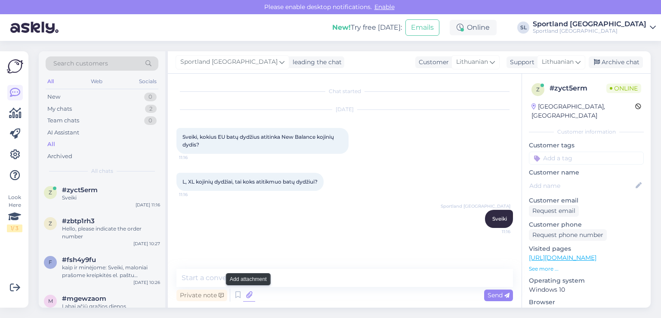
click at [246, 293] on icon at bounding box center [249, 294] width 12 height 13
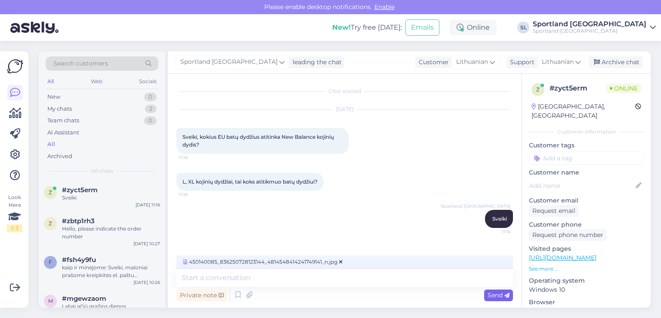
click at [493, 291] on span "Send" at bounding box center [499, 295] width 22 height 8
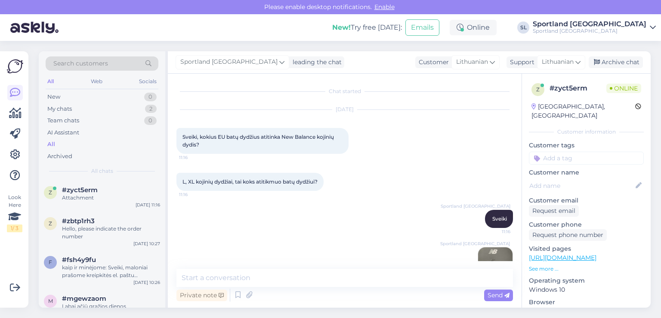
scroll to position [31, 0]
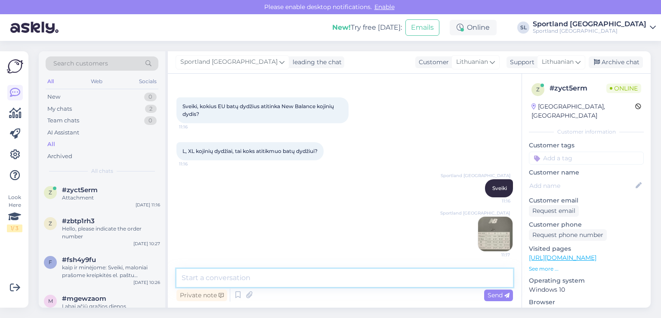
click at [367, 279] on textarea at bounding box center [344, 278] width 336 height 18
type textarea "pridedame nuotrauką su dydžiais"
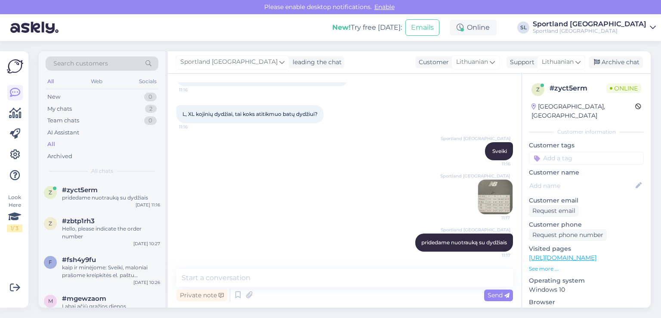
click at [482, 202] on img at bounding box center [495, 196] width 34 height 34
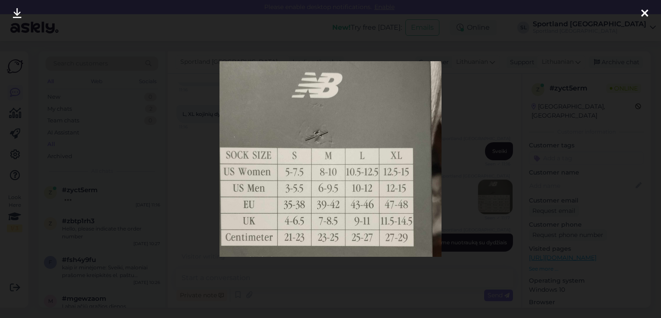
click at [644, 13] on icon at bounding box center [644, 13] width 7 height 11
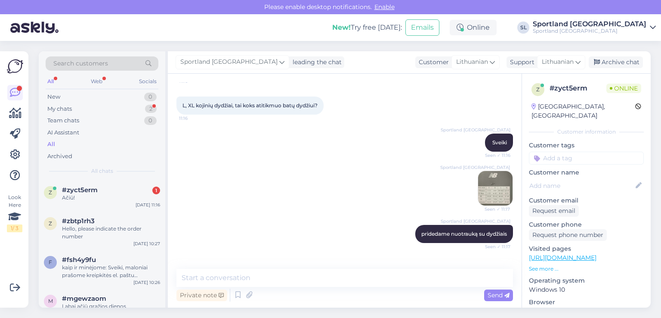
scroll to position [105, 0]
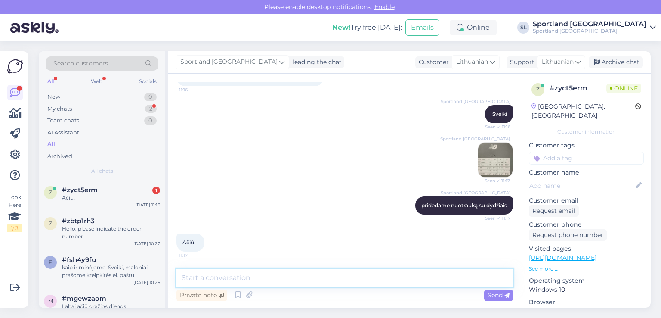
click at [241, 276] on textarea at bounding box center [344, 278] width 336 height 18
type textarea "Nėra už ką :)"
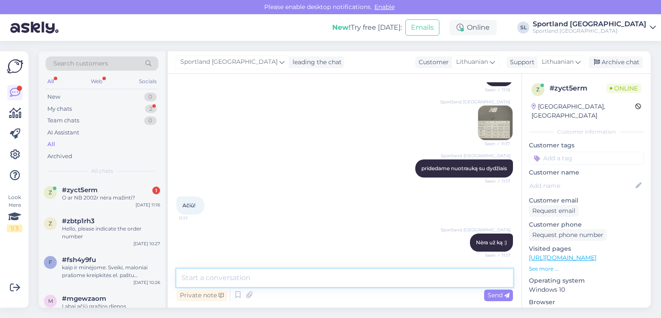
scroll to position [179, 0]
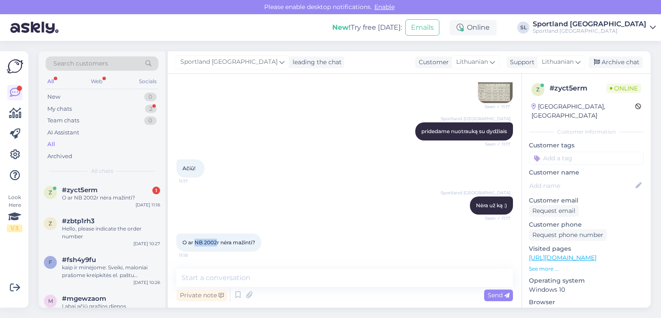
drag, startPoint x: 216, startPoint y: 241, endPoint x: 196, endPoint y: 241, distance: 20.7
click at [196, 241] on span "O ar NB 2002r nėra mažinti?" at bounding box center [218, 242] width 73 height 6
click at [224, 239] on span "O ar NB 2002r nėra mažinti?" at bounding box center [218, 242] width 73 height 6
drag, startPoint x: 218, startPoint y: 243, endPoint x: 195, endPoint y: 240, distance: 23.4
click at [195, 240] on span "O ar NB 2002r nėra mažinti?" at bounding box center [218, 242] width 73 height 6
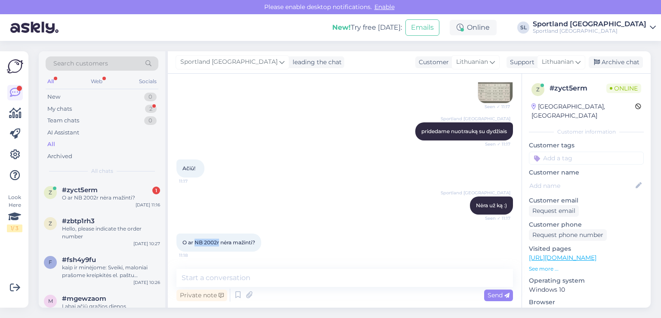
copy span "NB 2002r"
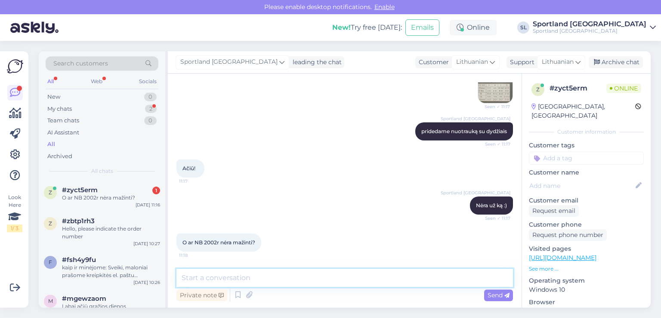
click at [272, 276] on textarea at bounding box center [344, 278] width 336 height 18
type textarea "prašome pridėkite prekės nuorodą"
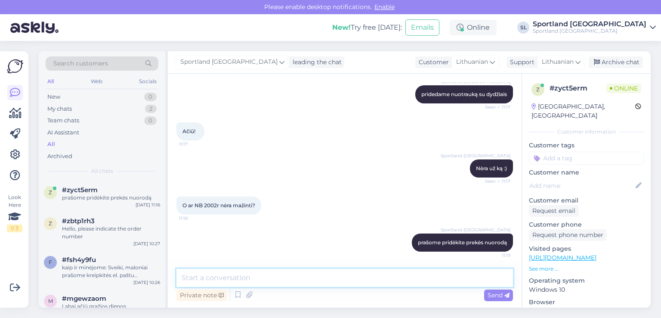
scroll to position [215, 0]
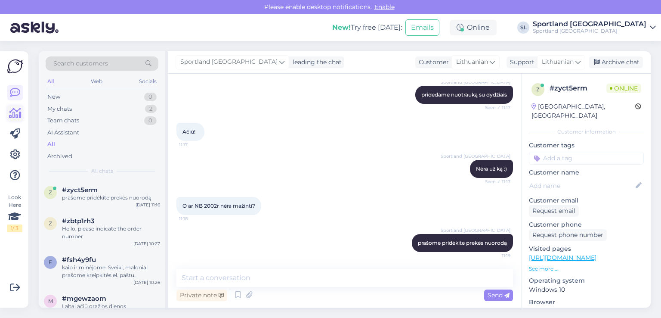
click at [18, 117] on icon at bounding box center [15, 113] width 12 height 10
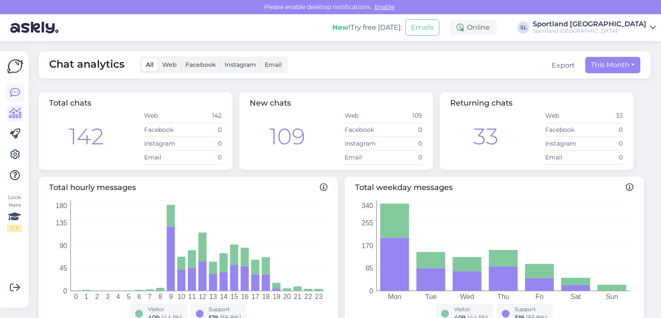
click at [17, 90] on icon at bounding box center [15, 92] width 10 height 10
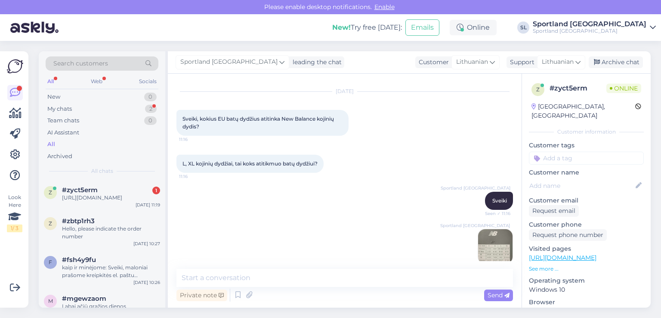
scroll to position [260, 0]
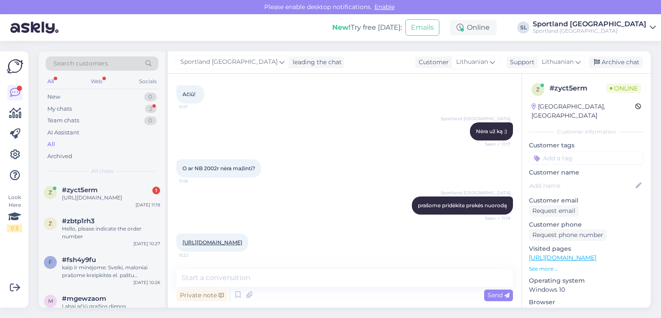
click at [242, 239] on link "https://sportland.lt/product/new_balance_2002r_m2002rbk_bla?footwear_size=6379" at bounding box center [212, 242] width 60 height 6
drag, startPoint x: 219, startPoint y: 160, endPoint x: 197, endPoint y: 163, distance: 21.7
click at [197, 163] on div "O ar NB 2002r nėra mažinti? 11:18" at bounding box center [218, 168] width 85 height 18
copy span "B 2002r"
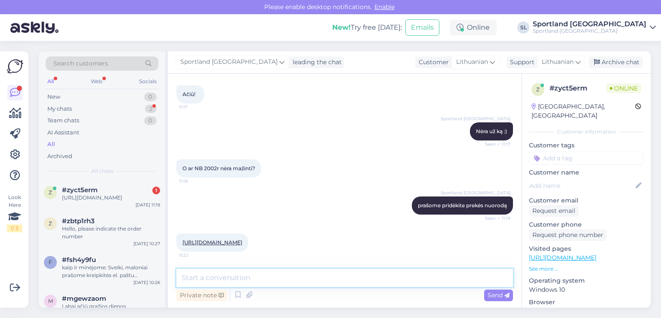
click at [352, 281] on textarea at bounding box center [344, 278] width 336 height 18
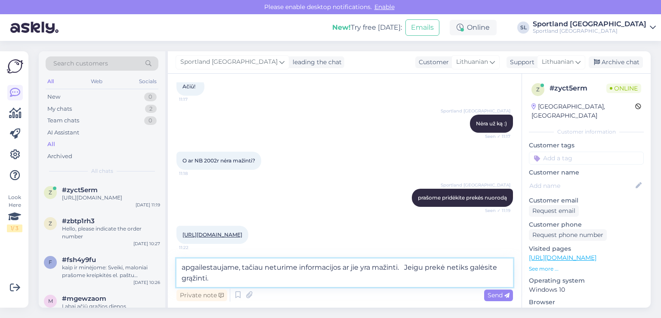
type textarea "apgailestaujame, tačiau neturime informacijos ar jie yra mažinti. Jeigu prekė n…"
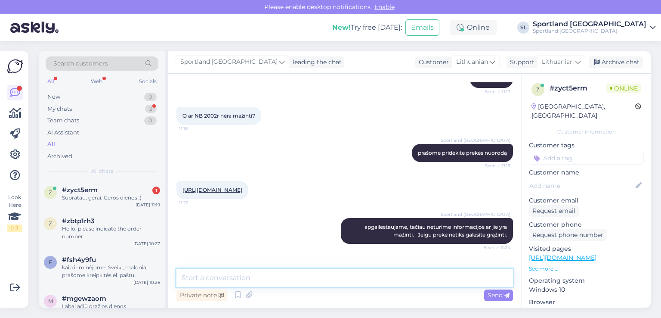
scroll to position [342, 0]
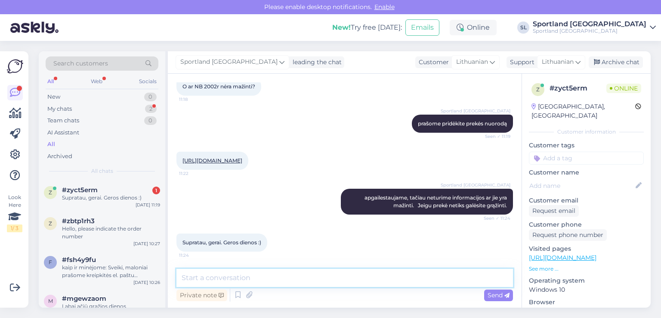
click at [316, 278] on textarea at bounding box center [344, 278] width 336 height 18
type textarea "Jums taip pat :)"
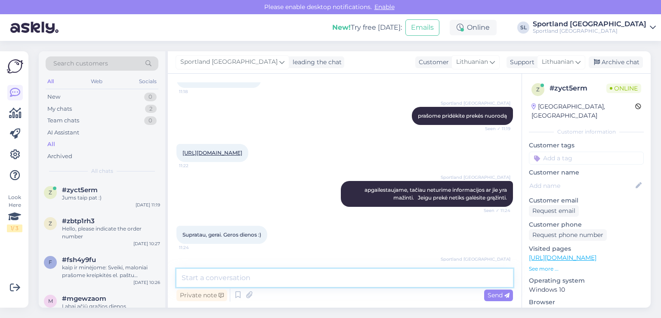
scroll to position [379, 0]
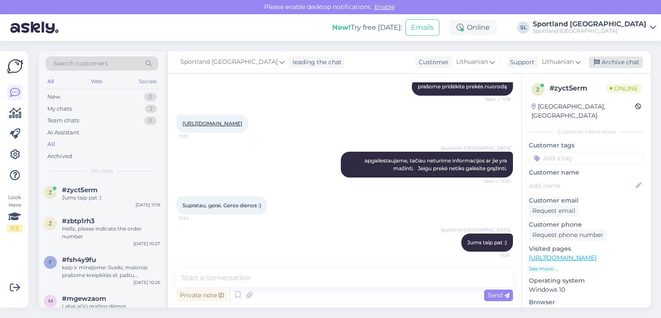
click at [635, 61] on div "Archive chat" at bounding box center [616, 62] width 54 height 12
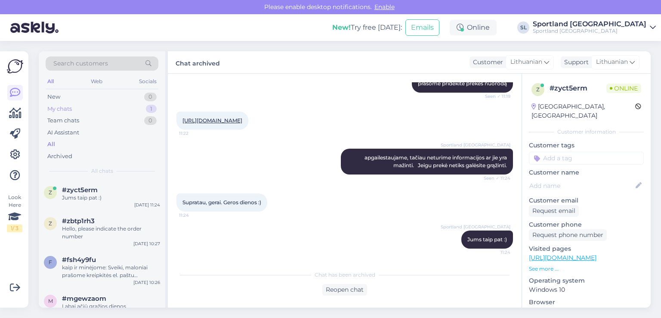
click at [102, 106] on div "My chats 1" at bounding box center [102, 109] width 113 height 12
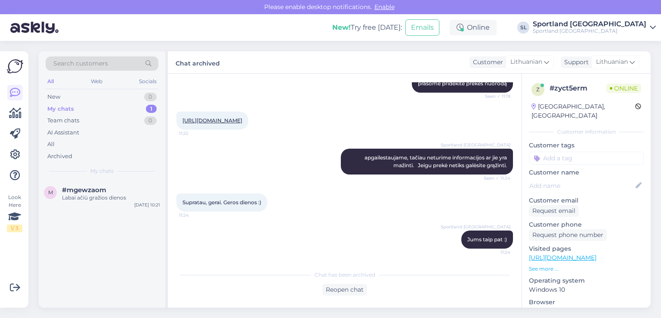
click at [91, 179] on div "Search customers All Web Socials New 0 My chats 1 Team chats 0 AI Assistant All…" at bounding box center [102, 115] width 127 height 129
click at [95, 185] on div "m #mgewzaom Labai ačiū gražios dienos Sep 8 10:21" at bounding box center [102, 195] width 127 height 31
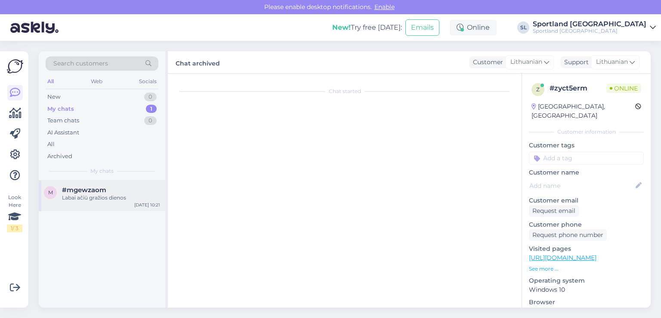
scroll to position [467, 0]
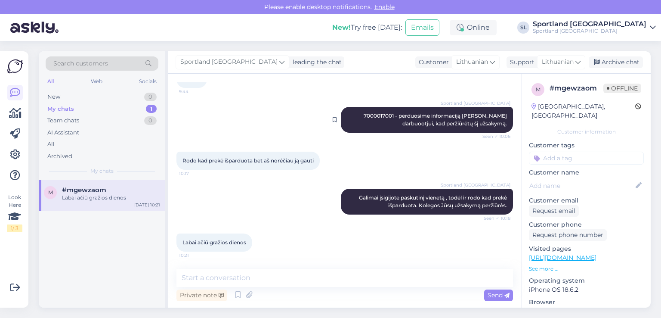
click at [364, 115] on span "7000017001 - perduosime informaciją sandėlio darbuootjui, kad peržiūrėtų šį užs…" at bounding box center [436, 119] width 145 height 14
copy span "7000017001"
click at [608, 58] on div "Archive chat" at bounding box center [616, 62] width 54 height 12
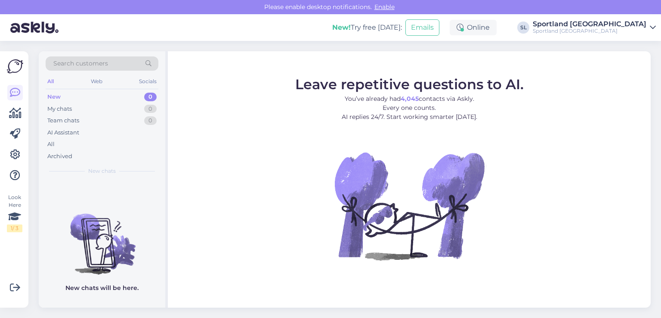
click at [55, 140] on div "All" at bounding box center [102, 144] width 113 height 12
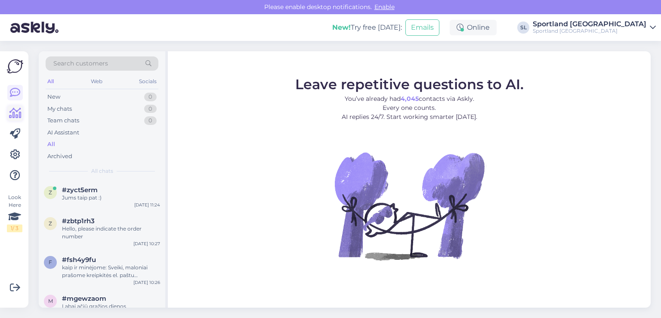
click at [10, 108] on icon at bounding box center [15, 113] width 12 height 10
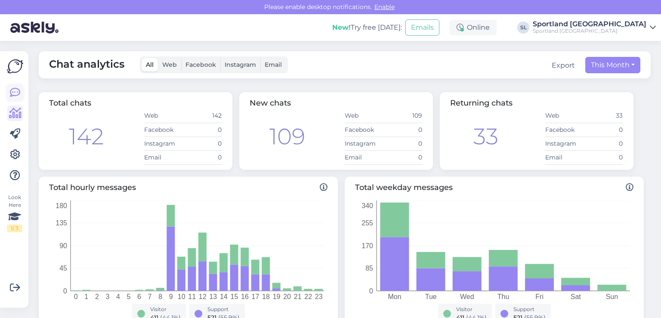
click at [11, 97] on icon at bounding box center [15, 92] width 10 height 10
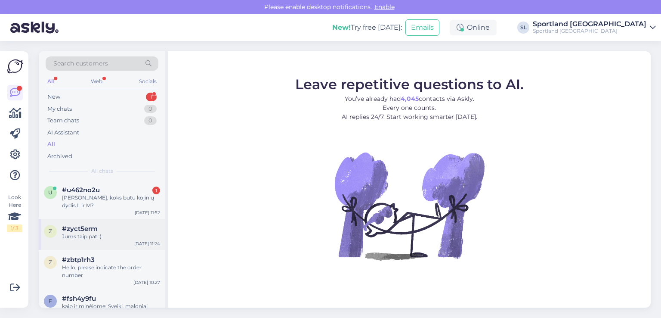
click at [92, 219] on div "z #zyct5erm Jums taip pat :) [DATE] 11:24" at bounding box center [102, 234] width 127 height 31
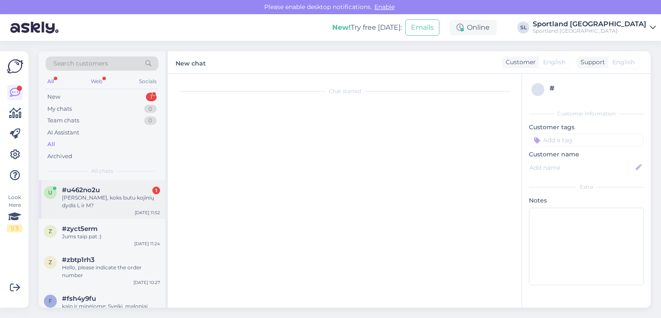
scroll to position [382, 0]
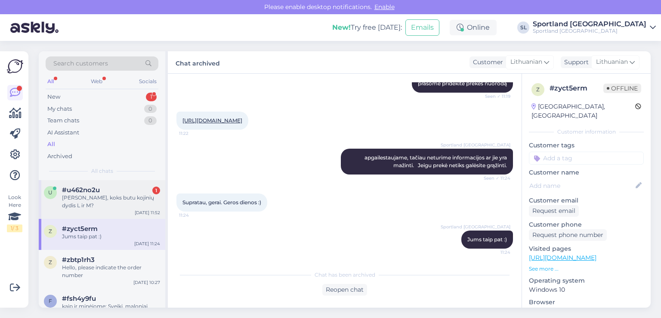
click at [91, 198] on div "[PERSON_NAME], koks butu kojinių dydis L ir M?" at bounding box center [111, 201] width 98 height 15
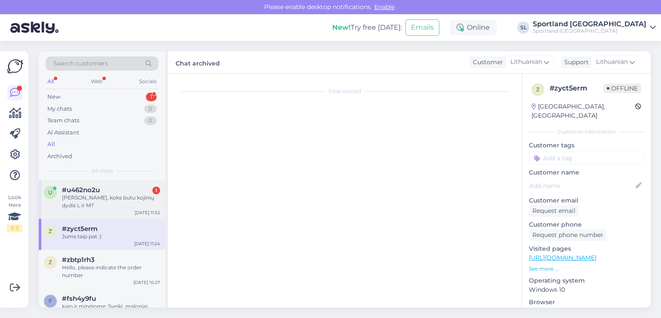
scroll to position [0, 0]
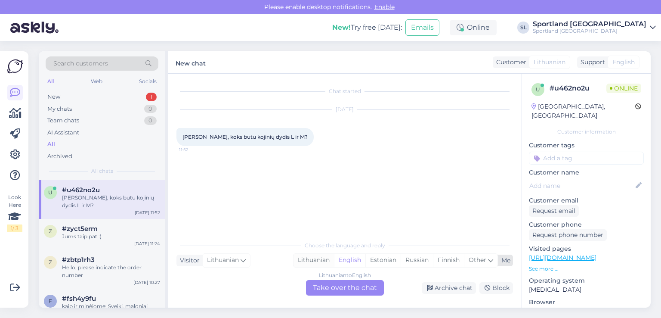
click at [314, 260] on div "Lithuanian" at bounding box center [313, 259] width 40 height 13
click at [328, 286] on div "Lithuanian to Lithuanian Take over the chat" at bounding box center [345, 287] width 78 height 15
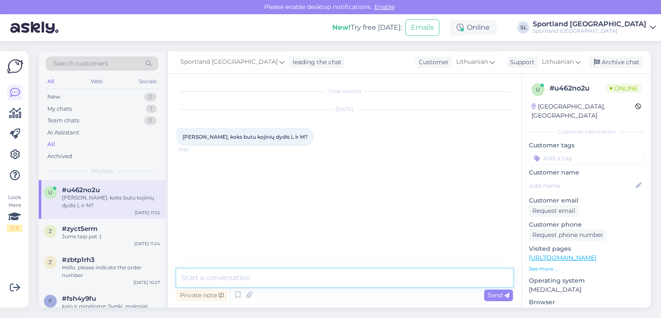
click at [306, 275] on textarea at bounding box center [344, 278] width 336 height 18
type textarea "Sveiki"
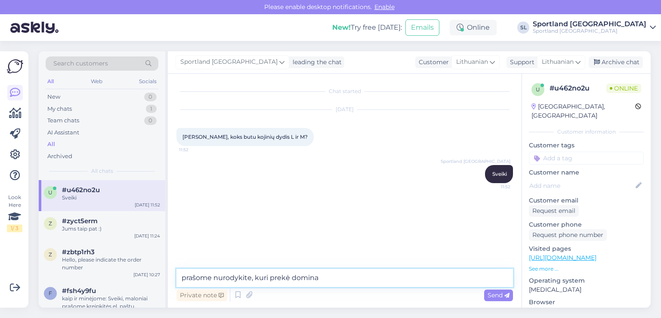
type textarea "prašome nurodykite, kuri prekė domina?"
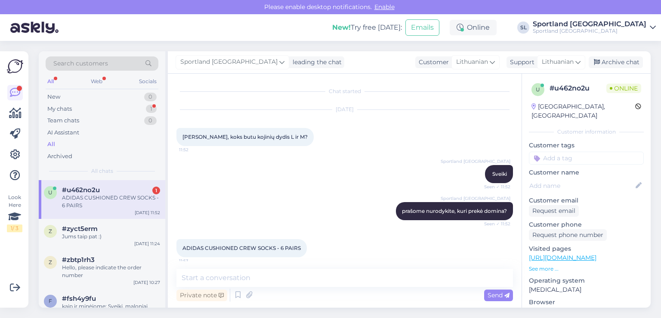
scroll to position [6, 0]
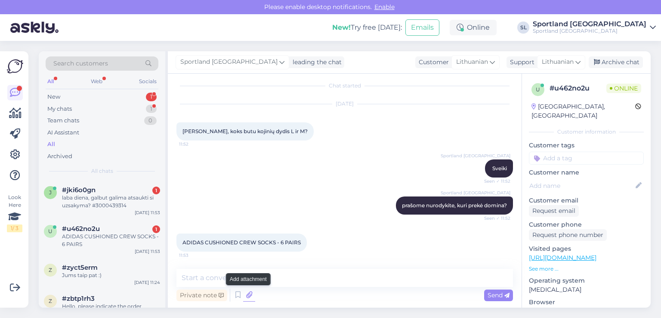
click at [249, 297] on icon at bounding box center [249, 294] width 12 height 13
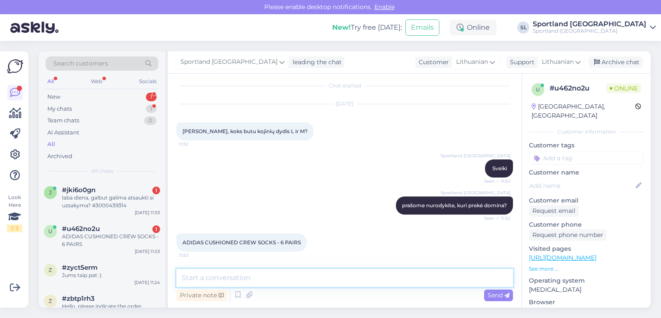
click at [242, 276] on textarea at bounding box center [344, 278] width 336 height 18
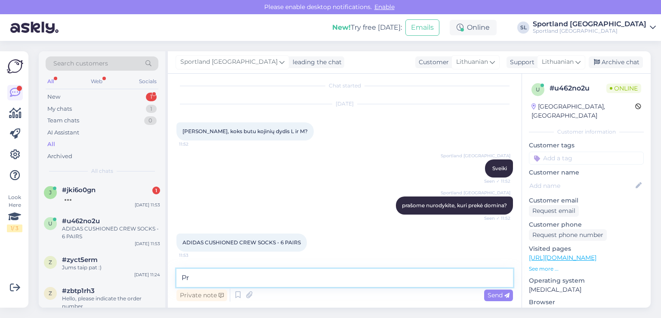
type textarea "P"
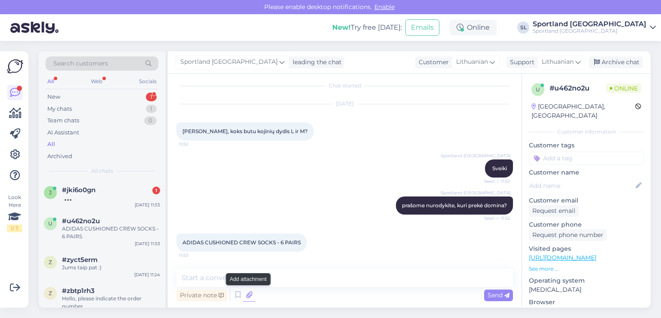
click at [246, 296] on icon at bounding box center [249, 294] width 12 height 13
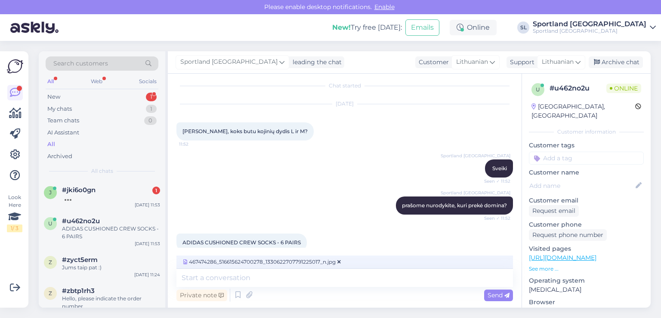
scroll to position [15, 0]
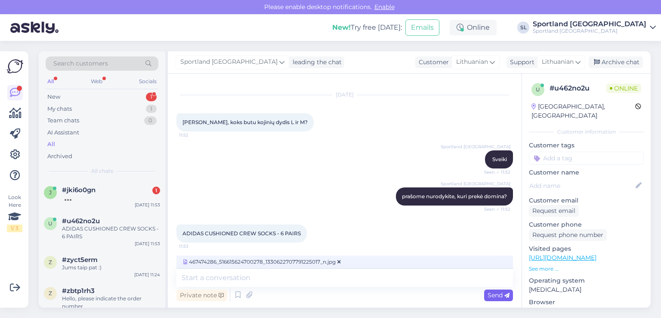
click at [500, 290] on div "Send" at bounding box center [498, 295] width 29 height 12
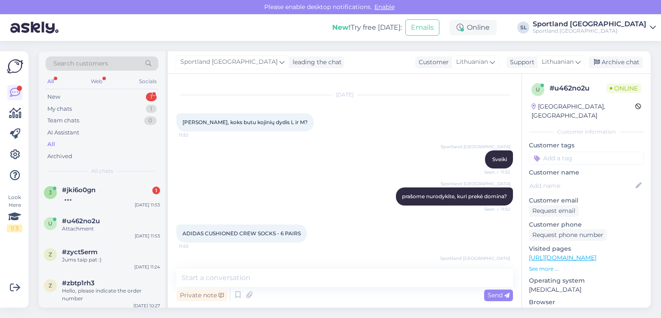
scroll to position [60, 0]
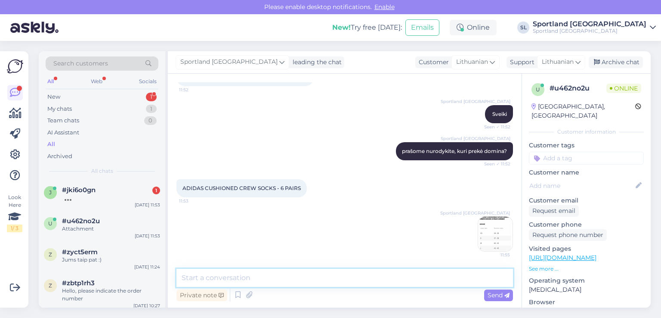
click at [316, 272] on textarea at bounding box center [344, 278] width 336 height 18
type textarea "pridedame dydžių nuotrauką"
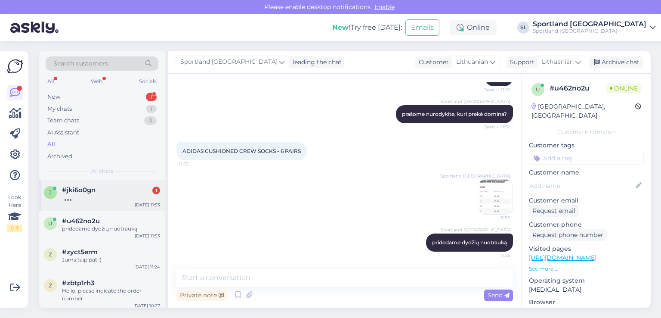
click at [114, 190] on div "#jki6o0gn 1" at bounding box center [111, 190] width 98 height 8
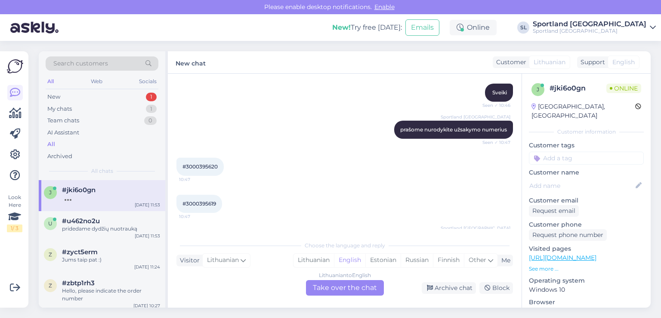
scroll to position [1418, 0]
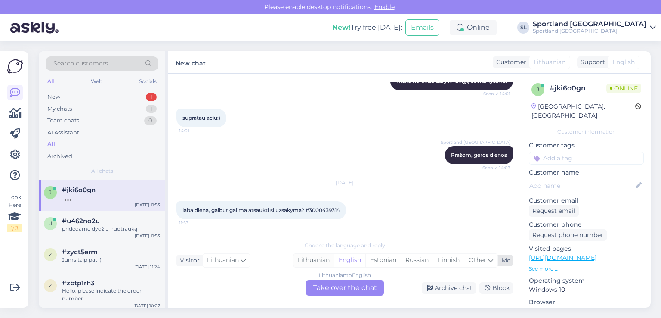
click at [321, 260] on div "Lithuanian" at bounding box center [313, 259] width 40 height 13
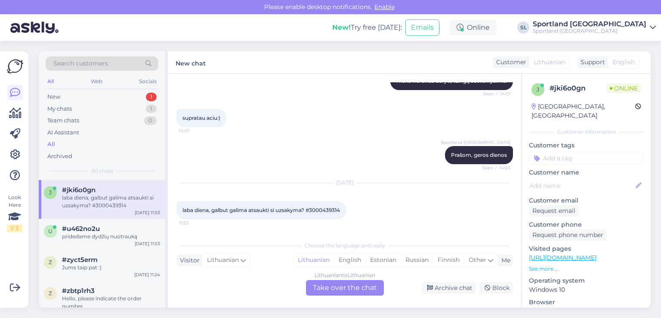
click at [335, 289] on div "Lithuanian to Lithuanian Take over the chat" at bounding box center [345, 287] width 78 height 15
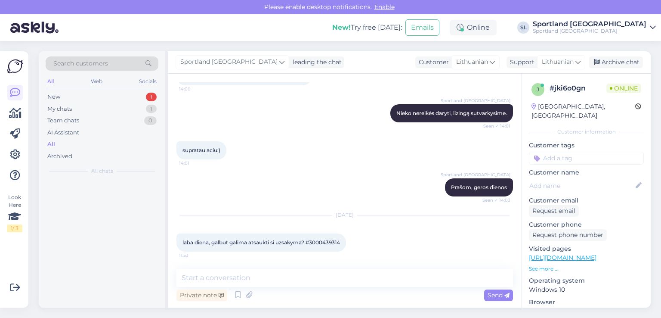
scroll to position [1386, 0]
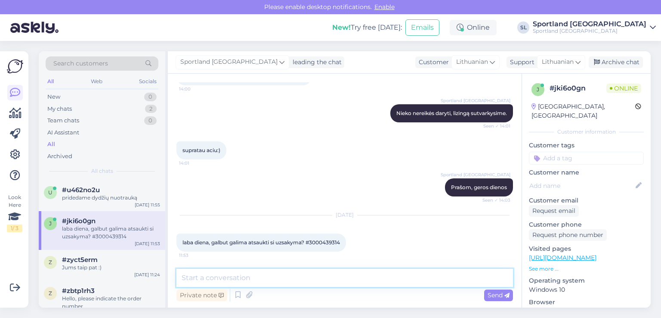
click at [306, 273] on textarea at bounding box center [344, 278] width 336 height 18
type textarea "Sveiki"
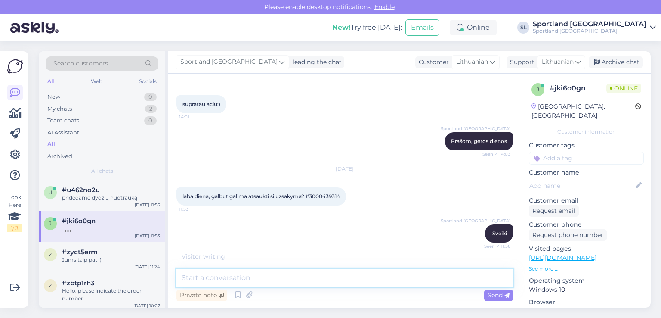
scroll to position [1432, 0]
click at [269, 271] on textarea at bounding box center [344, 278] width 336 height 18
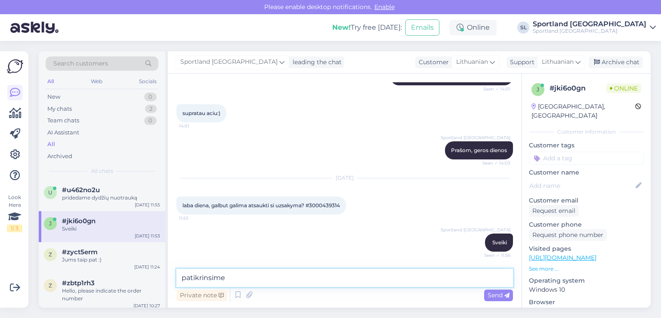
type textarea "patikrinsime"
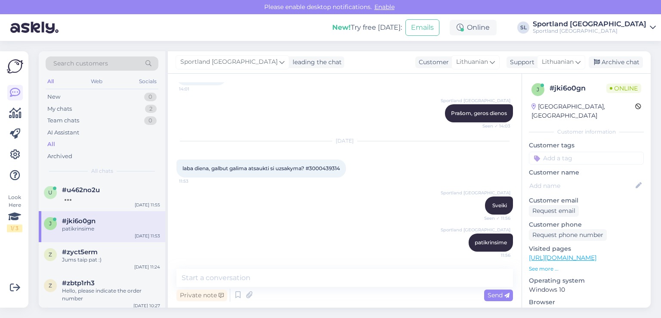
click at [196, 168] on span "laba diena, galbut galima atsaukti si uzsakyma? #3000439314" at bounding box center [260, 168] width 157 height 6
copy span "3000439314"
click at [203, 165] on span "laba diena, galbut galima atsaukti si uzsakyma? #3000439314" at bounding box center [260, 168] width 157 height 6
click at [206, 167] on span "laba diena, galbut galima atsaukti si uzsakyma? #3000439314" at bounding box center [260, 168] width 157 height 6
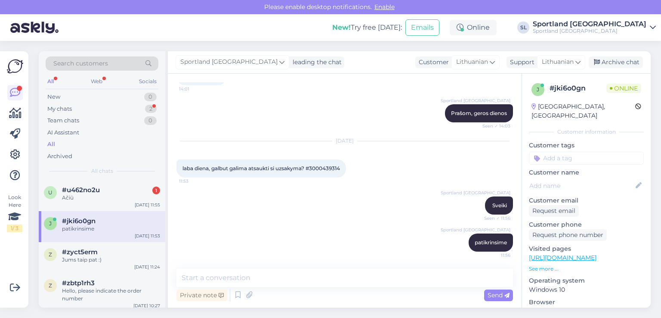
click at [206, 167] on span "laba diena, galbut galima atsaukti si uzsakyma? #3000439314" at bounding box center [260, 168] width 157 height 6
copy span "3000439314"
click at [191, 165] on span "laba diena, galbut galima atsaukti si uzsakyma? #3000439314" at bounding box center [260, 168] width 157 height 6
click at [332, 288] on div "Private note Send" at bounding box center [344, 295] width 336 height 16
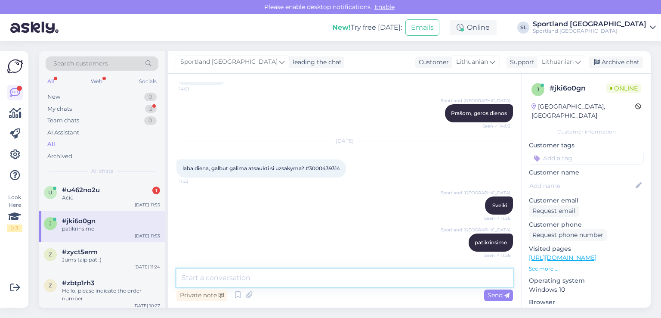
click at [331, 277] on textarea at bounding box center [344, 278] width 336 height 18
drag, startPoint x: 346, startPoint y: 272, endPoint x: 300, endPoint y: 277, distance: 45.9
click at [300, 277] on textarea "Jums nepavyko pasirašyti sutarties su ESTO?" at bounding box center [344, 278] width 336 height 18
type textarea "Jums nepavyko pasirašyti sutarties ?"
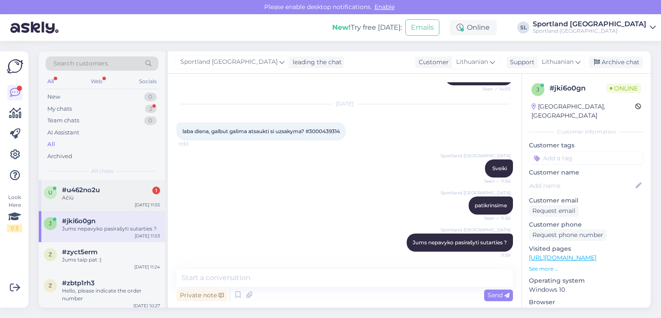
click at [107, 204] on div "u #u462no2u 1 Ačiū Sep 8 11:55" at bounding box center [102, 195] width 127 height 31
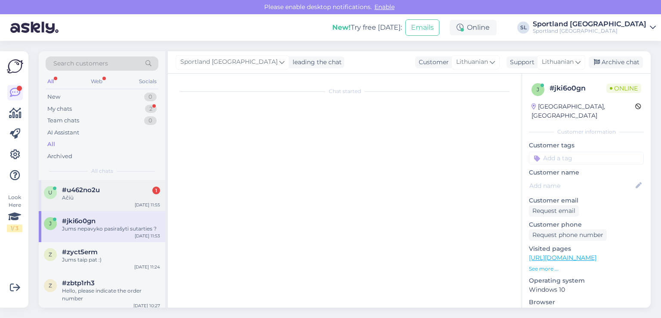
scroll to position [134, 0]
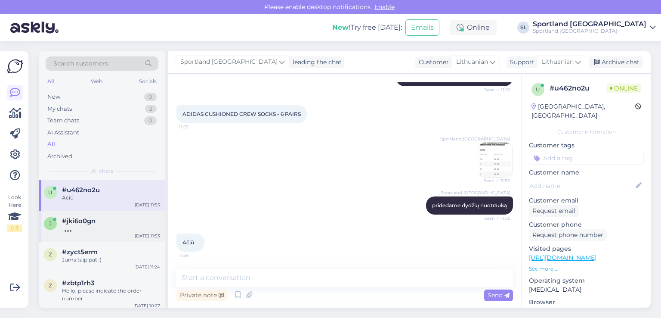
click at [118, 228] on div at bounding box center [111, 229] width 98 height 8
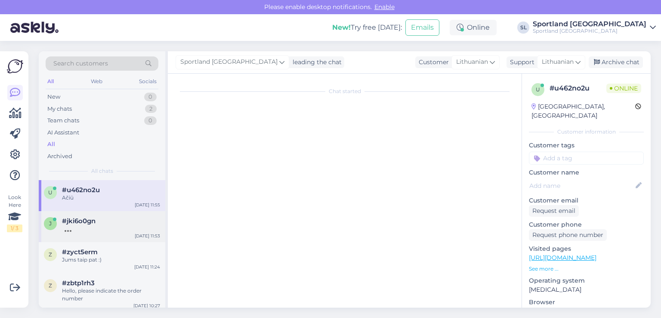
scroll to position [1497, 0]
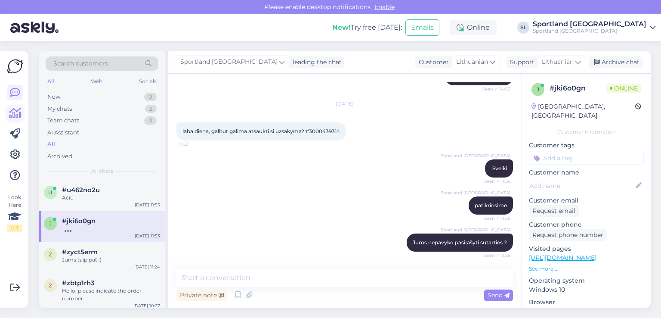
click at [17, 111] on icon at bounding box center [15, 113] width 12 height 10
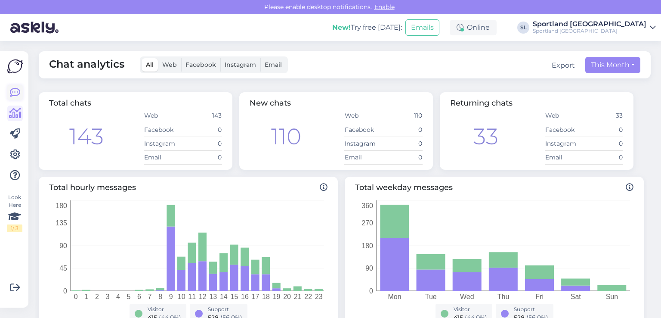
click at [18, 92] on icon at bounding box center [15, 92] width 10 height 10
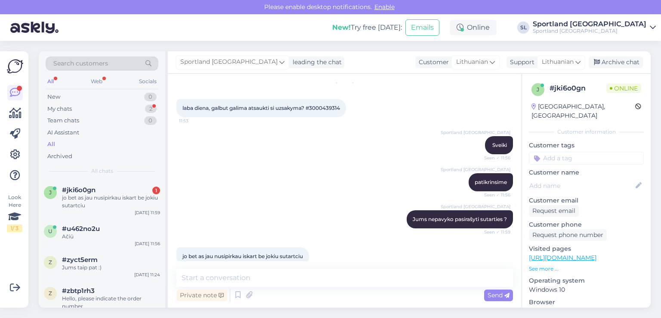
scroll to position [1534, 0]
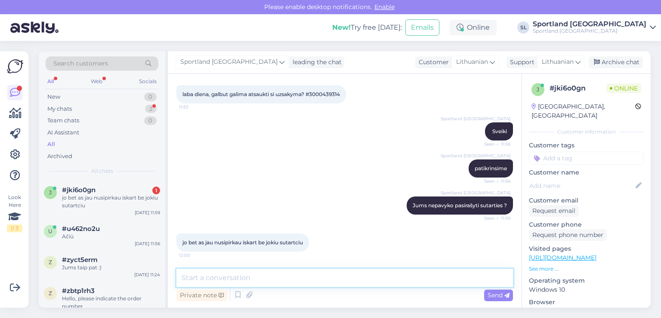
click at [365, 284] on textarea at bounding box center [344, 278] width 336 height 18
type textarea "U"
type textarea "Dėkojame už informaciją, užsakymas atšauktas."
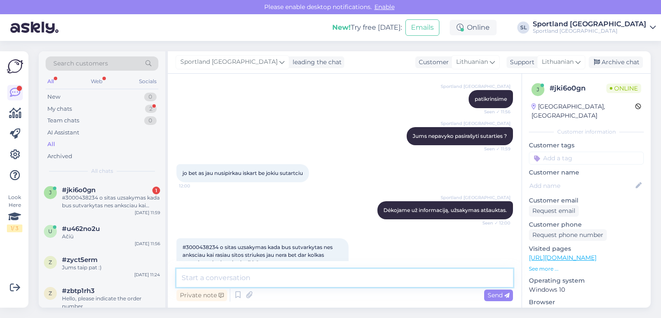
scroll to position [1623, 0]
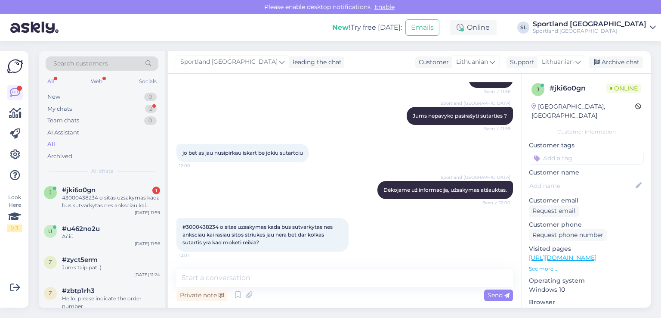
click at [204, 222] on div "#3000438234 o sitas uzsakymas kada bus sutvarkytas nes anksciau kai rasiau sito…" at bounding box center [262, 235] width 172 height 34
copy span "3000438234"
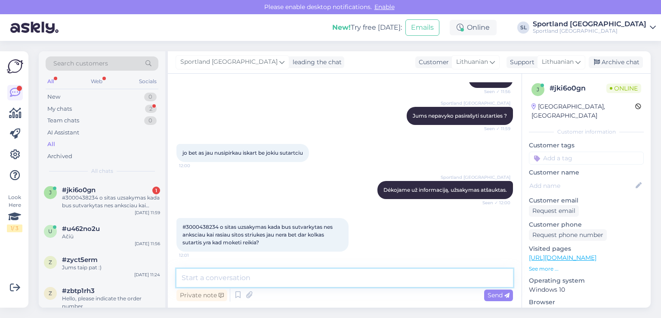
click at [275, 279] on textarea at bounding box center [344, 278] width 336 height 18
type textarea "G"
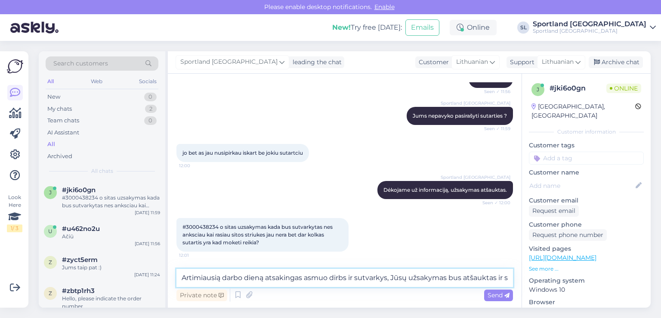
scroll to position [1633, 0]
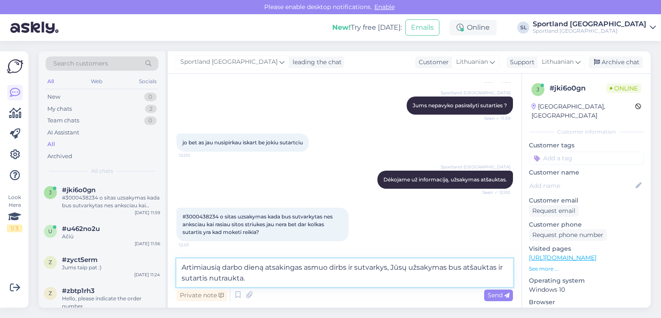
type textarea "Artimiausią darbo dieną atsakingas asmuo dirbs ir sutvarkys, Jūsų užsakymas bus…"
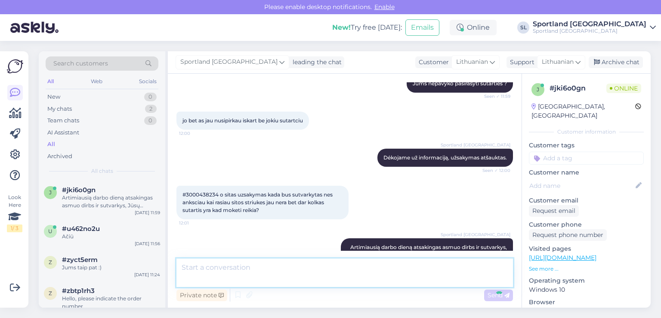
scroll to position [1668, 0]
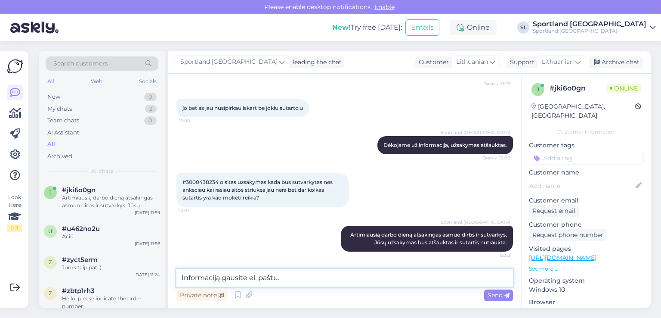
type textarea "Informaciją gausite el. paštu."
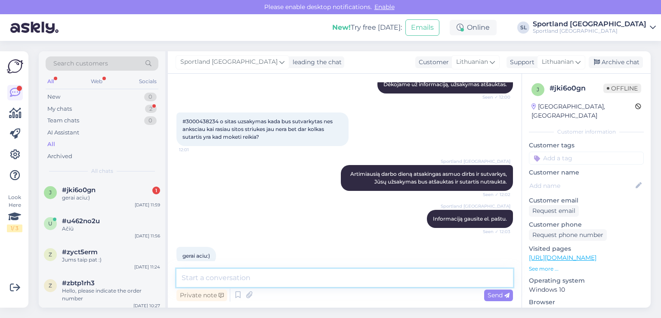
scroll to position [1742, 0]
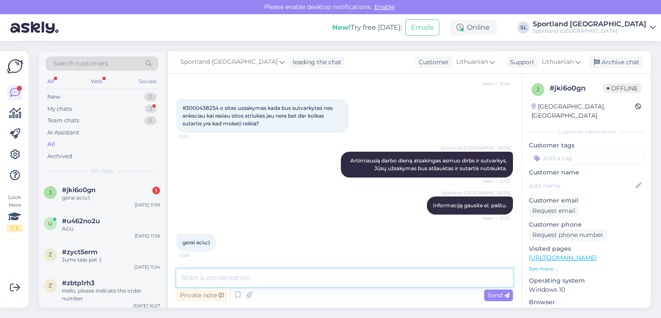
click at [222, 277] on textarea at bounding box center [344, 278] width 336 height 18
click at [232, 274] on textarea at bounding box center [344, 278] width 336 height 18
type textarea "Gražios dienos Jums :)"
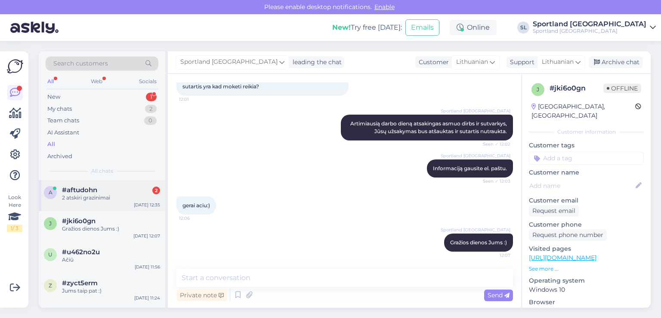
click at [77, 194] on div "2 atskiri grazinimai" at bounding box center [111, 198] width 98 height 8
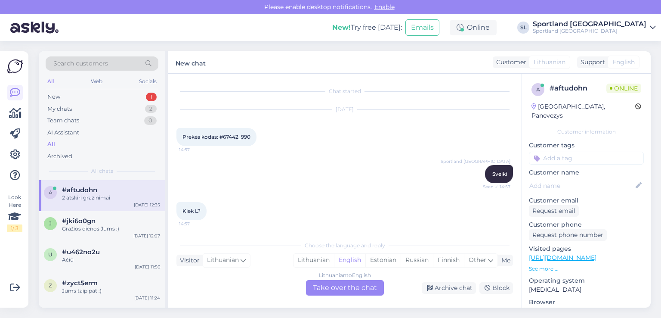
scroll to position [3326, 0]
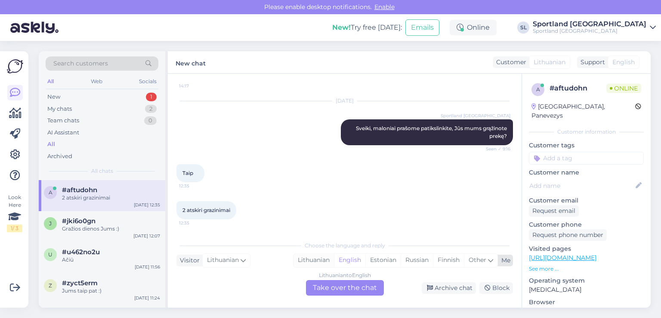
click at [306, 261] on div "Lithuanian" at bounding box center [313, 259] width 40 height 13
click at [339, 287] on div "Lithuanian to Lithuanian Take over the chat" at bounding box center [345, 287] width 78 height 15
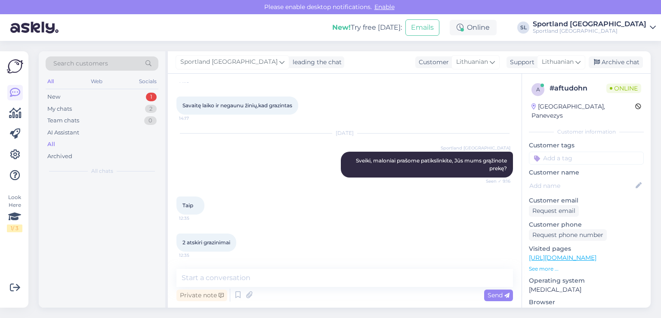
scroll to position [3294, 0]
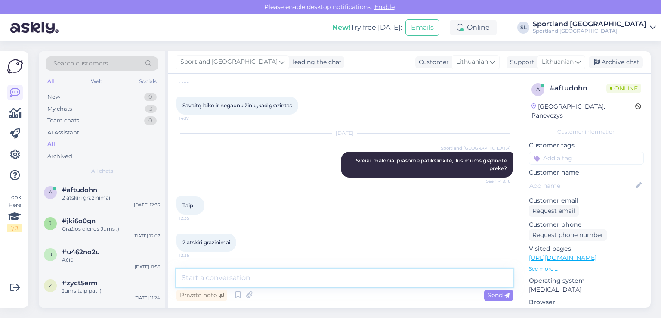
click at [320, 272] on textarea at bounding box center [344, 278] width 336 height 18
type textarea "Sveiki"
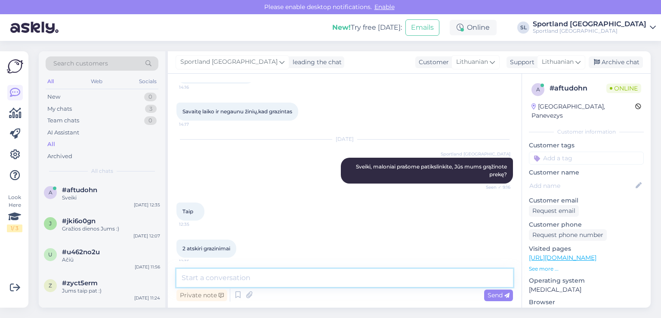
scroll to position [3331, 0]
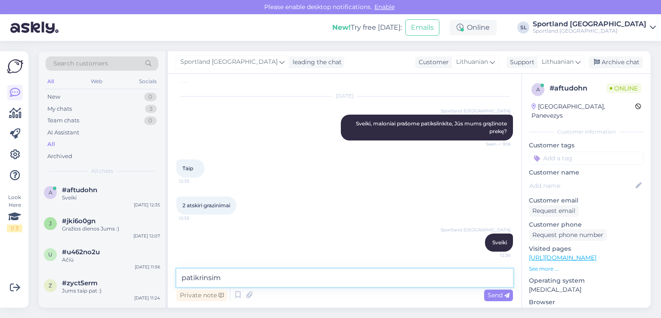
type textarea "patikrinsime"
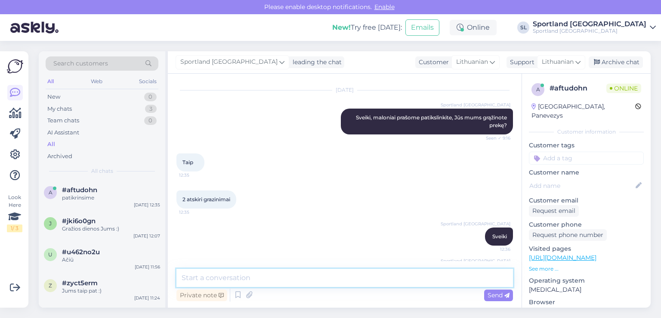
scroll to position [3368, 0]
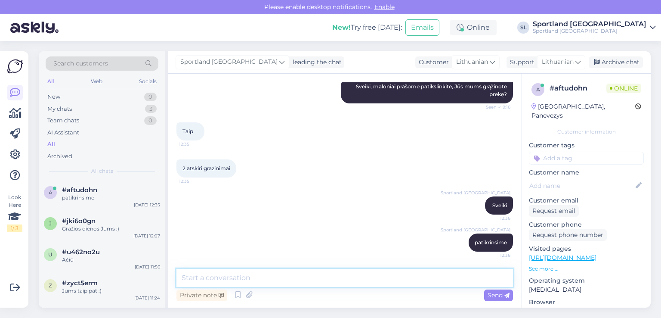
click at [249, 281] on textarea at bounding box center [344, 278] width 336 height 18
type textarea "prašome patikslinkite grąžinote paštomatu ar į fizinę Sporltand parduotuvę?"
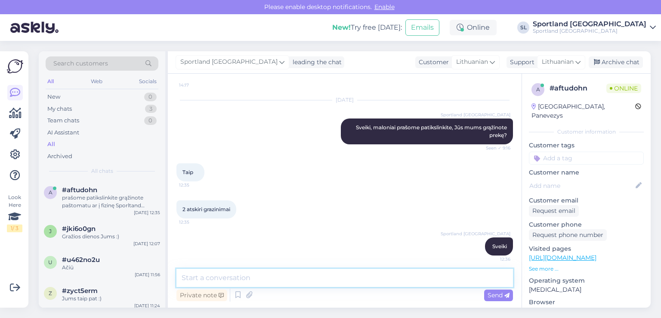
scroll to position [3198, 0]
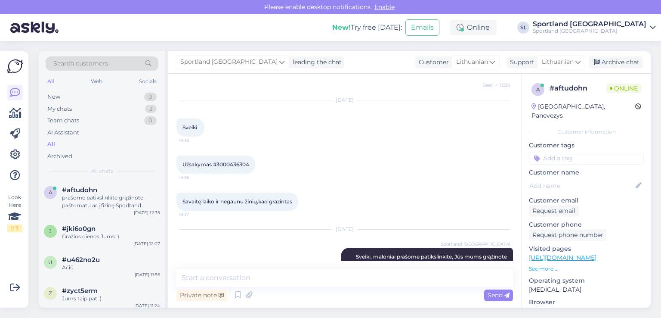
click at [238, 164] on span "Užsakymas #3000436304" at bounding box center [215, 164] width 67 height 6
copy div "3000436304 14:16"
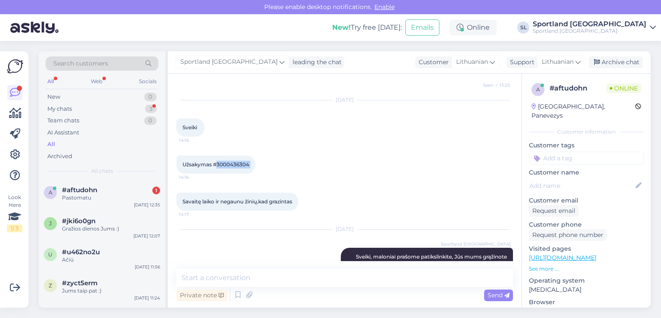
scroll to position [3450, 0]
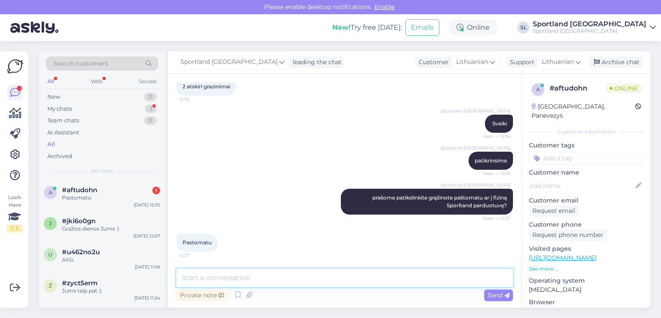
click at [278, 274] on textarea at bounding box center [344, 278] width 336 height 18
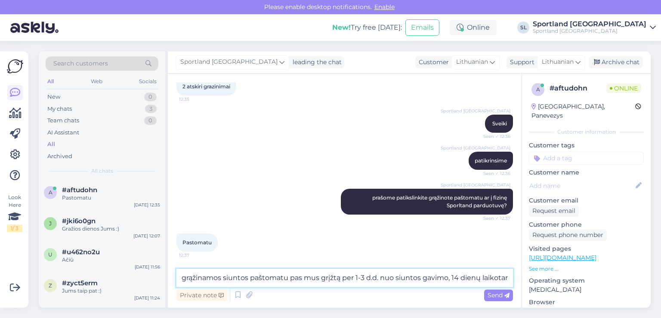
scroll to position [3459, 0]
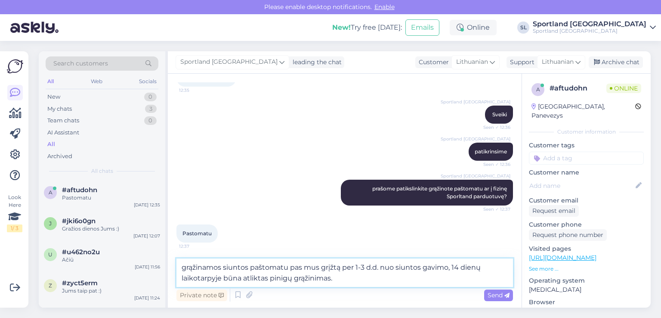
type textarea "grąžinamos siuntos paštomatu pas mus grįžtą per 1-3 d.d. nuo siuntos gavimo, 14…"
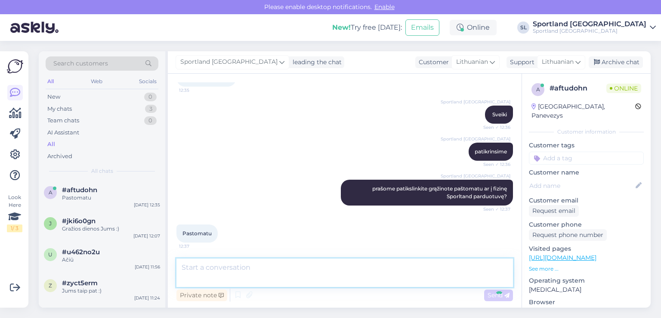
scroll to position [3503, 0]
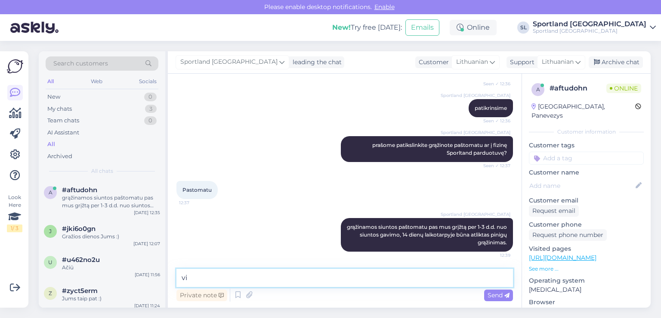
type textarea "v"
type textarea "I"
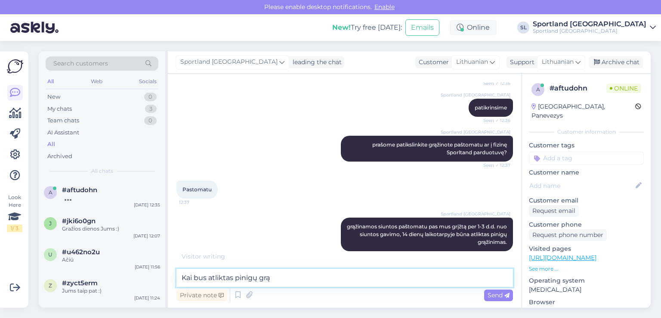
scroll to position [3511, 0]
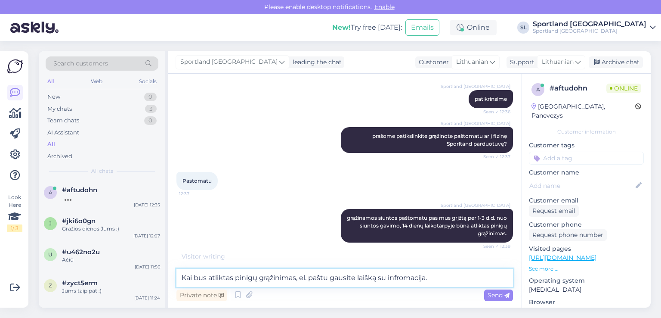
type textarea "Kai bus atliktas pinigų grąžinimas, el. paštu gausite laišką su infromacija."
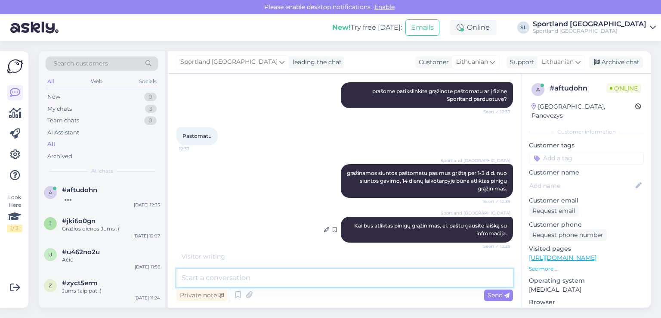
scroll to position [3556, 0]
click at [325, 278] on textarea at bounding box center [344, 278] width 336 height 18
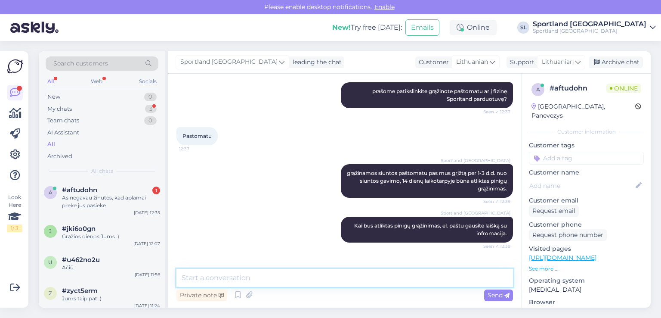
scroll to position [3584, 0]
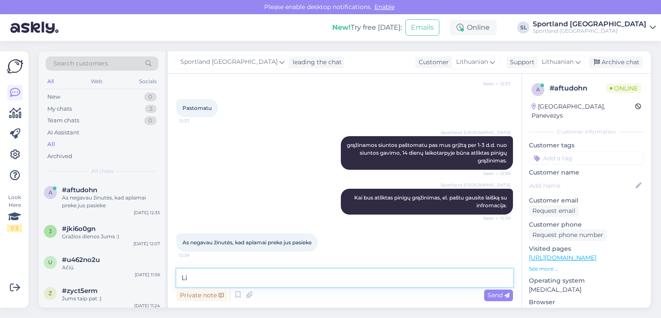
type textarea "L"
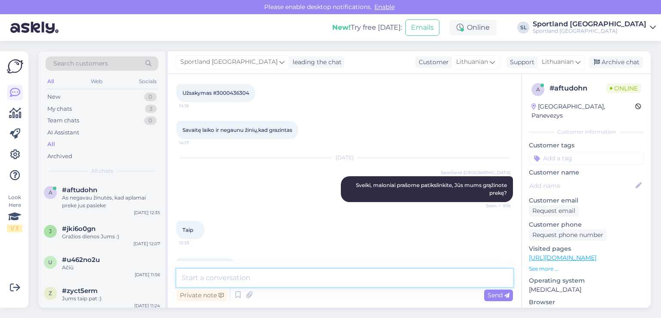
scroll to position [3197, 0]
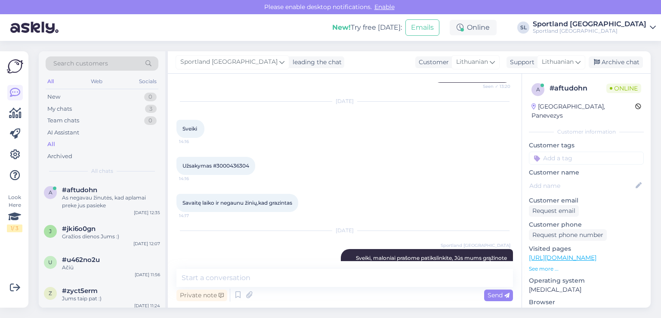
click at [239, 161] on div "Užsakymas #3000436304 14:16" at bounding box center [215, 166] width 79 height 18
copy div "3000436304 14:16"
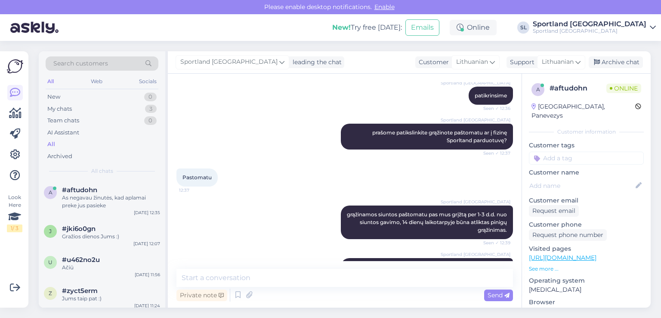
scroll to position [3584, 0]
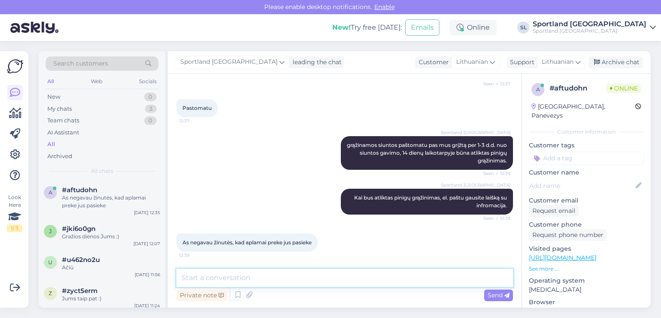
click at [316, 283] on textarea at bounding box center [344, 278] width 336 height 18
type textarea "taip Jūsų grąžintas prekes esame gave"
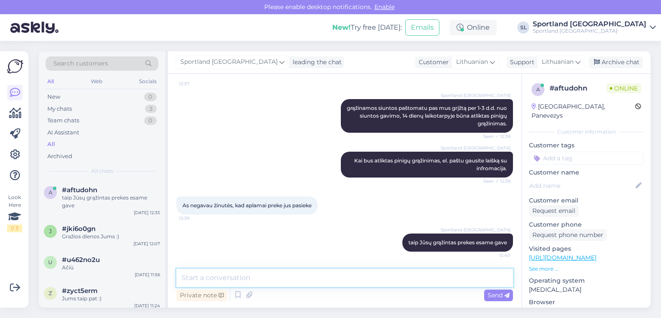
click at [361, 281] on textarea at bounding box center [344, 278] width 336 height 18
type textarea "i"
click at [256, 274] on textarea at bounding box center [344, 278] width 336 height 18
type textarea "g"
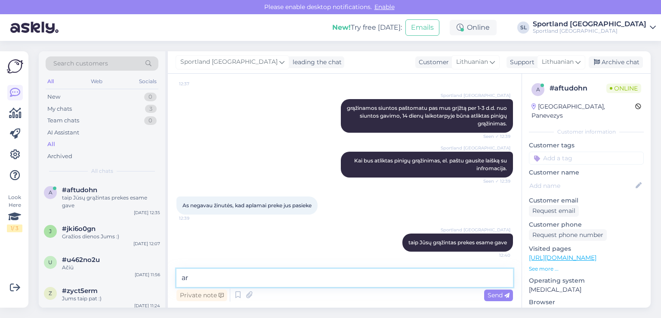
type textarea "a"
click at [381, 279] on textarea at bounding box center [344, 278] width 336 height 18
type textarea "a"
type textarea "artimiausiu metu"
drag, startPoint x: 270, startPoint y: 278, endPoint x: 177, endPoint y: 275, distance: 93.0
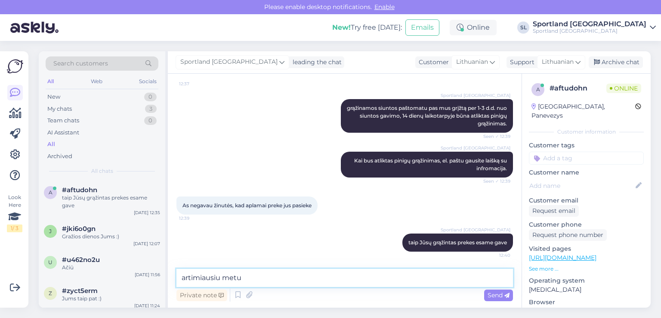
click at [177, 275] on textarea "artimiausiu metu" at bounding box center [344, 278] width 336 height 18
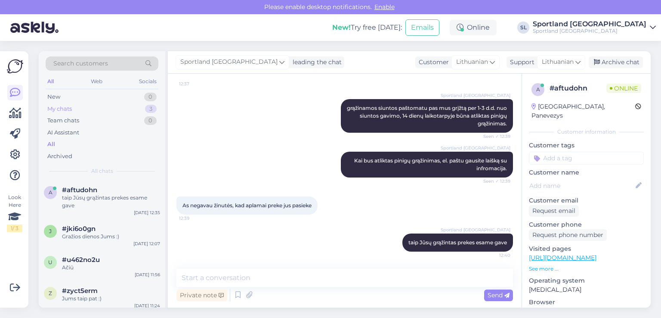
click at [85, 103] on div "My chats 3" at bounding box center [102, 109] width 113 height 12
click at [107, 262] on div "#u462no2u" at bounding box center [111, 260] width 98 height 8
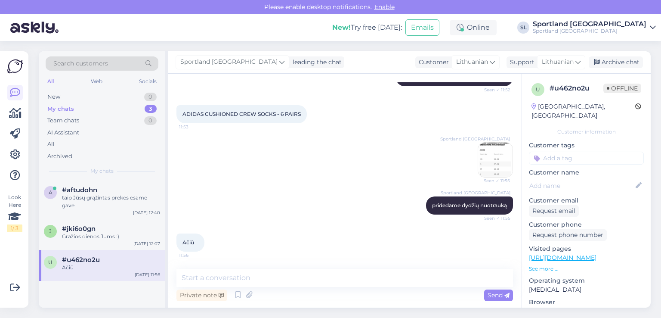
scroll to position [134, 0]
click at [637, 61] on div "Archive chat" at bounding box center [616, 62] width 54 height 12
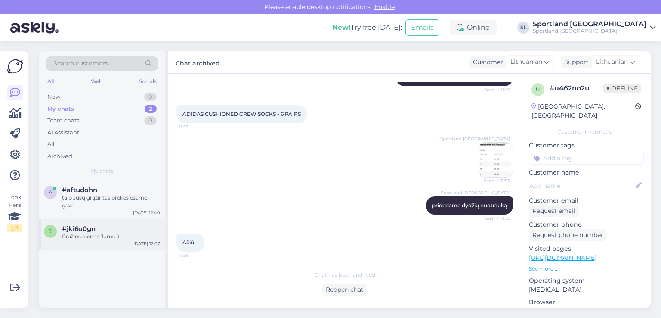
click at [102, 238] on div "Gražios dienos Jums :)" at bounding box center [111, 236] width 98 height 8
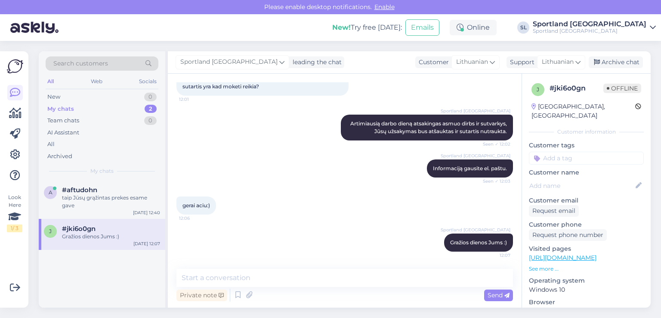
scroll to position [1779, 0]
click at [614, 64] on div "Archive chat" at bounding box center [616, 62] width 54 height 12
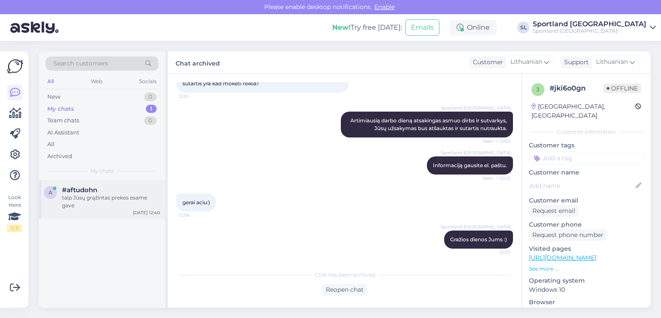
click at [103, 204] on div "taip Jūsų grąžintas prekes esame gave" at bounding box center [111, 201] width 98 height 15
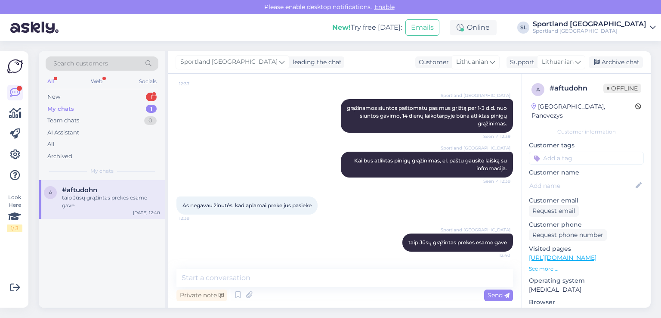
scroll to position [3621, 0]
click at [100, 97] on div "New 1" at bounding box center [102, 97] width 113 height 12
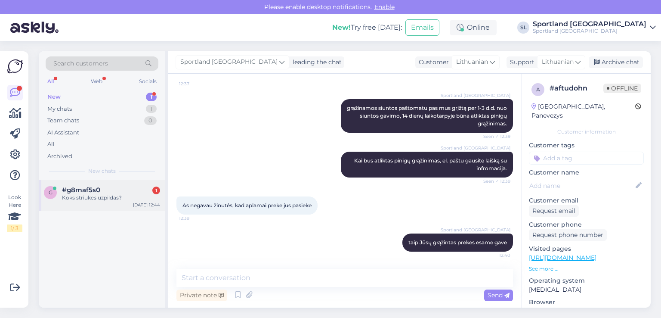
click at [109, 190] on div "#g8maf5s0 1" at bounding box center [111, 190] width 98 height 8
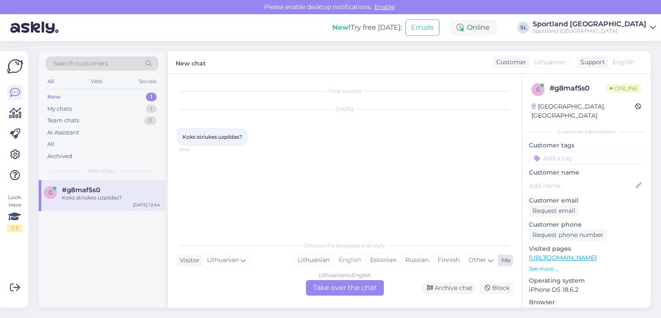
click at [318, 262] on div "Lithuanian" at bounding box center [313, 259] width 40 height 13
drag, startPoint x: 330, startPoint y: 284, endPoint x: 324, endPoint y: 284, distance: 6.5
click at [330, 284] on div "Lithuanian to Lithuanian Take over the chat" at bounding box center [345, 287] width 78 height 15
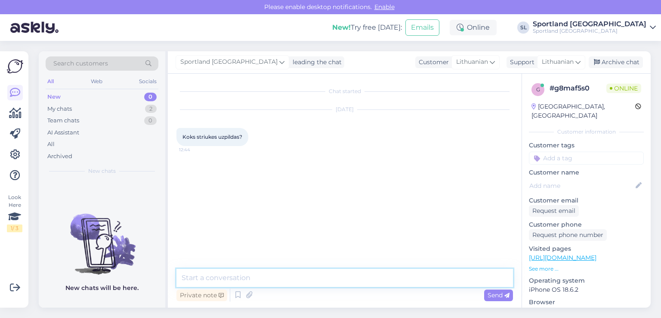
click at [309, 275] on textarea at bounding box center [344, 278] width 336 height 18
type textarea "Sveiki, prašome nurodykite, kuri prekė domina?"
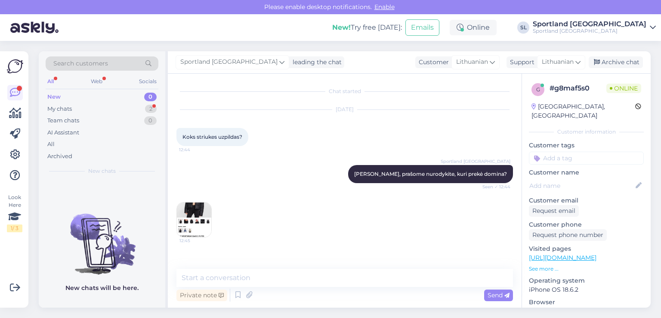
click at [188, 221] on img at bounding box center [194, 219] width 34 height 34
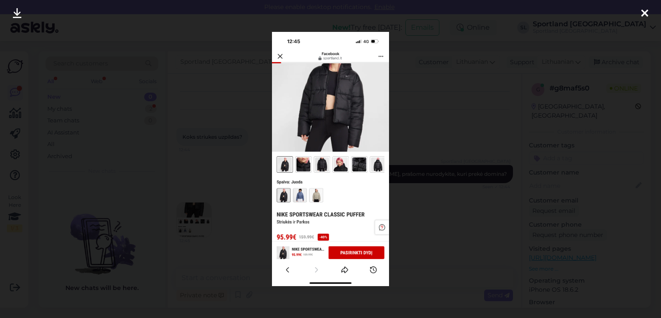
click at [645, 12] on icon at bounding box center [644, 13] width 7 height 11
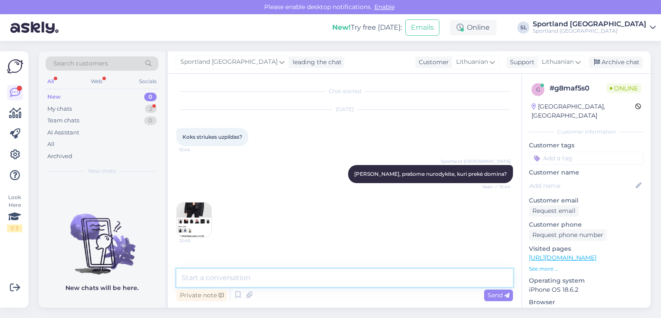
click at [356, 272] on textarea at bounding box center [344, 278] width 336 height 18
type textarea "striukės užpildas sintetinis"
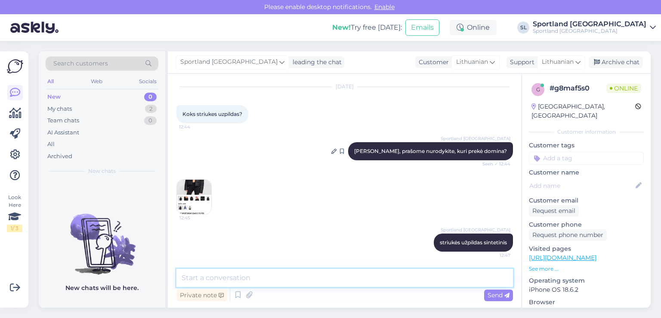
scroll to position [22, 0]
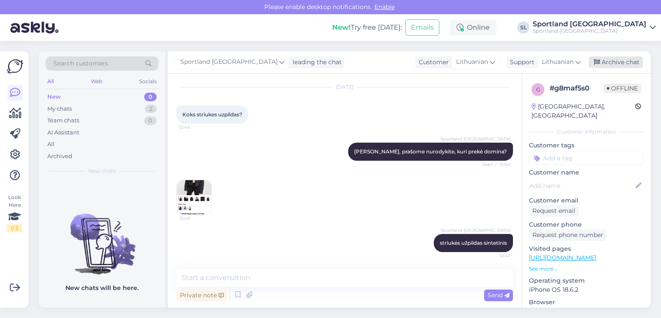
click at [621, 62] on div "Archive chat" at bounding box center [616, 62] width 54 height 12
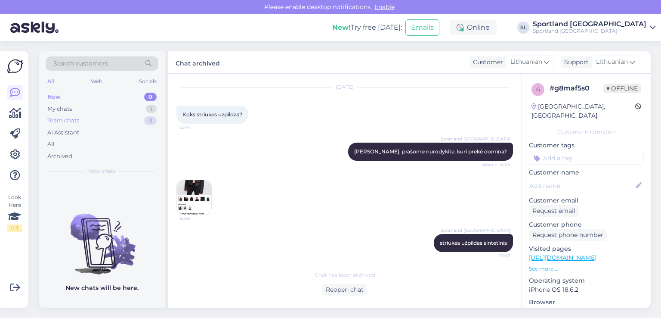
click at [119, 114] on div "Team chats 0" at bounding box center [102, 120] width 113 height 12
click at [113, 108] on div "My chats 1" at bounding box center [102, 109] width 113 height 12
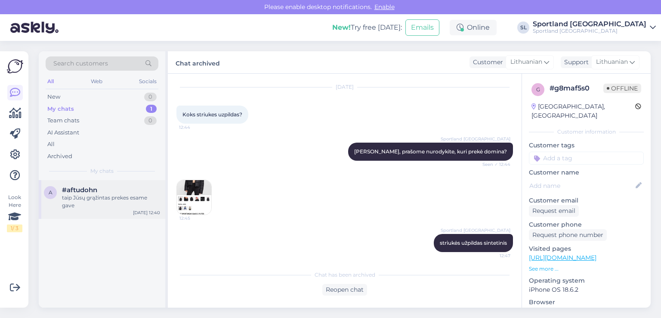
click at [111, 186] on div "#aftudohn" at bounding box center [111, 190] width 98 height 8
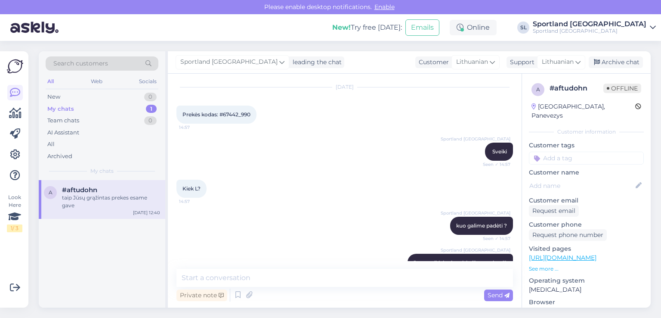
scroll to position [3621, 0]
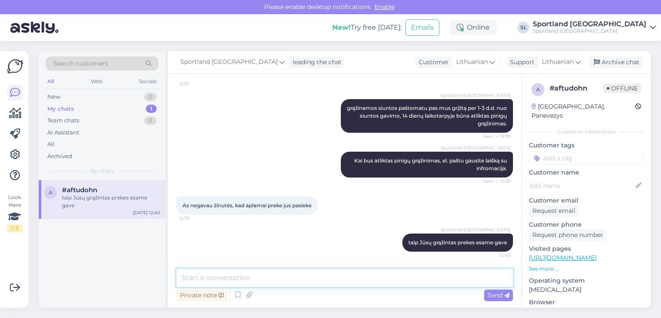
click at [286, 278] on textarea at bounding box center [344, 278] width 336 height 18
type textarea "Jei dar turėsite klausimų, maloniai į juos atsakysime."
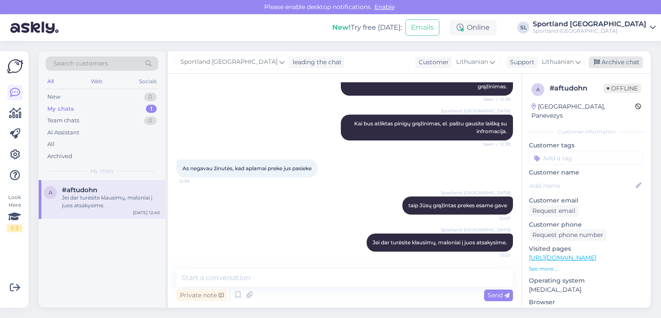
click at [633, 61] on div "Archive chat" at bounding box center [616, 62] width 54 height 12
